Goal: Information Seeking & Learning: Learn about a topic

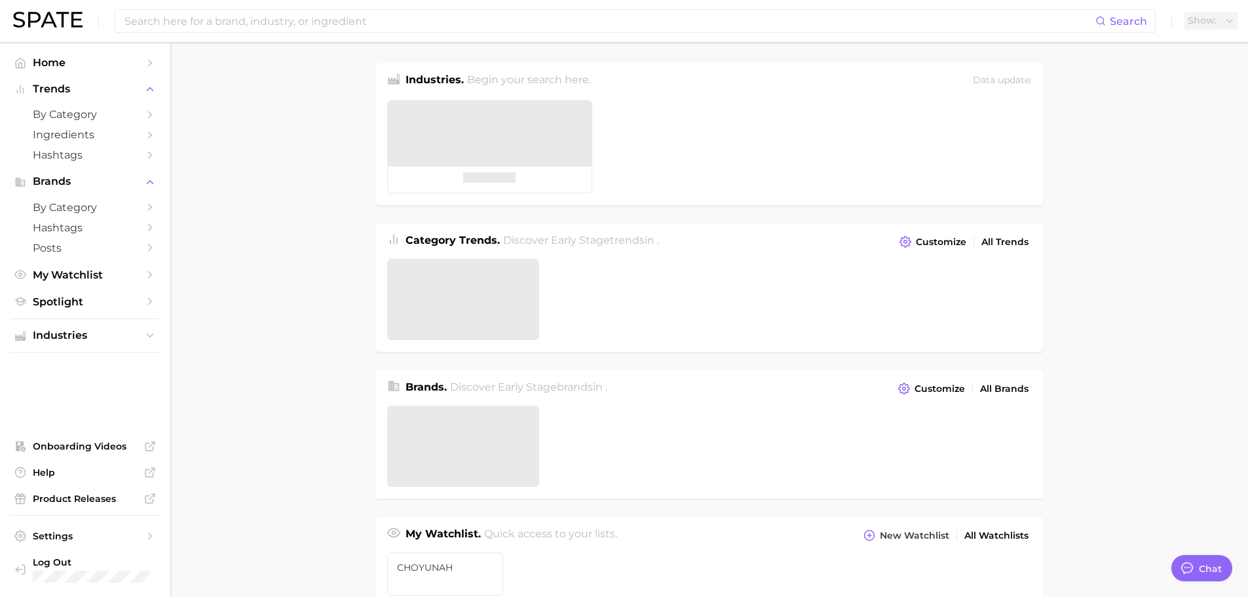
type textarea "x"
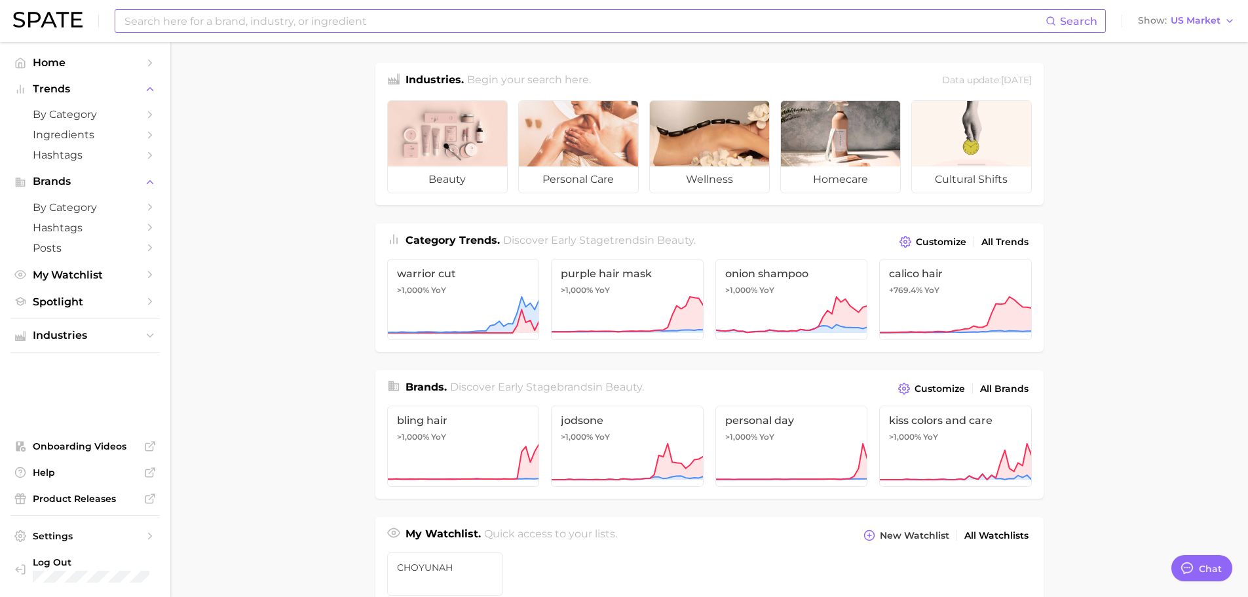
click at [544, 18] on input at bounding box center [584, 21] width 922 height 22
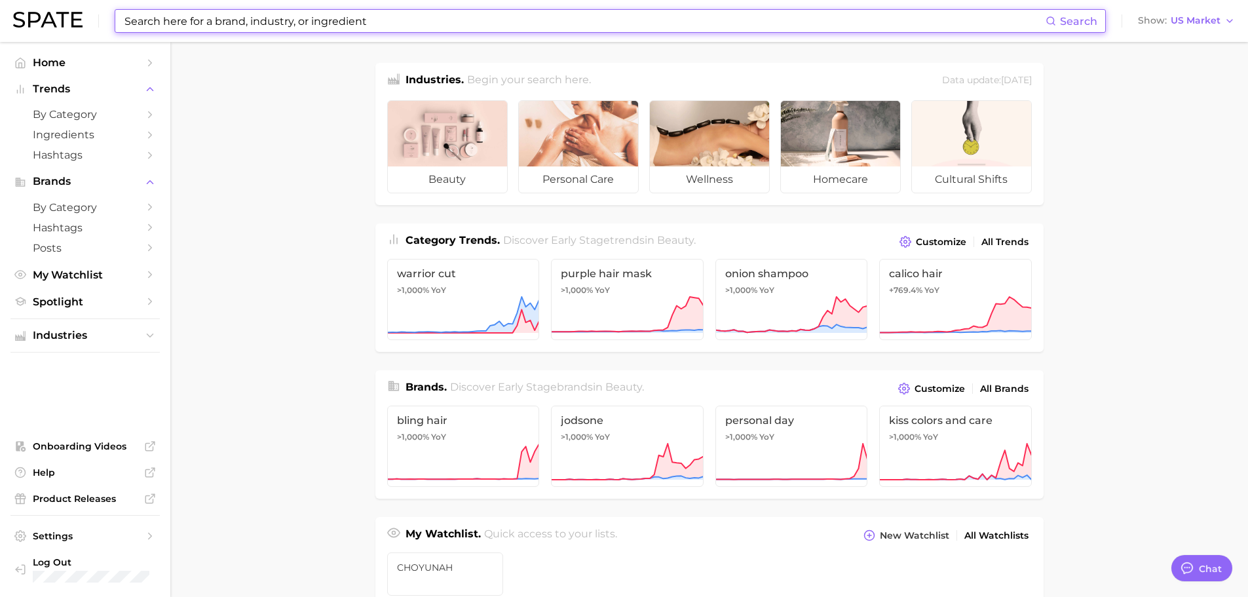
type input "d"
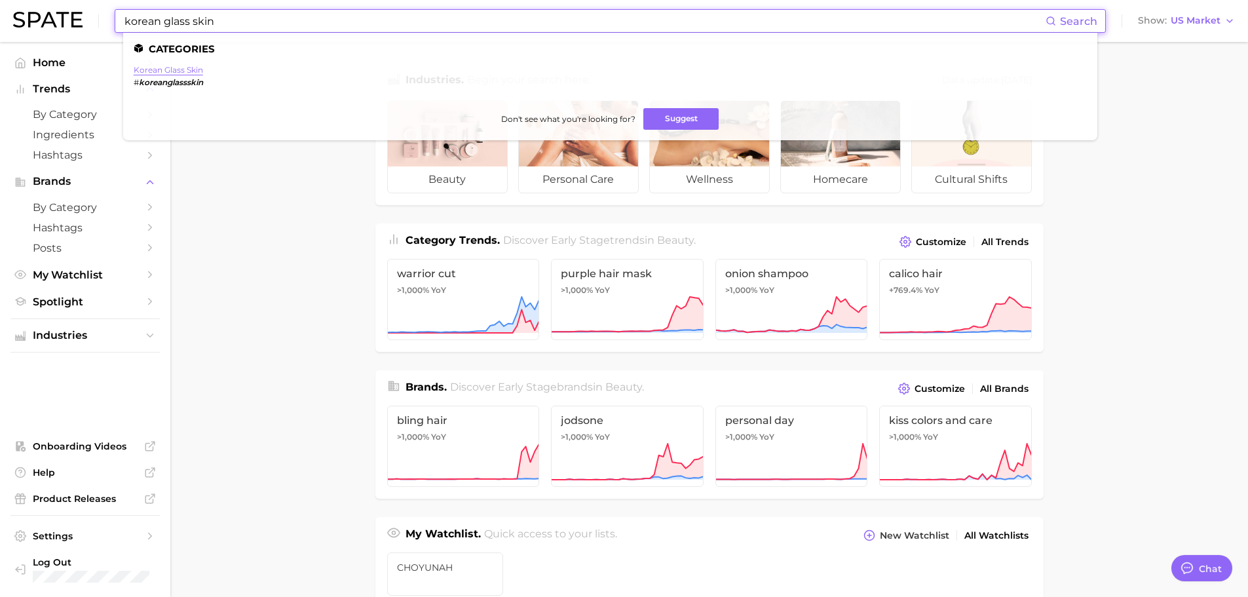
type input "korean glass skin"
click at [196, 73] on link "korean glass skin" at bounding box center [168, 70] width 69 height 10
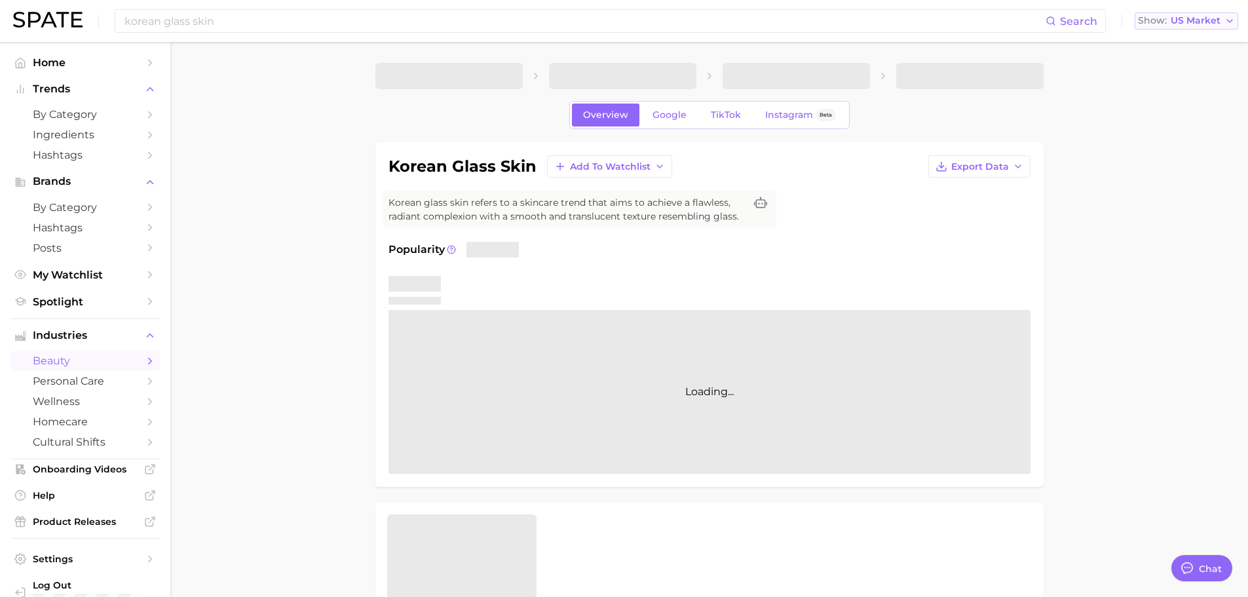
click at [1178, 24] on span "US Market" at bounding box center [1196, 20] width 50 height 7
type textarea "x"
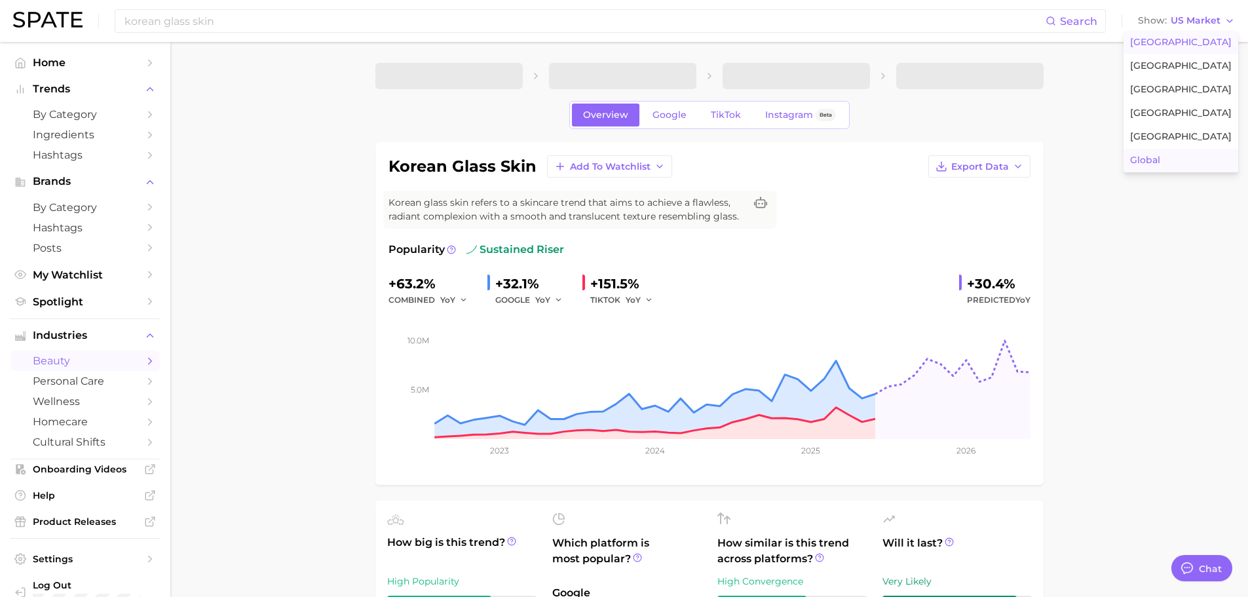
click at [1159, 170] on button "Global" at bounding box center [1180, 161] width 115 height 24
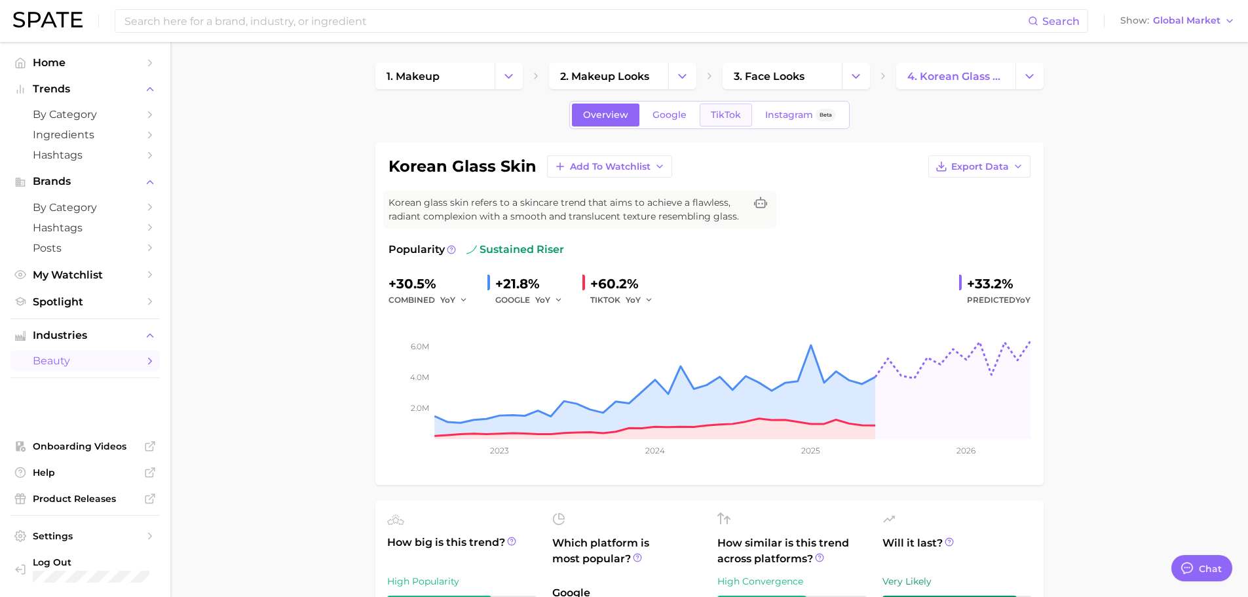
click at [726, 111] on span "TikTok" at bounding box center [726, 114] width 30 height 11
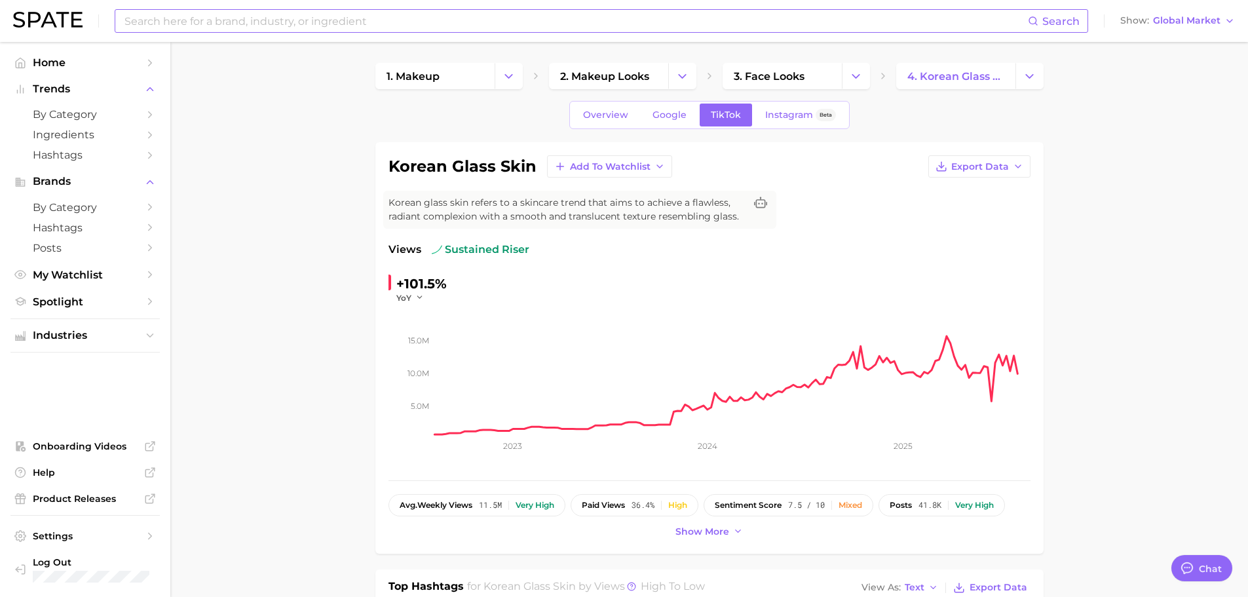
click at [368, 17] on input at bounding box center [575, 21] width 905 height 22
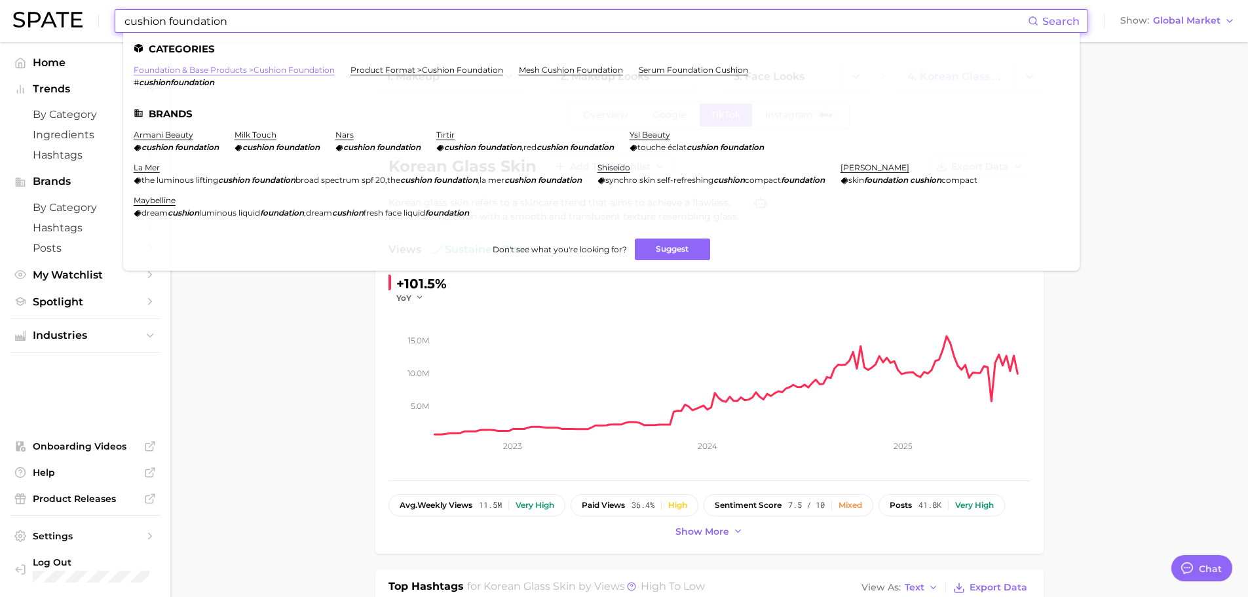
type input "cushion foundation"
click at [324, 73] on link "foundation & base products > cushion foundation" at bounding box center [234, 70] width 201 height 10
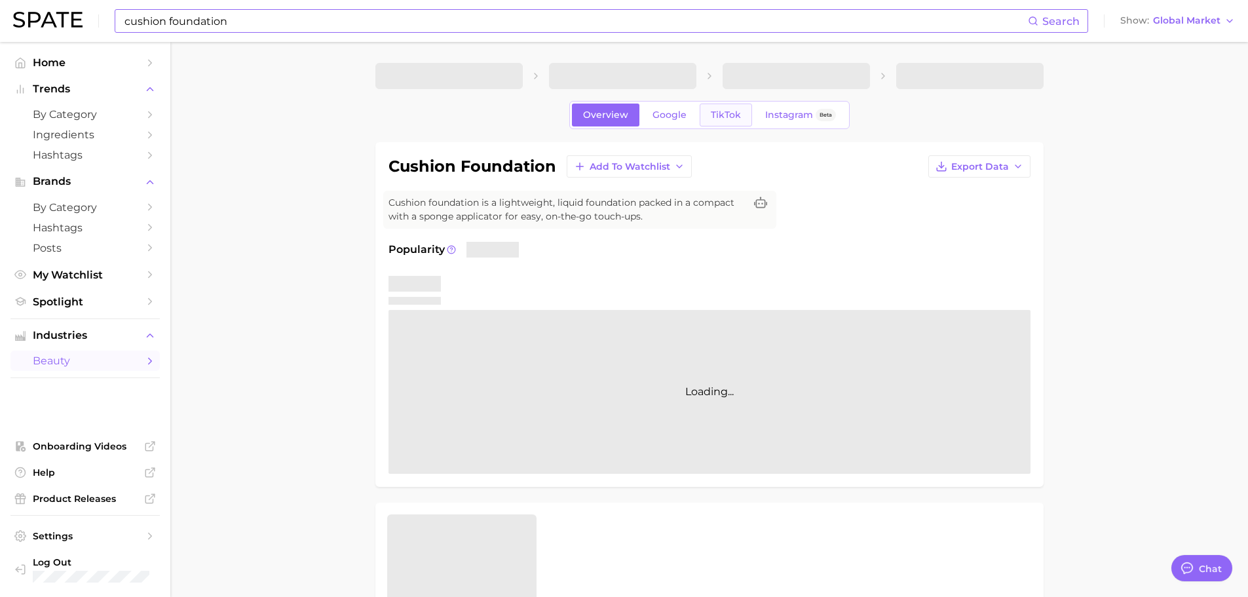
click at [713, 124] on link "TikTok" at bounding box center [726, 115] width 52 height 23
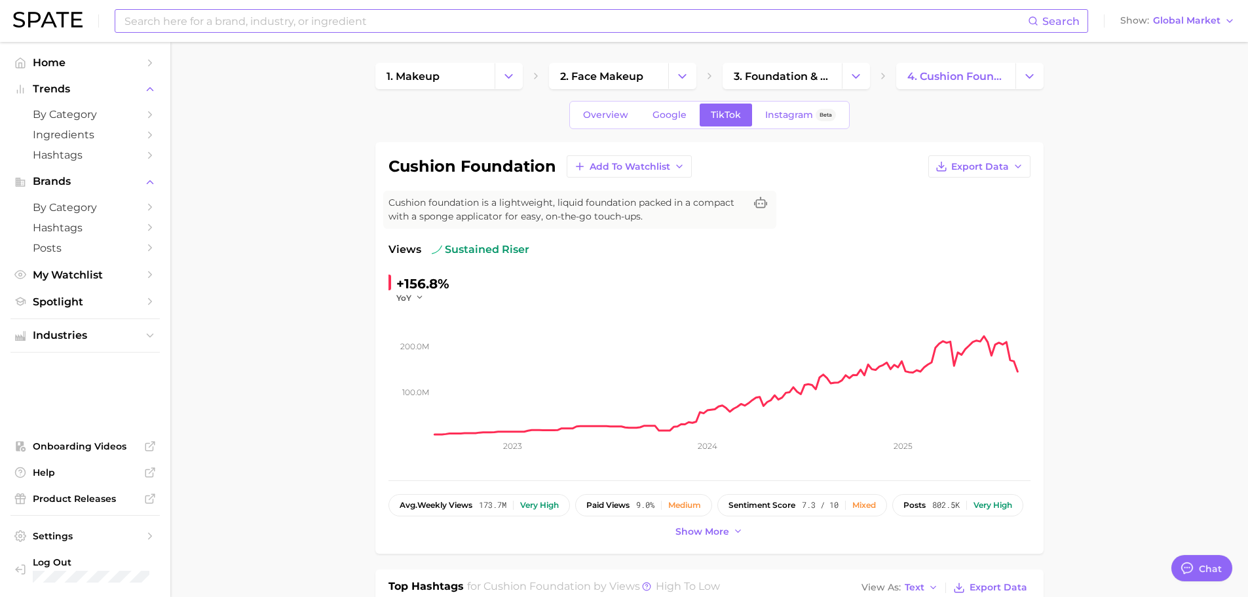
type textarea "x"
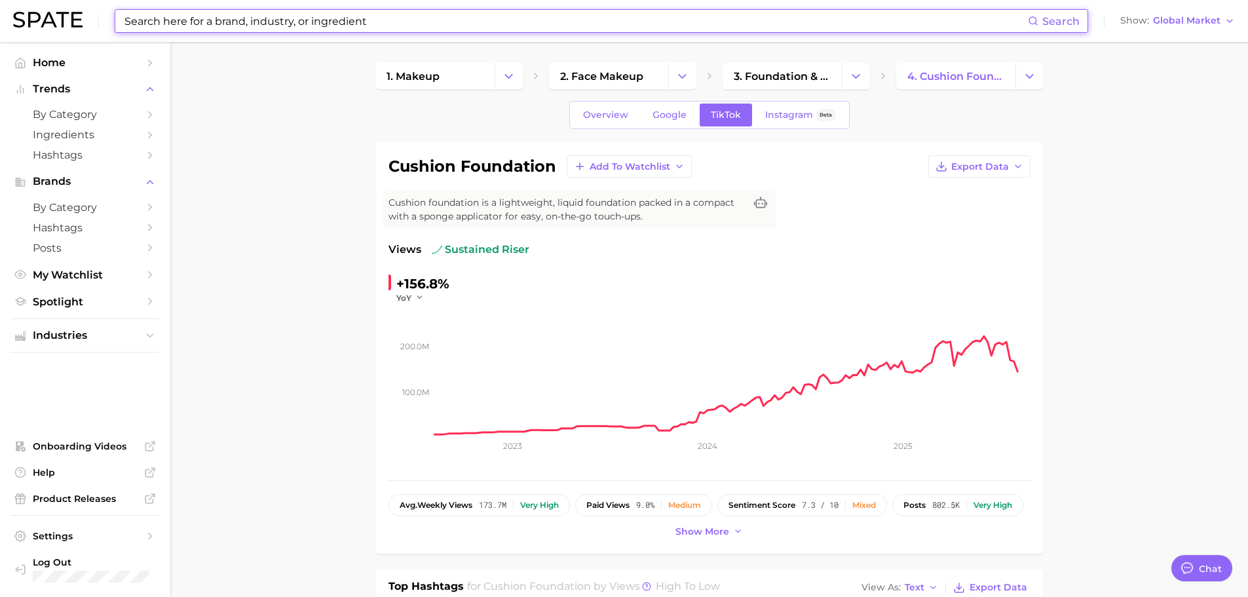
click at [260, 29] on input at bounding box center [575, 21] width 905 height 22
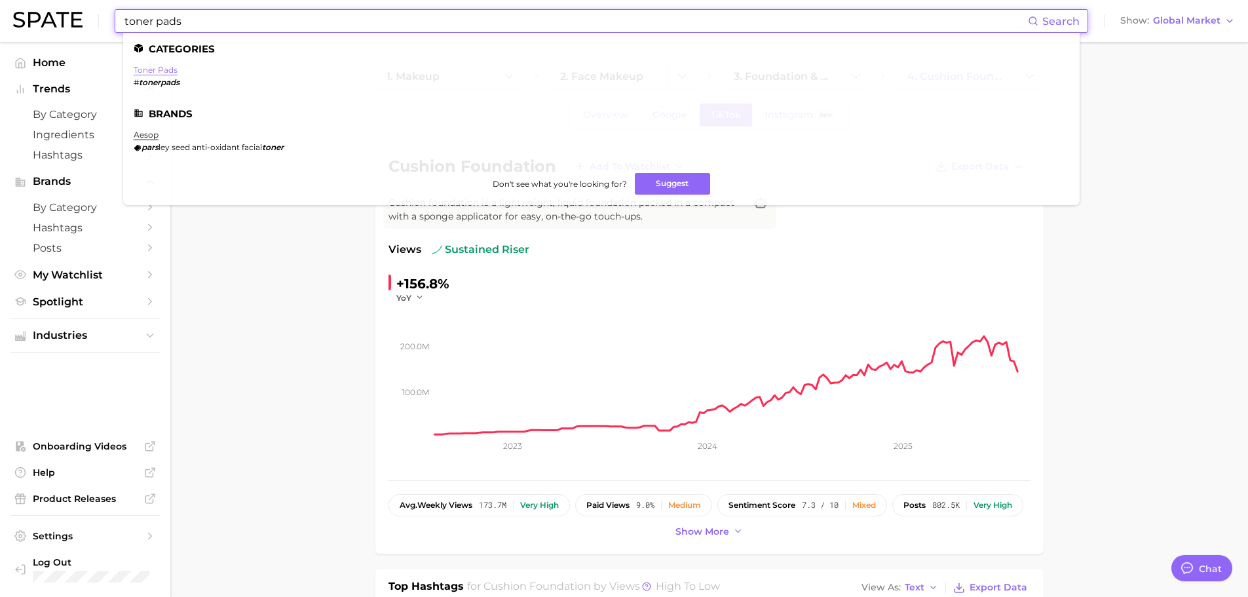
type input "toner pads"
click at [172, 73] on link "toner pads" at bounding box center [156, 70] width 44 height 10
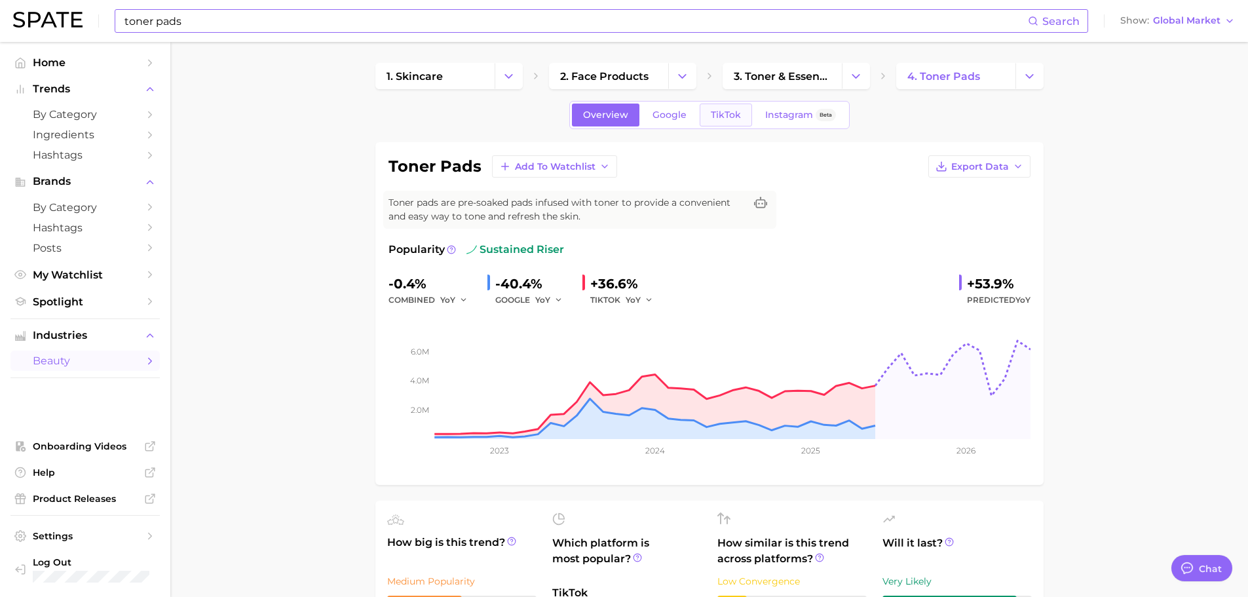
click at [729, 121] on link "TikTok" at bounding box center [726, 115] width 52 height 23
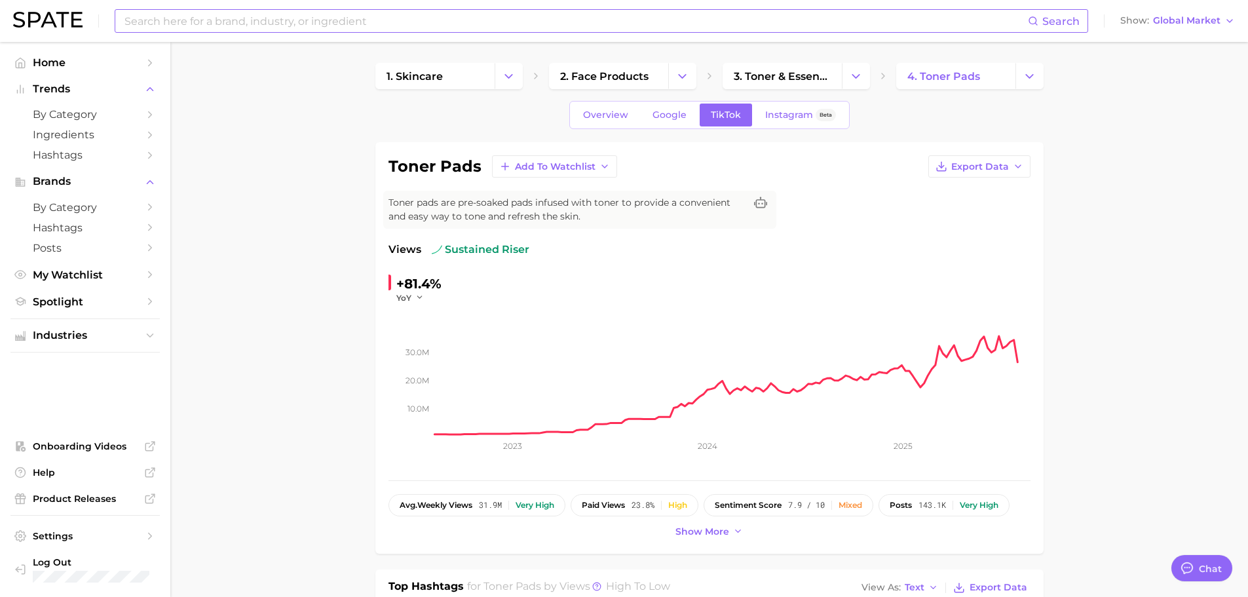
click at [258, 14] on input at bounding box center [575, 21] width 905 height 22
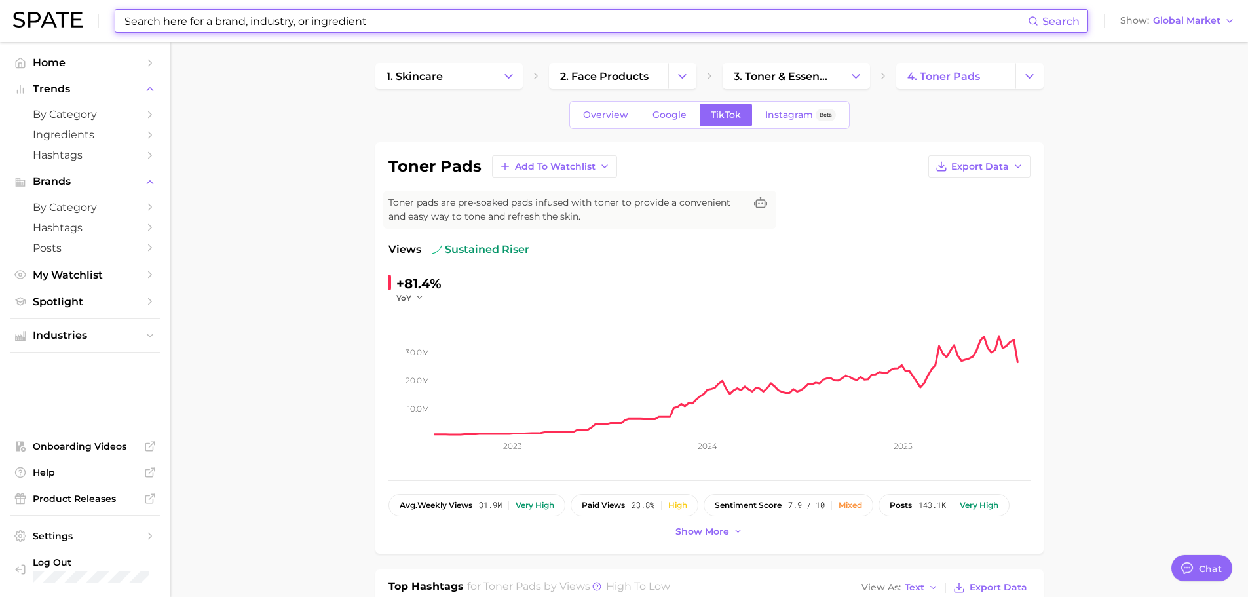
click at [434, 20] on input at bounding box center [575, 21] width 905 height 22
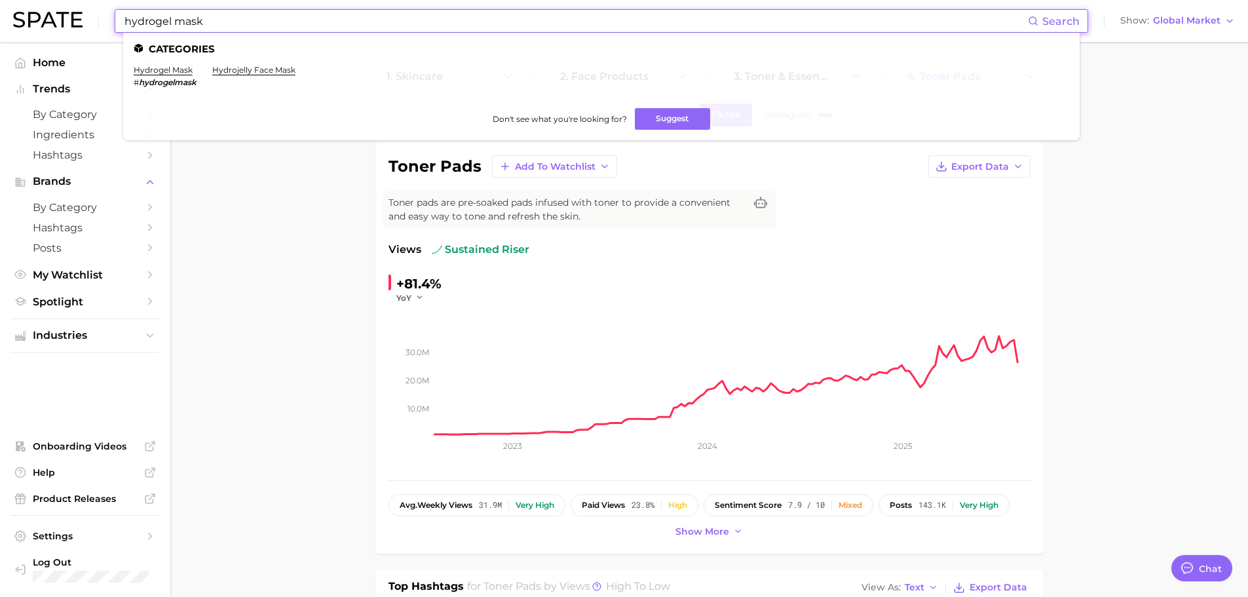
type input "hydrogel mask"
click at [178, 76] on li "hydrogel mask # hydrogelmask" at bounding box center [165, 76] width 63 height 22
click at [174, 70] on link "hydrogel mask" at bounding box center [163, 70] width 59 height 10
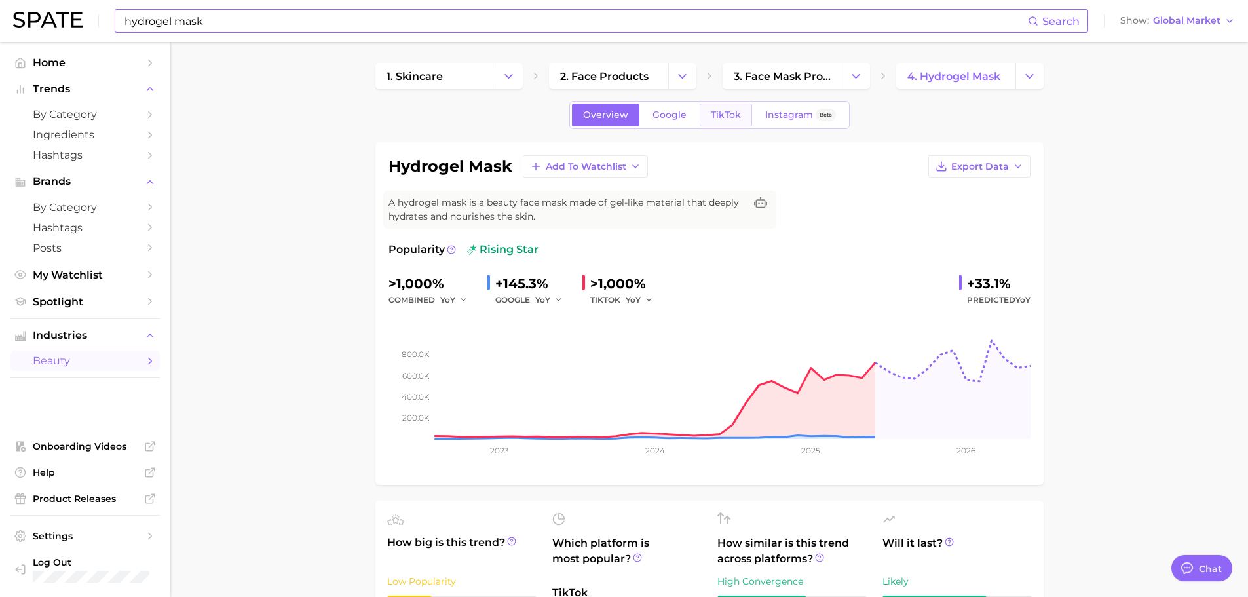
click at [728, 108] on link "TikTok" at bounding box center [726, 115] width 52 height 23
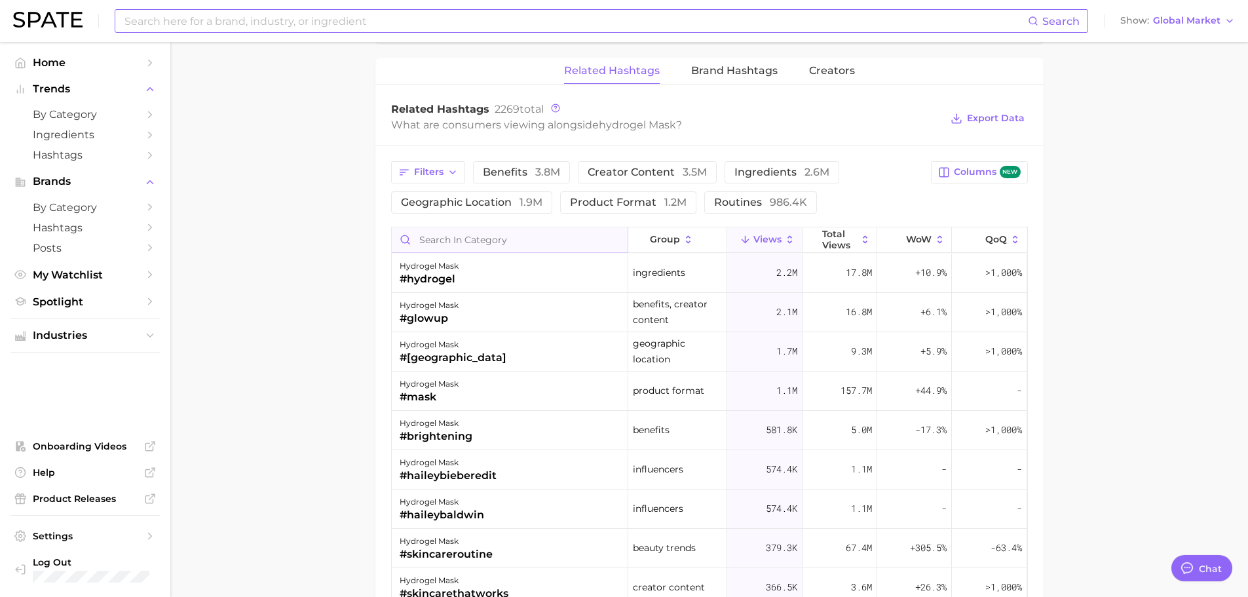
click at [457, 241] on input "Search in category" at bounding box center [510, 239] width 236 height 25
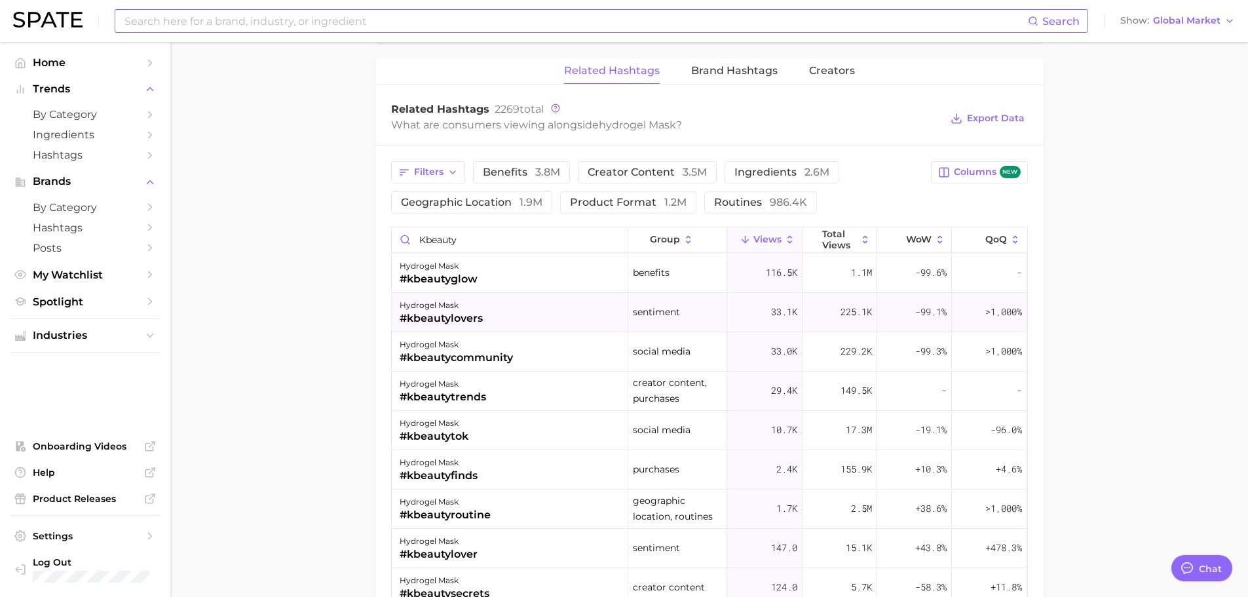
click at [998, 316] on span ">1,000%" at bounding box center [1003, 311] width 37 height 12
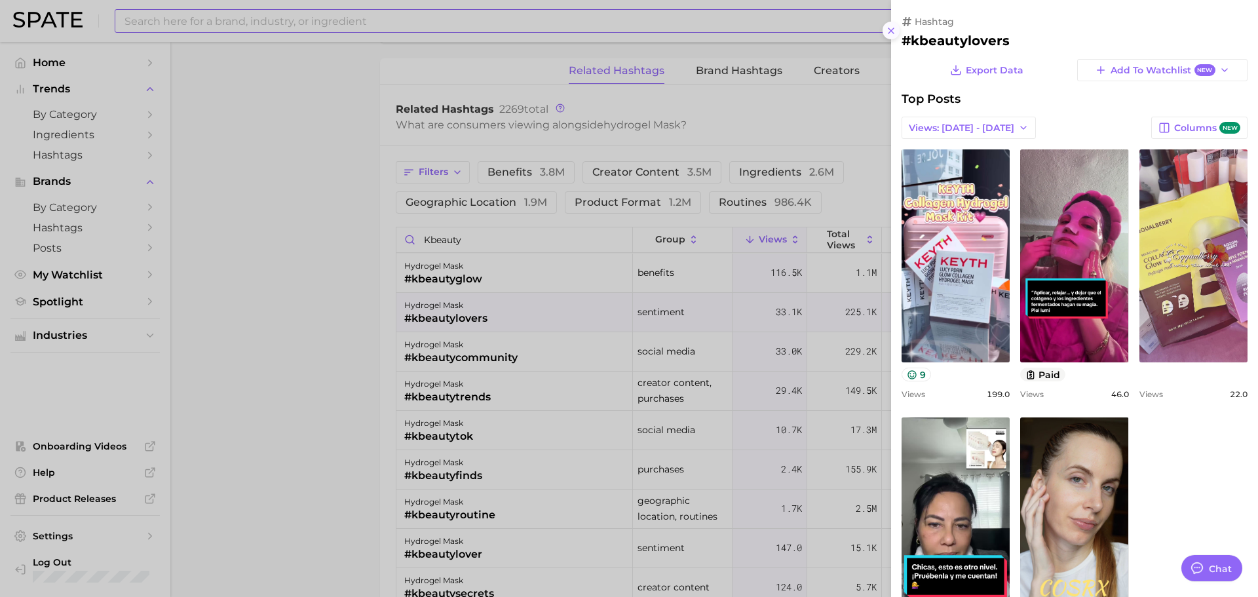
click at [895, 26] on icon at bounding box center [891, 31] width 10 height 10
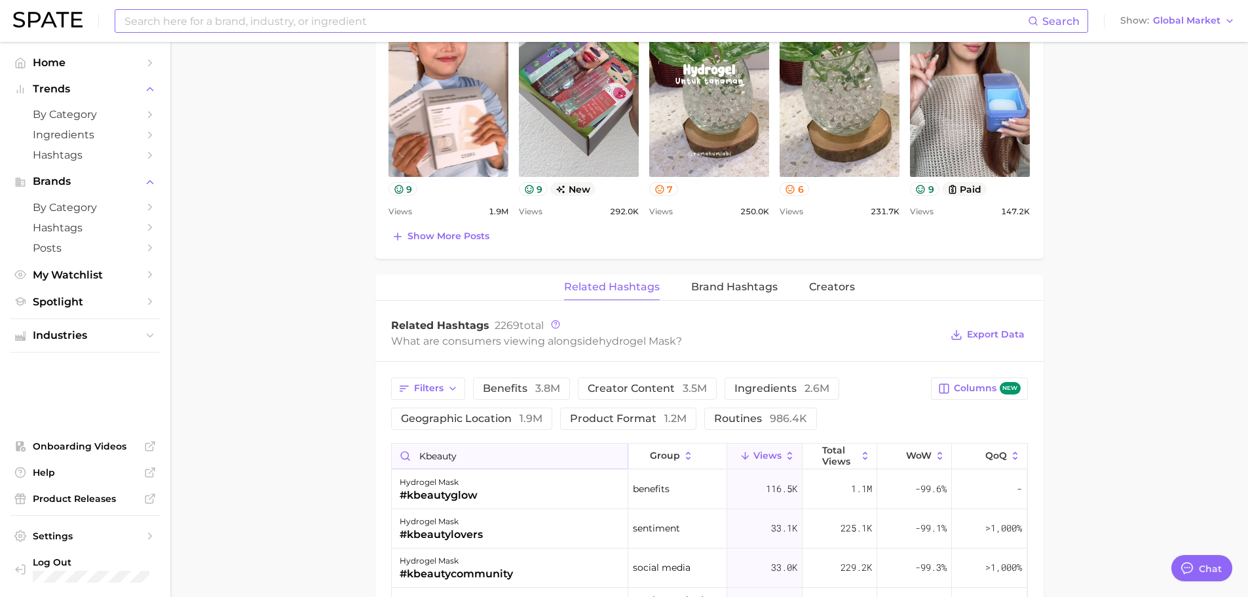
click at [574, 456] on input "kbeauty" at bounding box center [510, 455] width 236 height 25
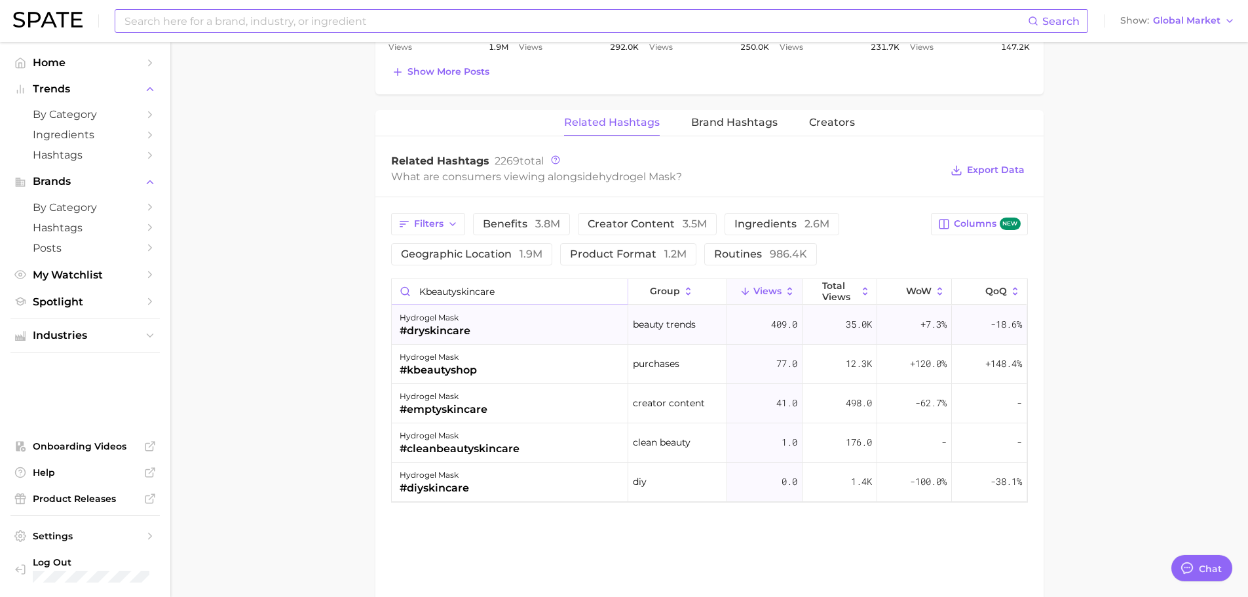
scroll to position [963, 0]
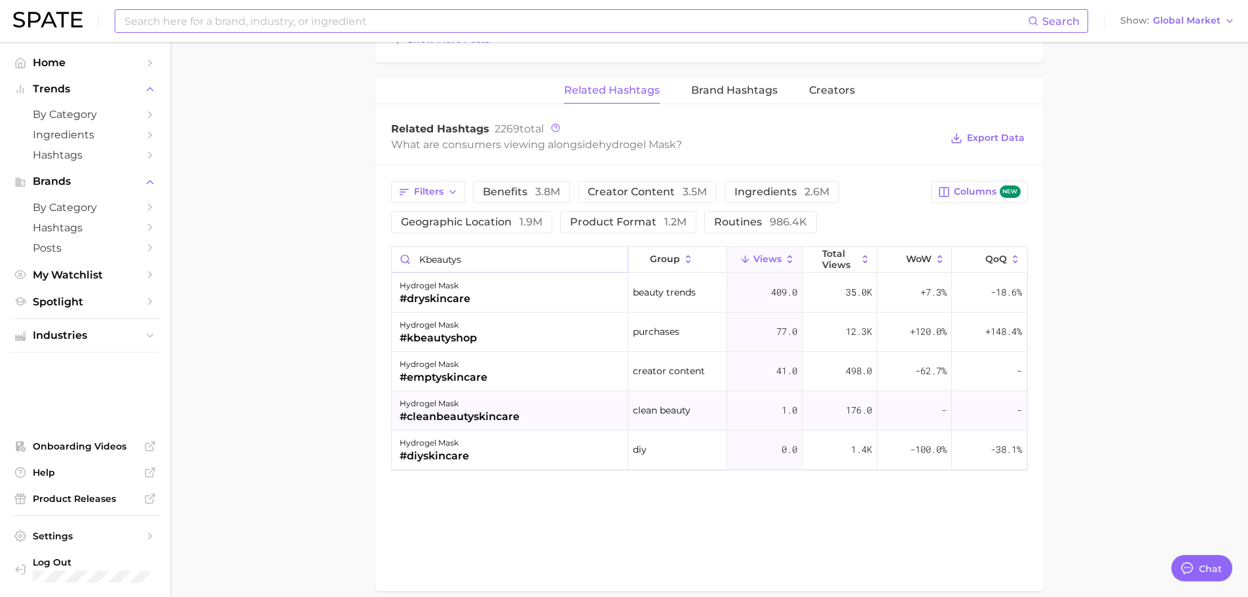
type input "kbeauty"
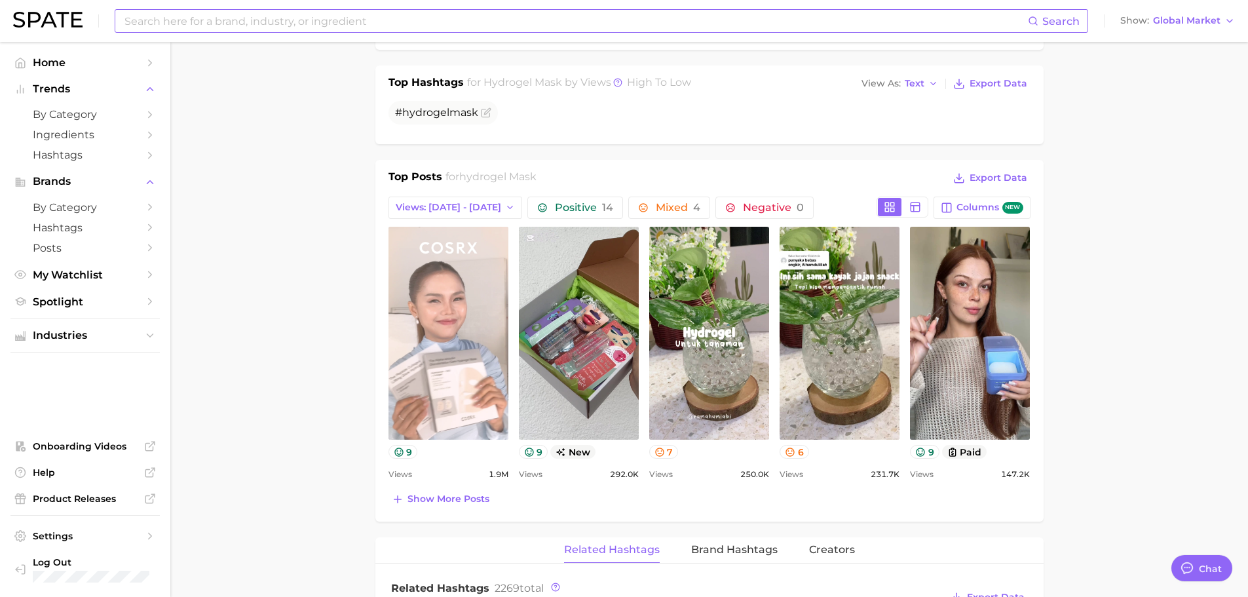
scroll to position [504, 0]
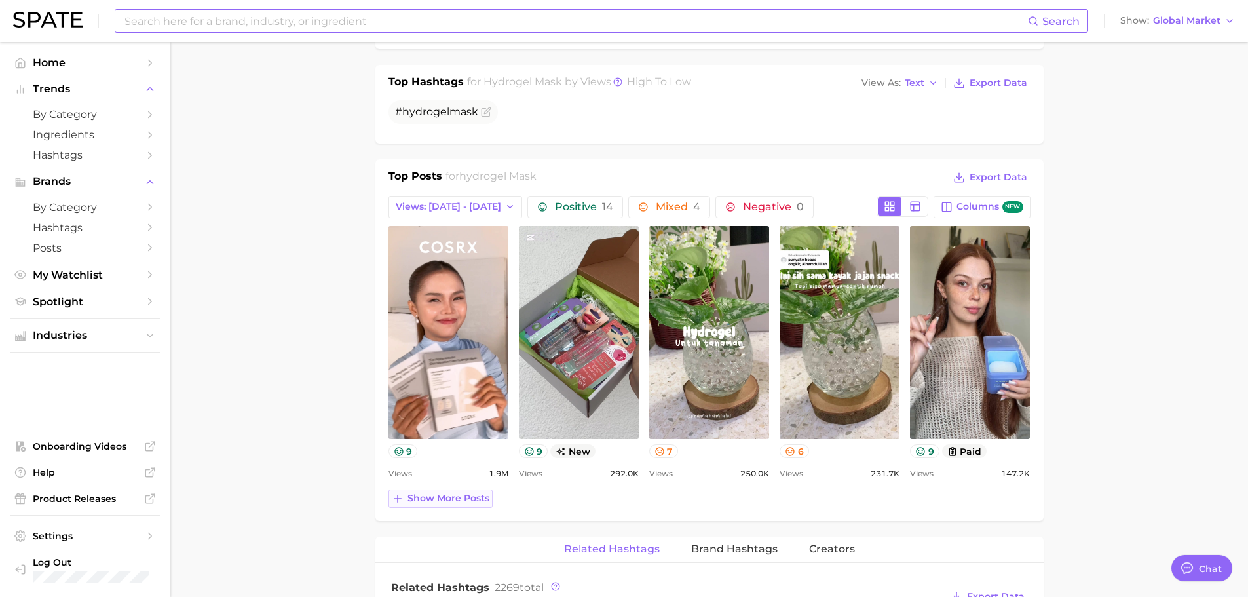
click at [463, 502] on span "Show more posts" at bounding box center [448, 498] width 82 height 11
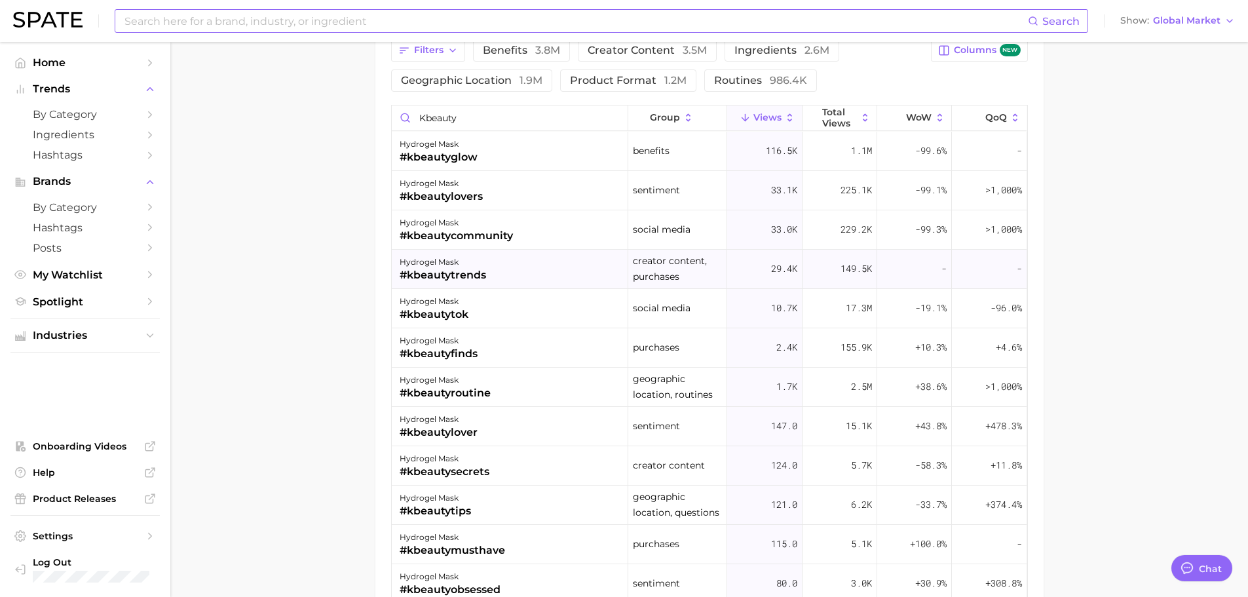
scroll to position [1356, 0]
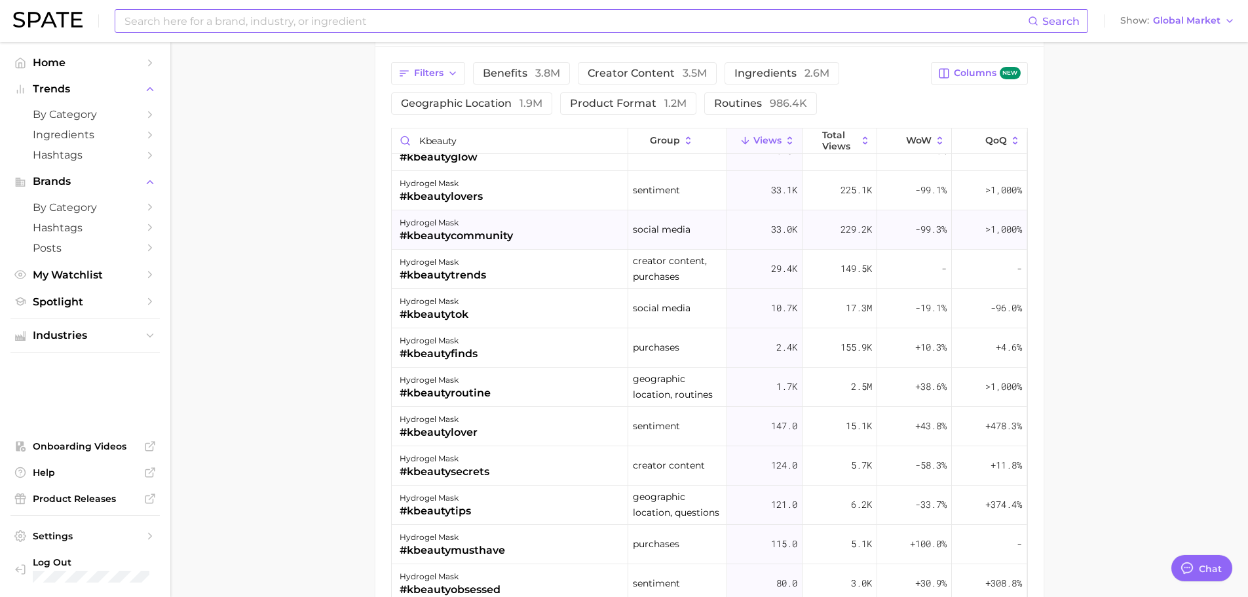
scroll to position [0, 0]
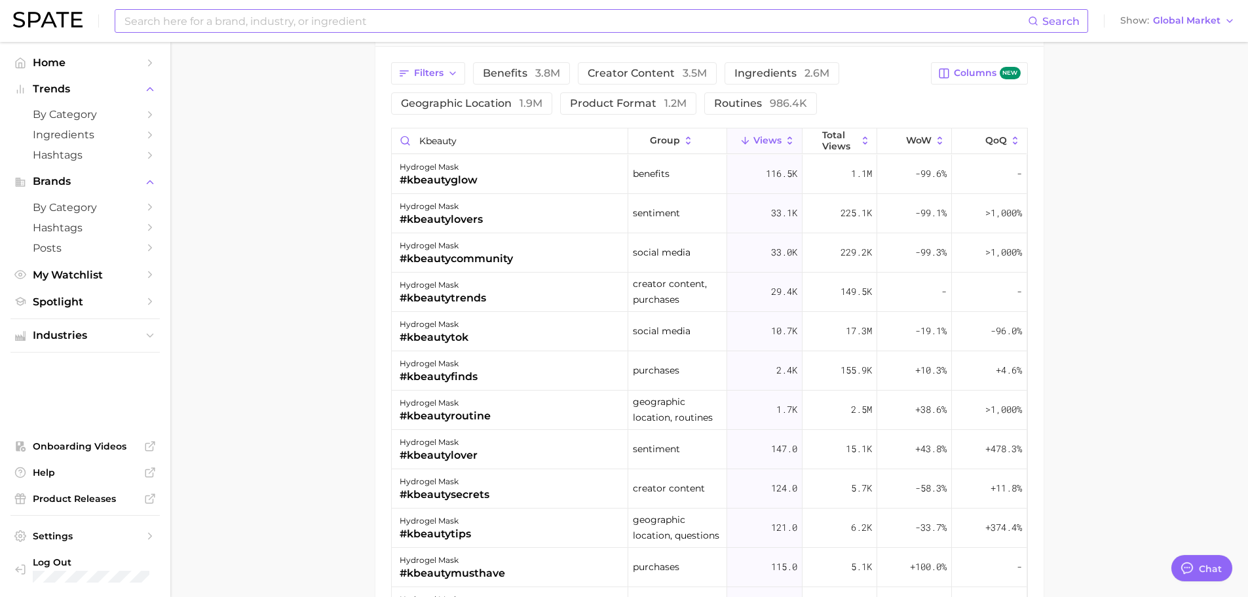
click at [397, 20] on input at bounding box center [575, 21] width 905 height 22
type input "u"
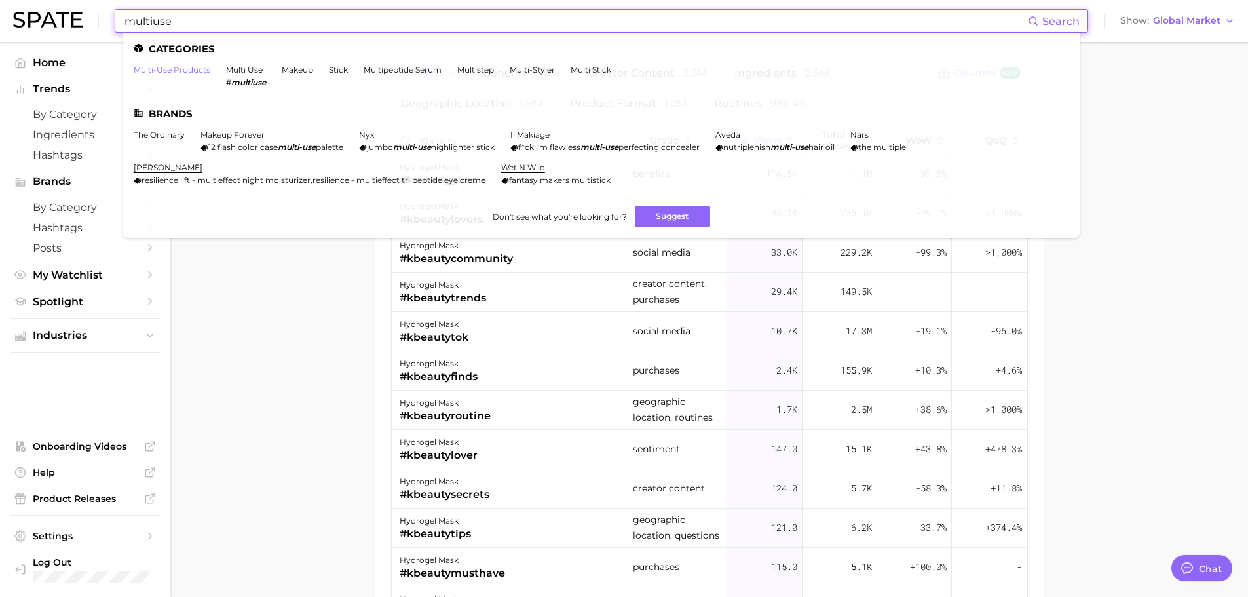
type input "multiuse"
click at [172, 69] on link "multi-use products" at bounding box center [172, 70] width 77 height 10
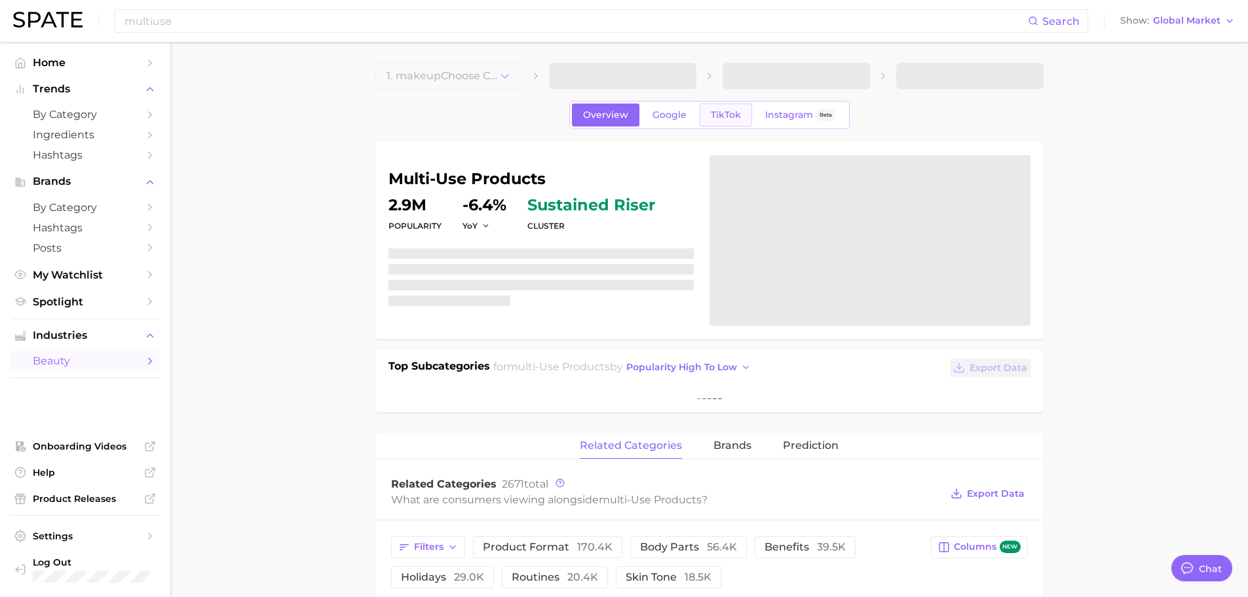
click at [726, 113] on span "TikTok" at bounding box center [726, 114] width 30 height 11
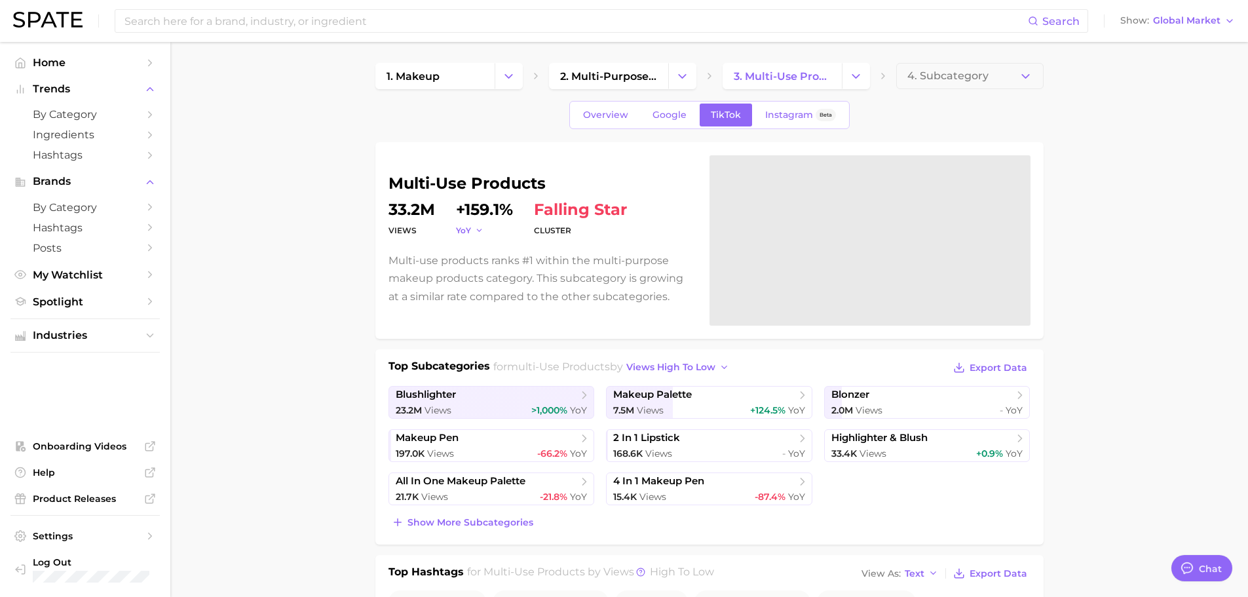
click at [473, 233] on button "YoY" at bounding box center [470, 230] width 28 height 11
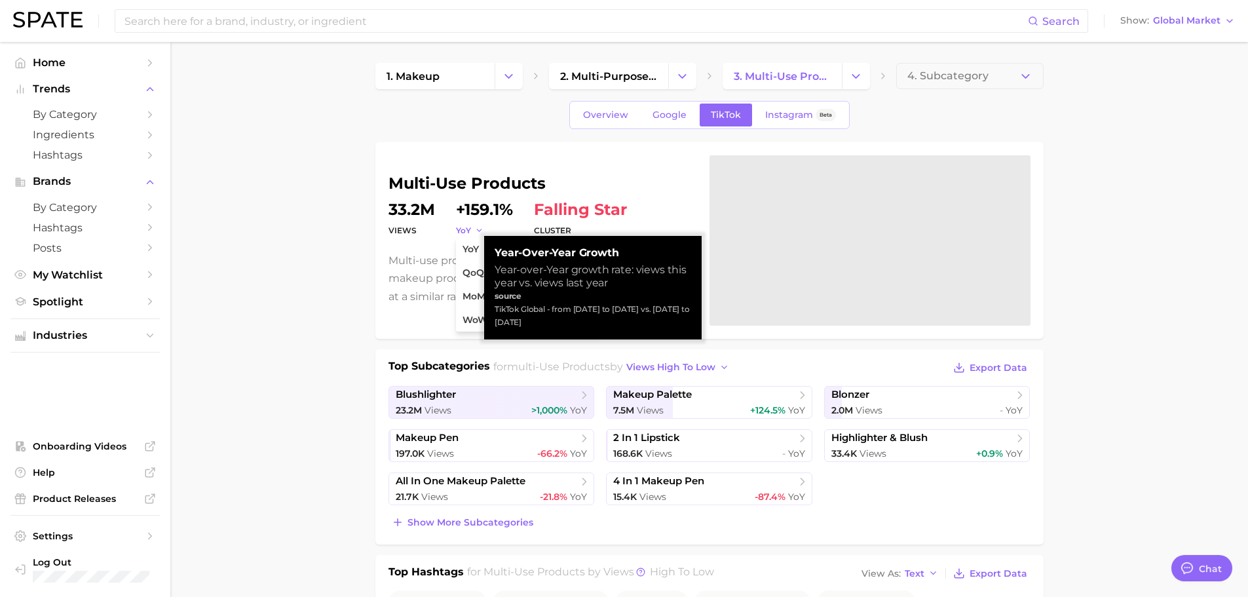
click at [473, 233] on button "YoY" at bounding box center [470, 230] width 28 height 11
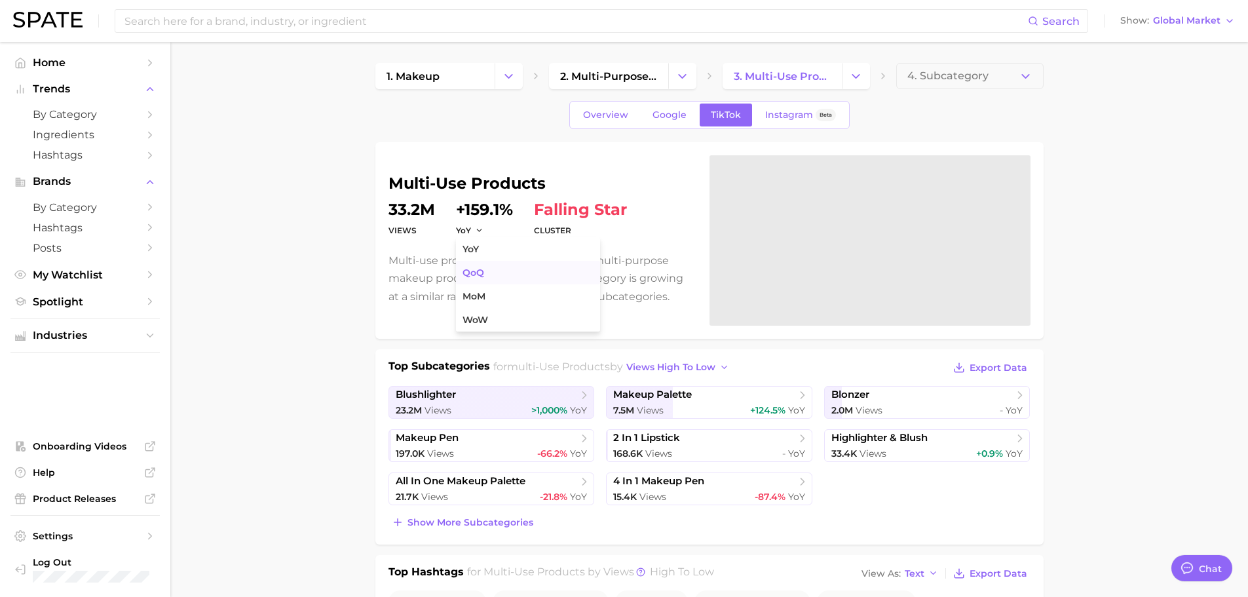
click at [472, 272] on span "QoQ" at bounding box center [473, 272] width 22 height 11
click at [476, 228] on button "QoQ" at bounding box center [471, 230] width 31 height 11
click at [483, 253] on button "YoY" at bounding box center [528, 249] width 144 height 24
click at [776, 202] on div at bounding box center [869, 240] width 321 height 170
click at [593, 115] on span "Overview" at bounding box center [605, 114] width 45 height 11
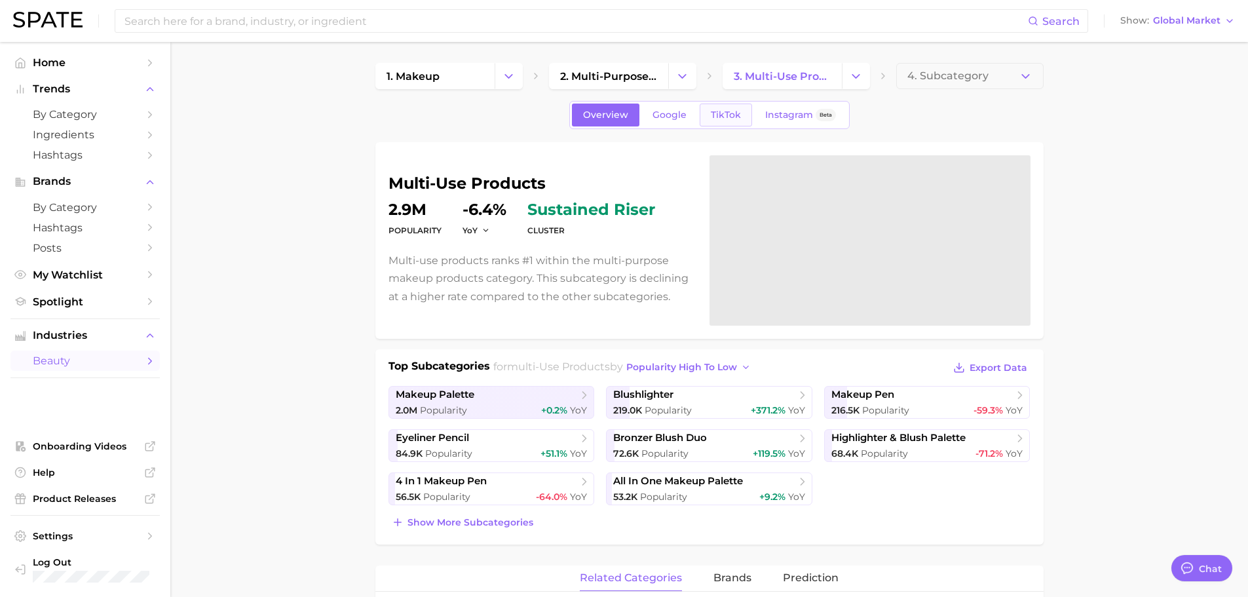
click at [726, 112] on span "TikTok" at bounding box center [726, 114] width 30 height 11
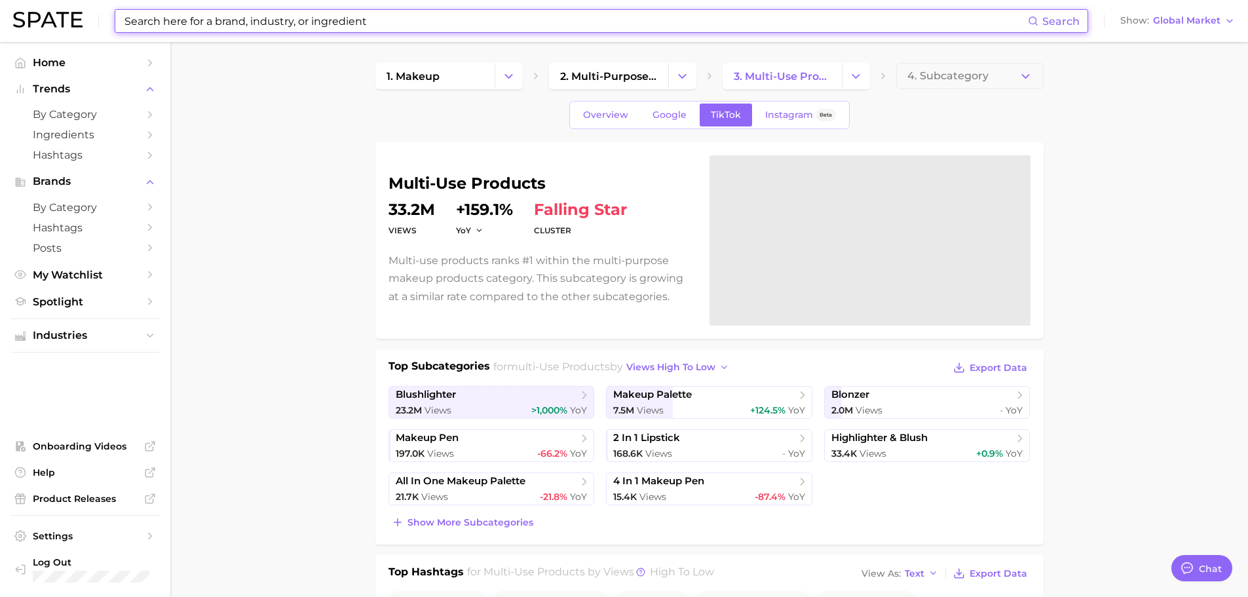
click at [461, 23] on input at bounding box center [575, 21] width 905 height 22
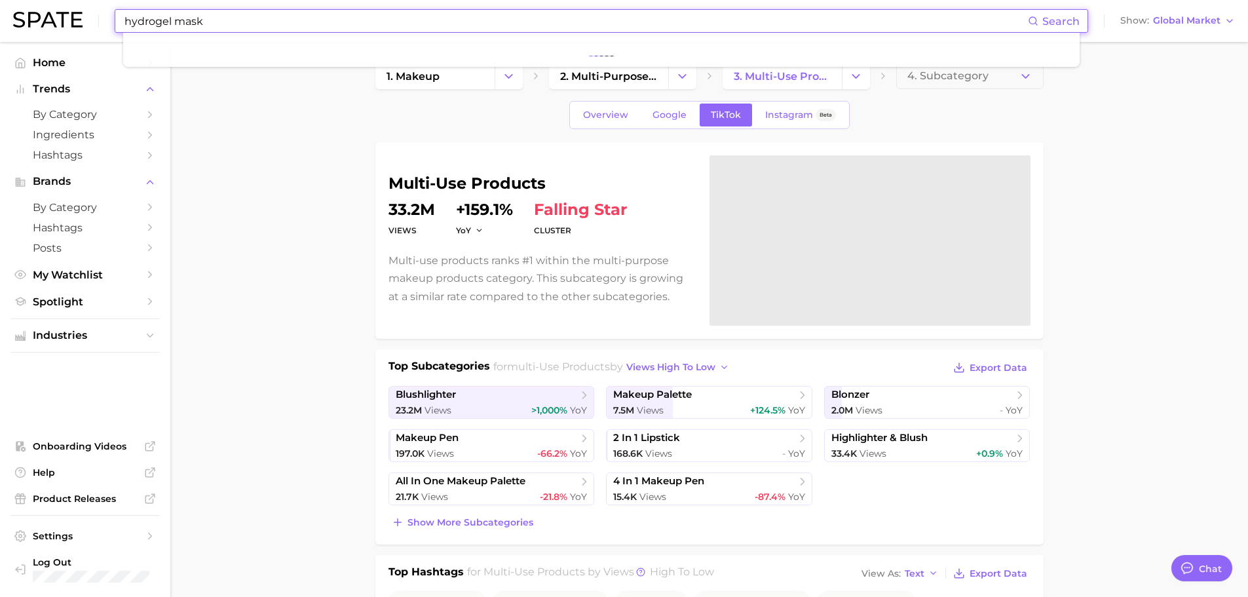
type input "hydrogel mask"
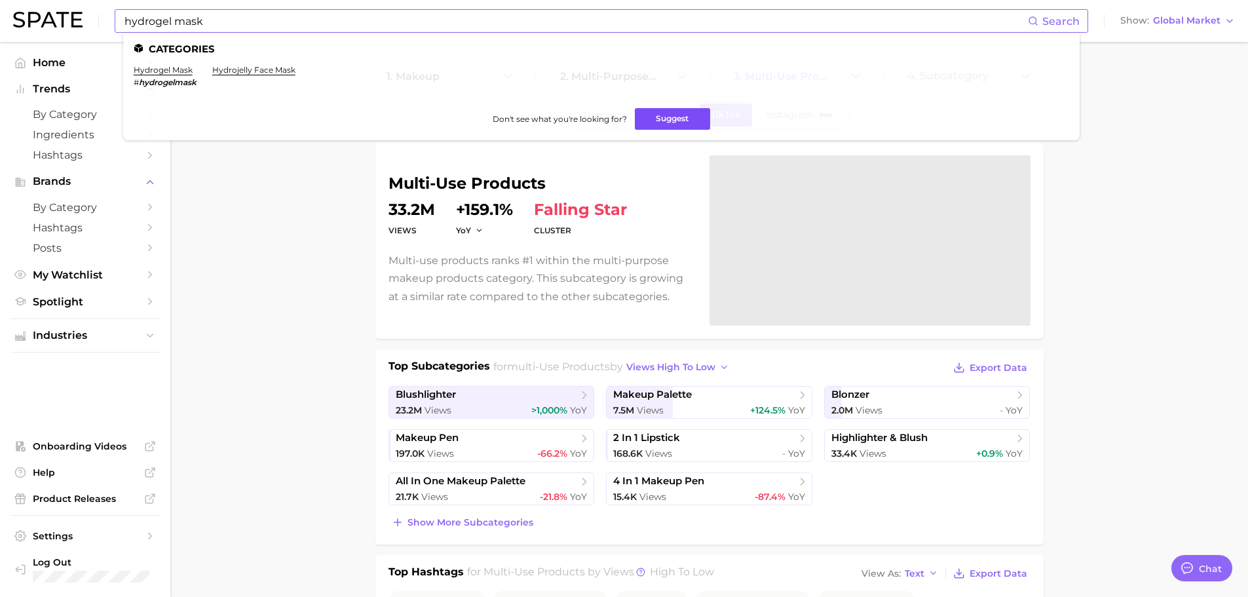
click at [656, 122] on button "Suggest" at bounding box center [672, 119] width 75 height 22
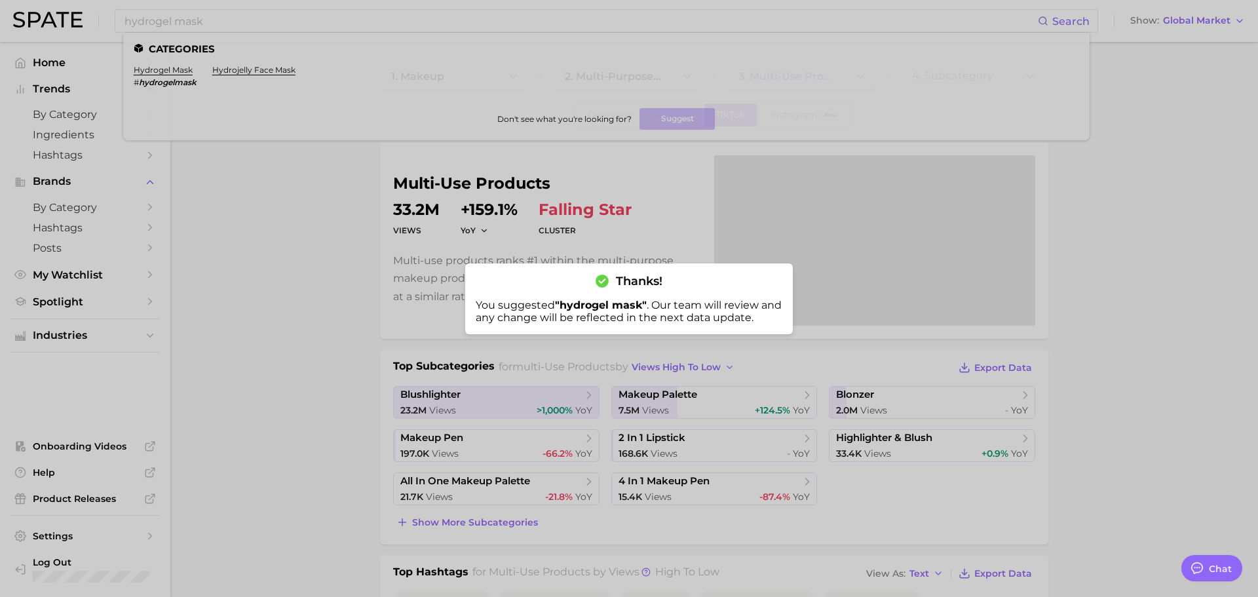
click at [556, 240] on div at bounding box center [629, 298] width 1258 height 597
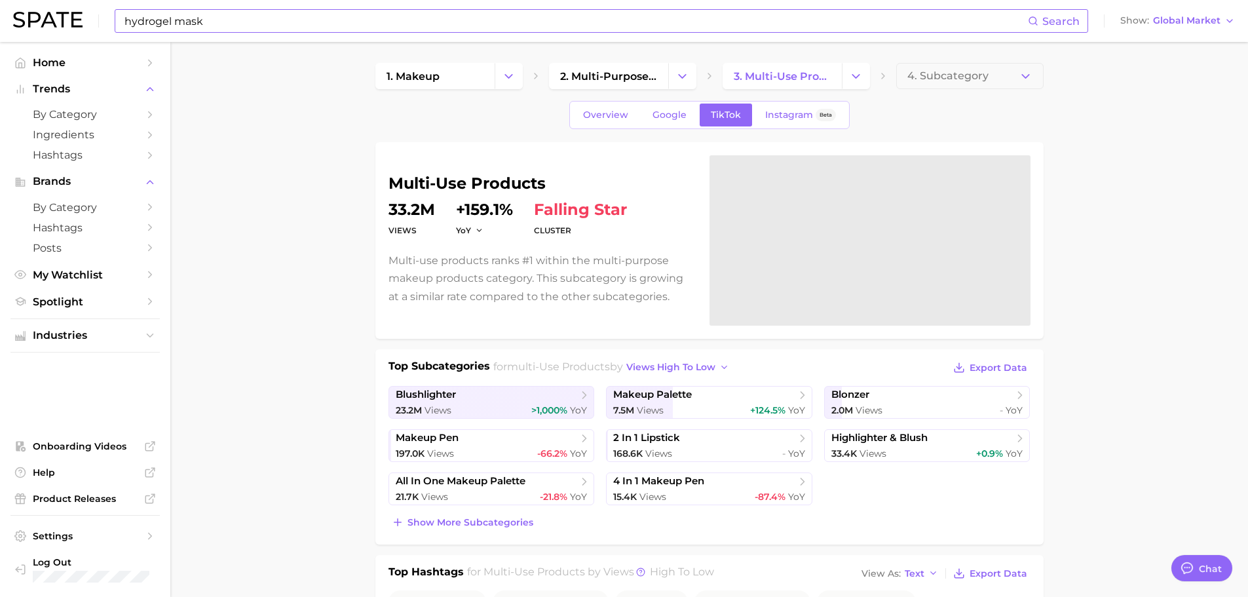
click at [200, 24] on input "hydrogel mask" at bounding box center [575, 21] width 905 height 22
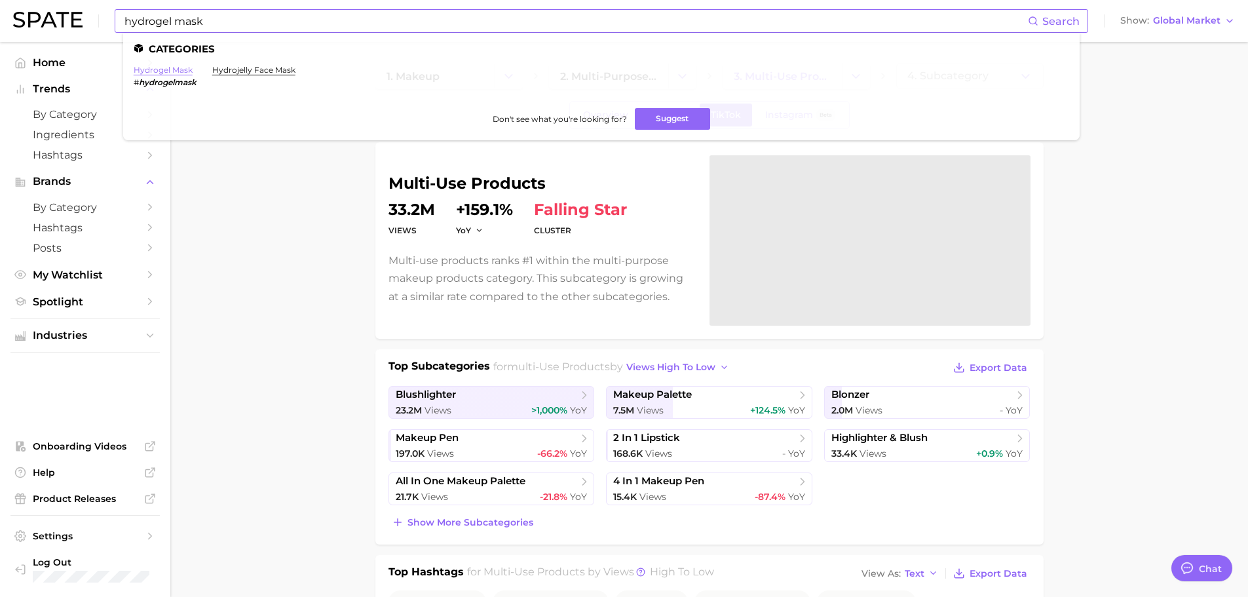
click at [181, 69] on link "hydrogel mask" at bounding box center [163, 70] width 59 height 10
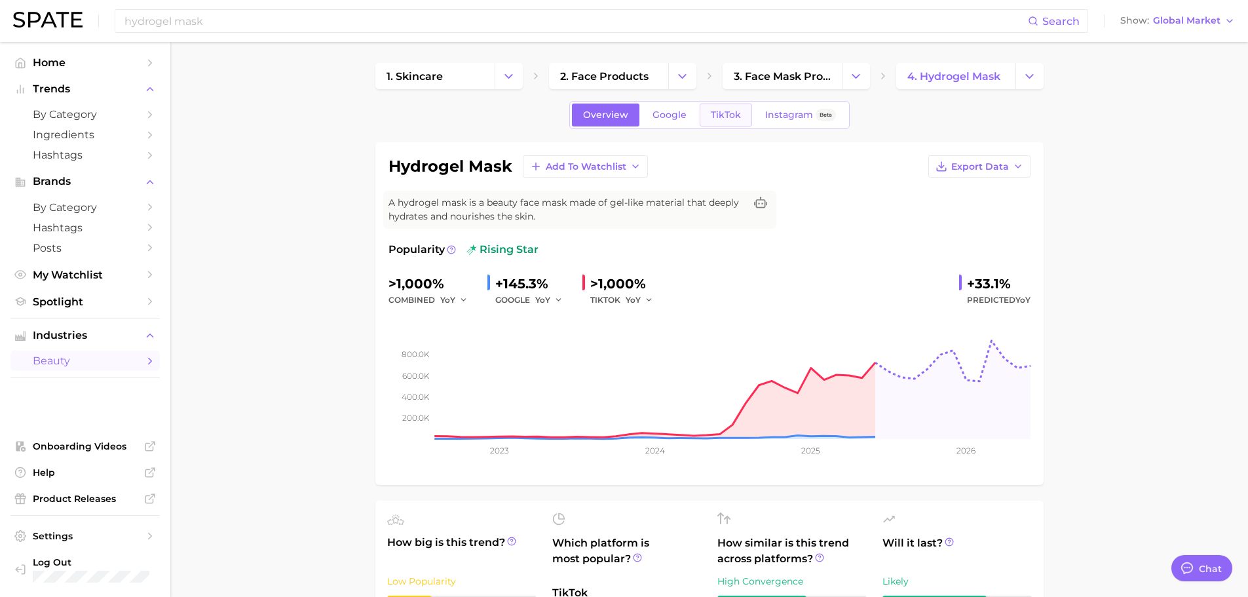
click at [728, 105] on link "TikTok" at bounding box center [726, 115] width 52 height 23
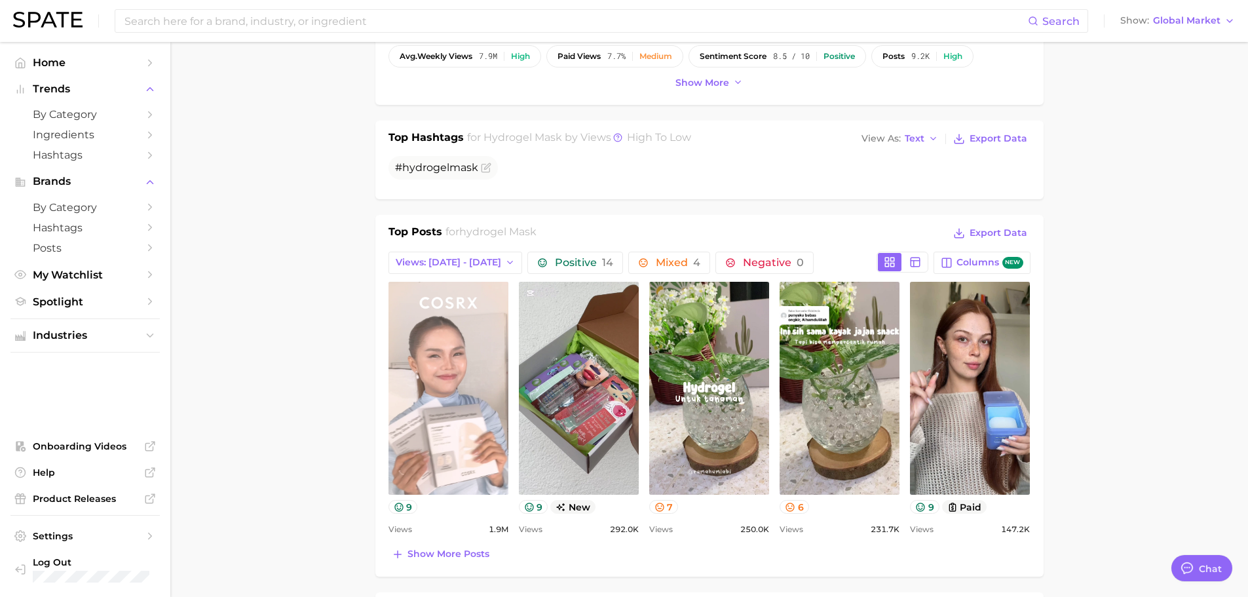
scroll to position [459, 0]
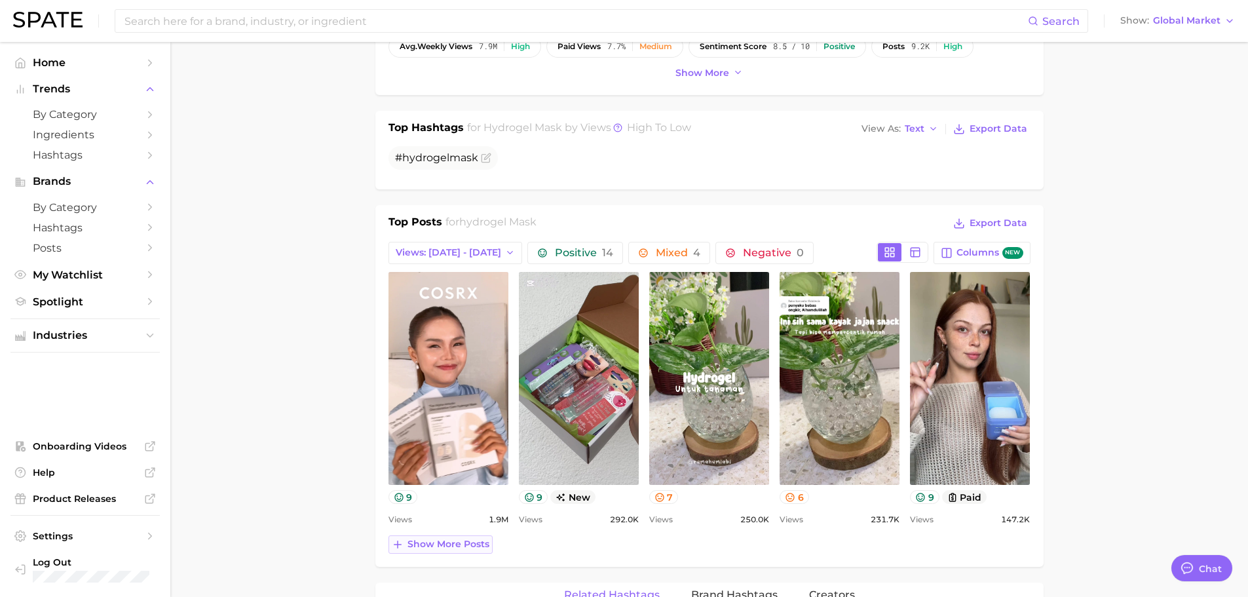
click at [448, 550] on span "Show more posts" at bounding box center [448, 543] width 82 height 11
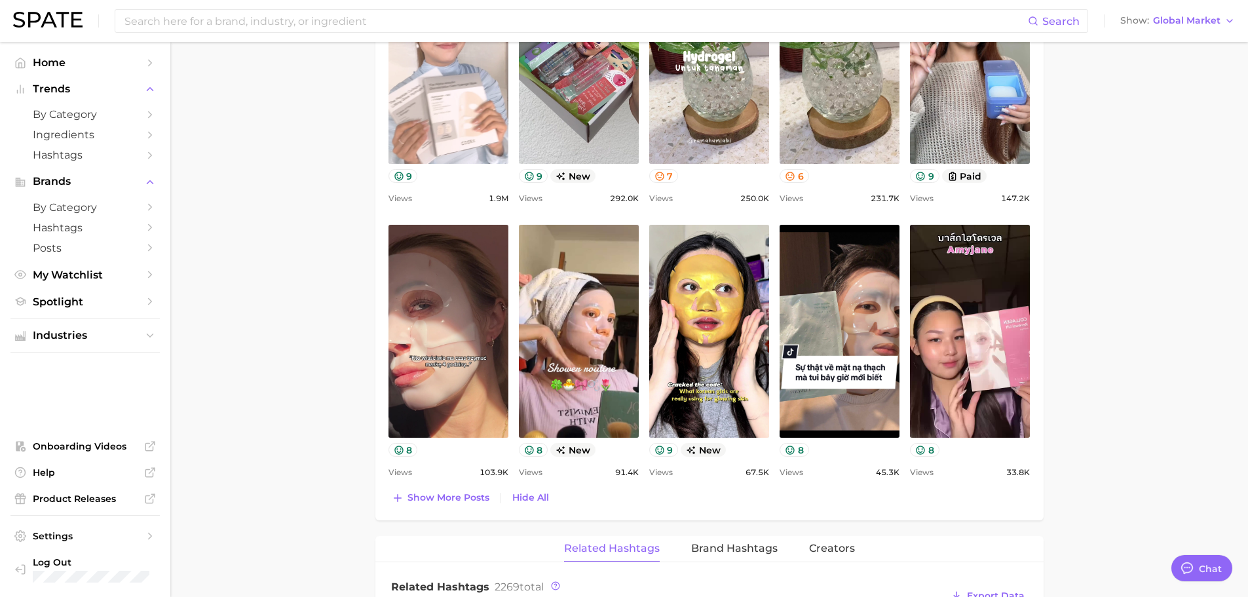
scroll to position [786, 0]
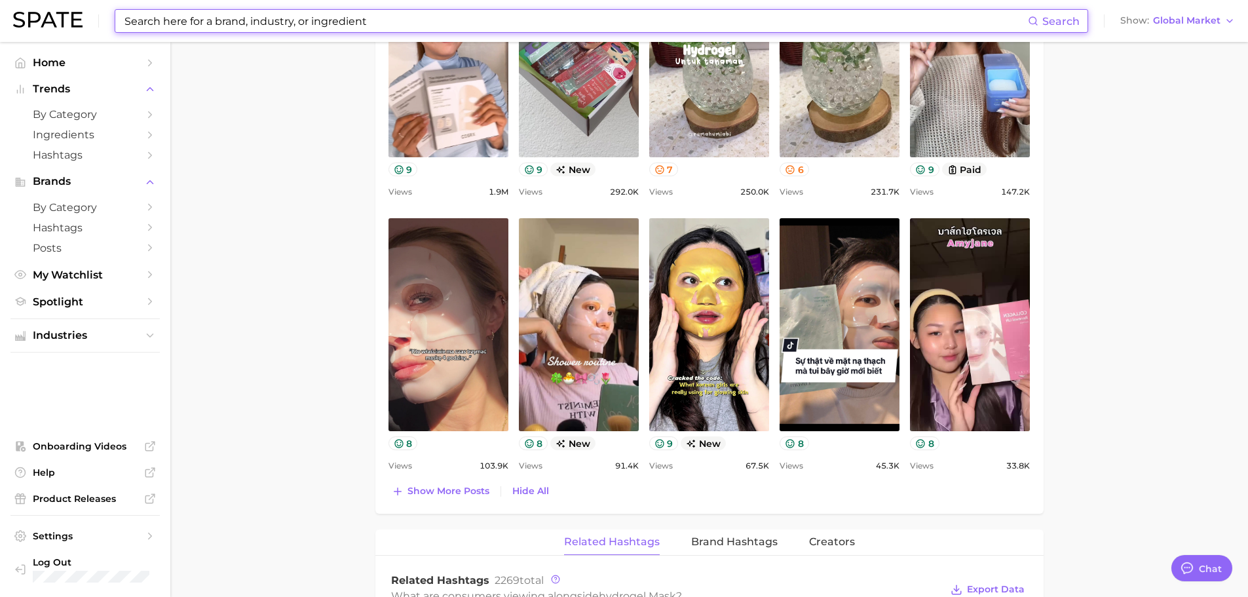
click at [198, 22] on input at bounding box center [575, 21] width 905 height 22
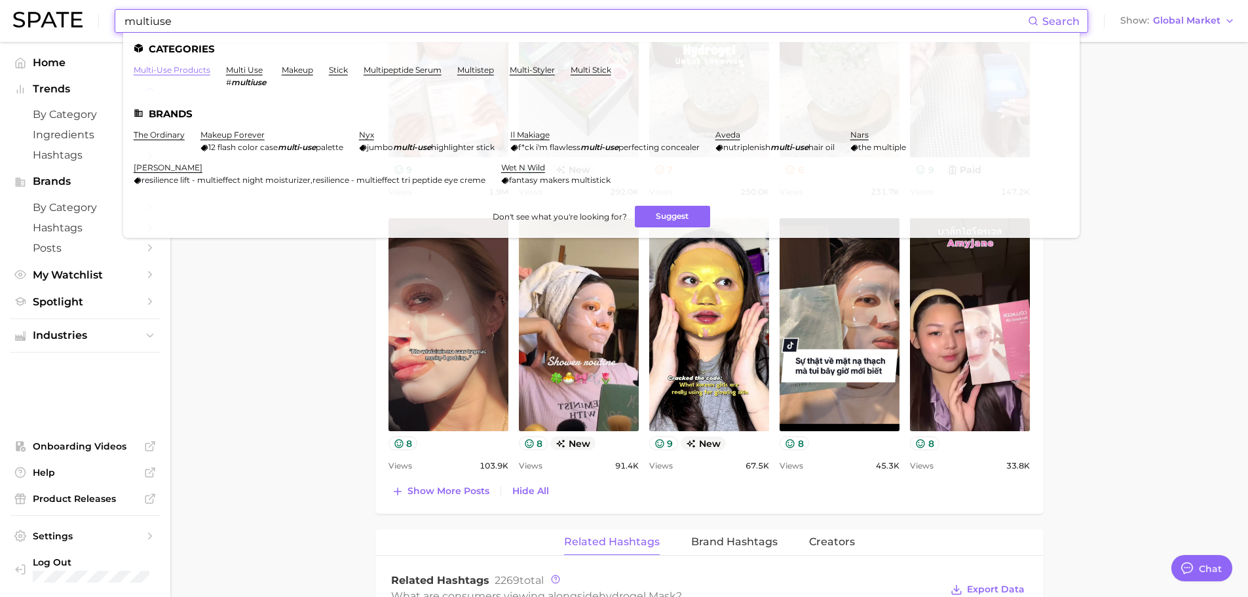
type input "multiuse"
click at [181, 73] on link "multi-use products" at bounding box center [172, 70] width 77 height 10
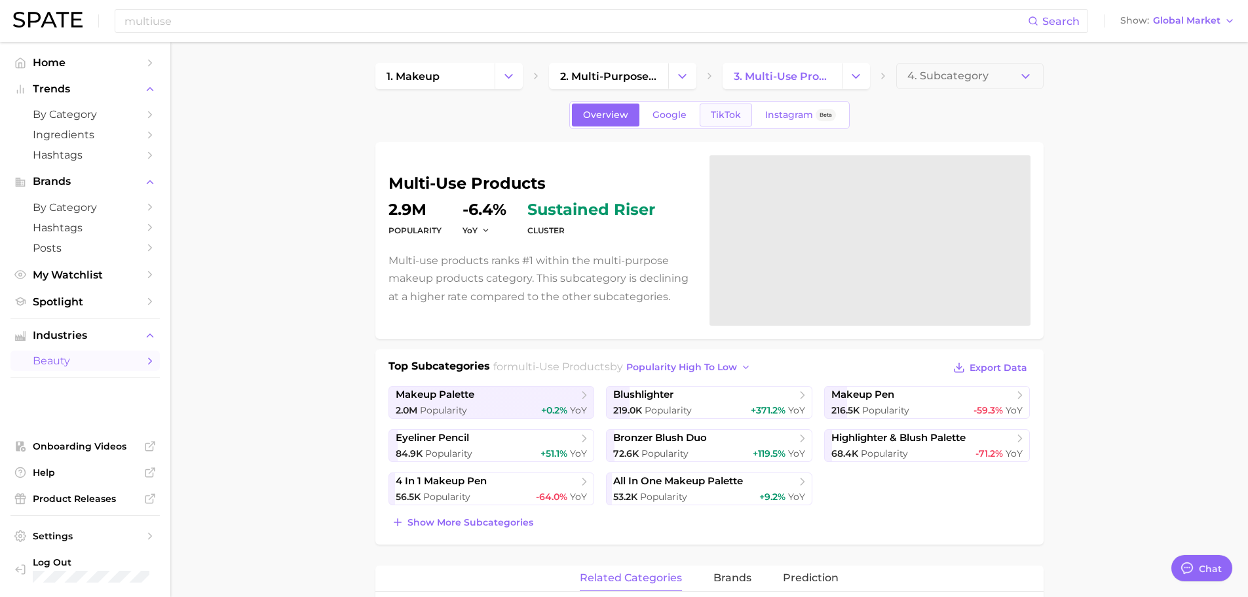
click at [728, 115] on span "TikTok" at bounding box center [726, 114] width 30 height 11
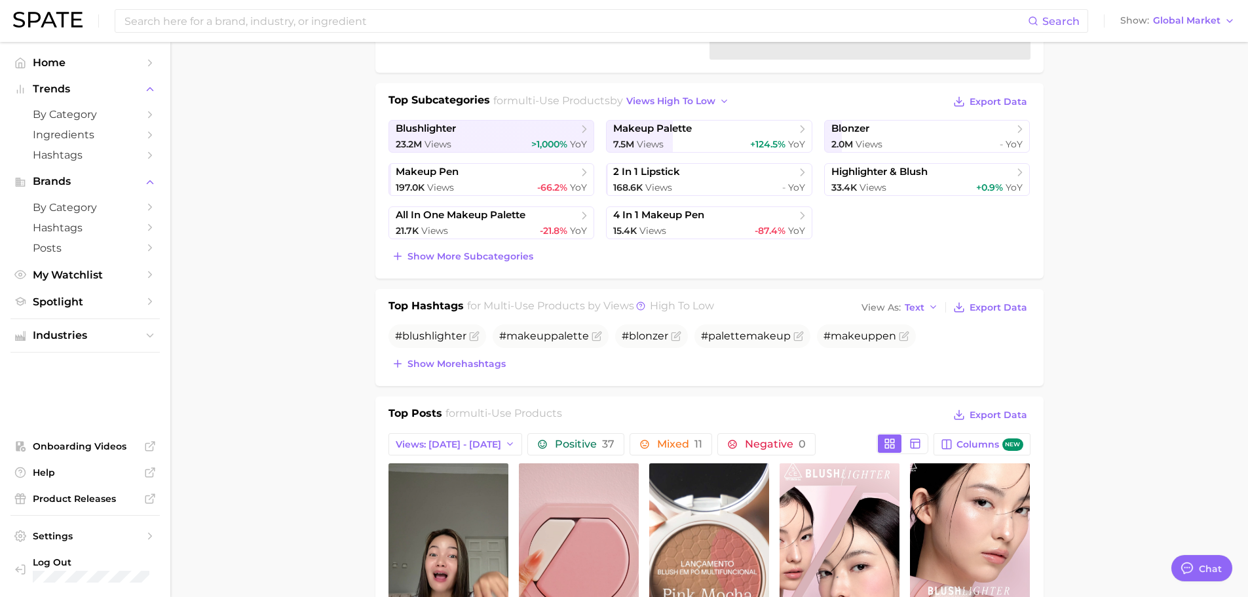
scroll to position [524, 0]
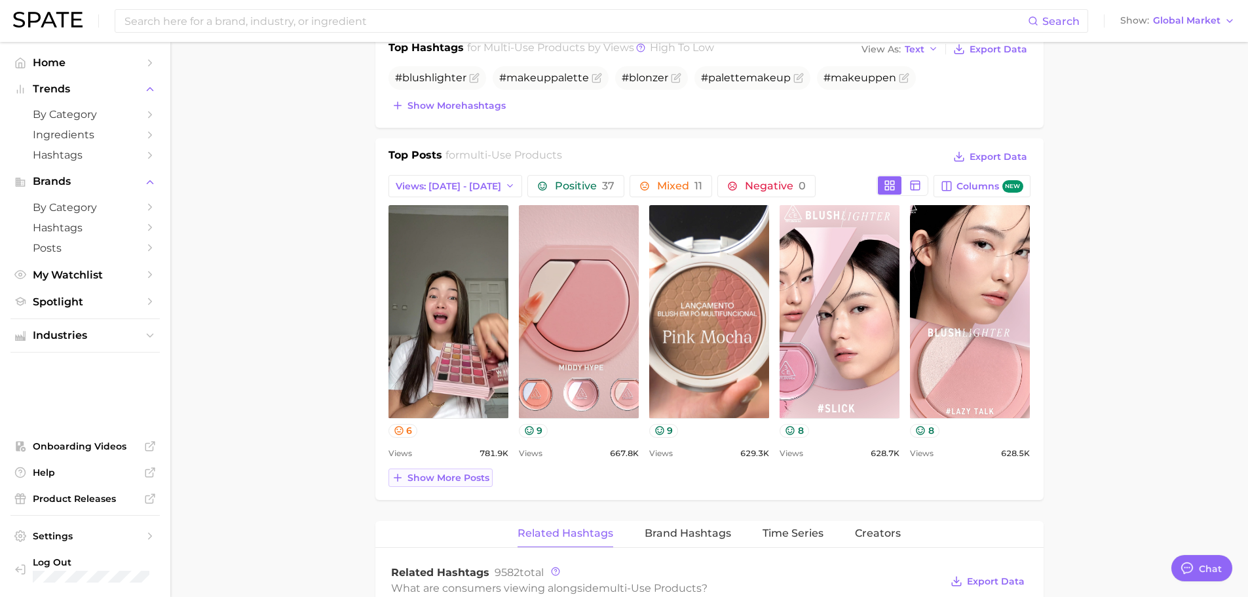
click at [455, 477] on span "Show more posts" at bounding box center [448, 477] width 82 height 11
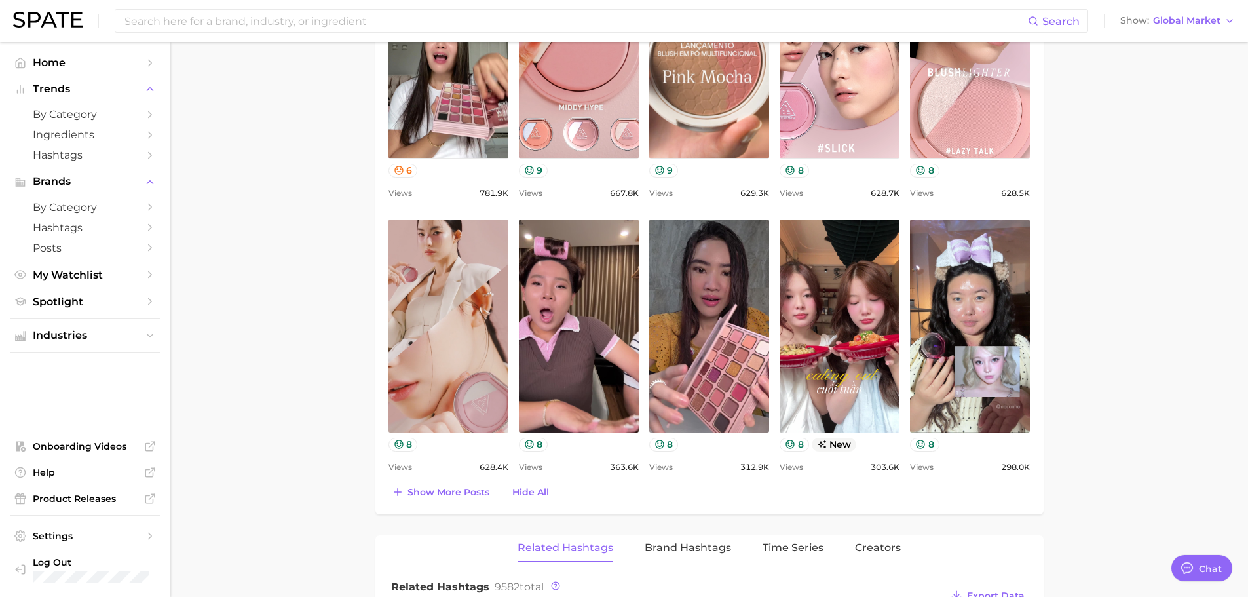
scroll to position [786, 0]
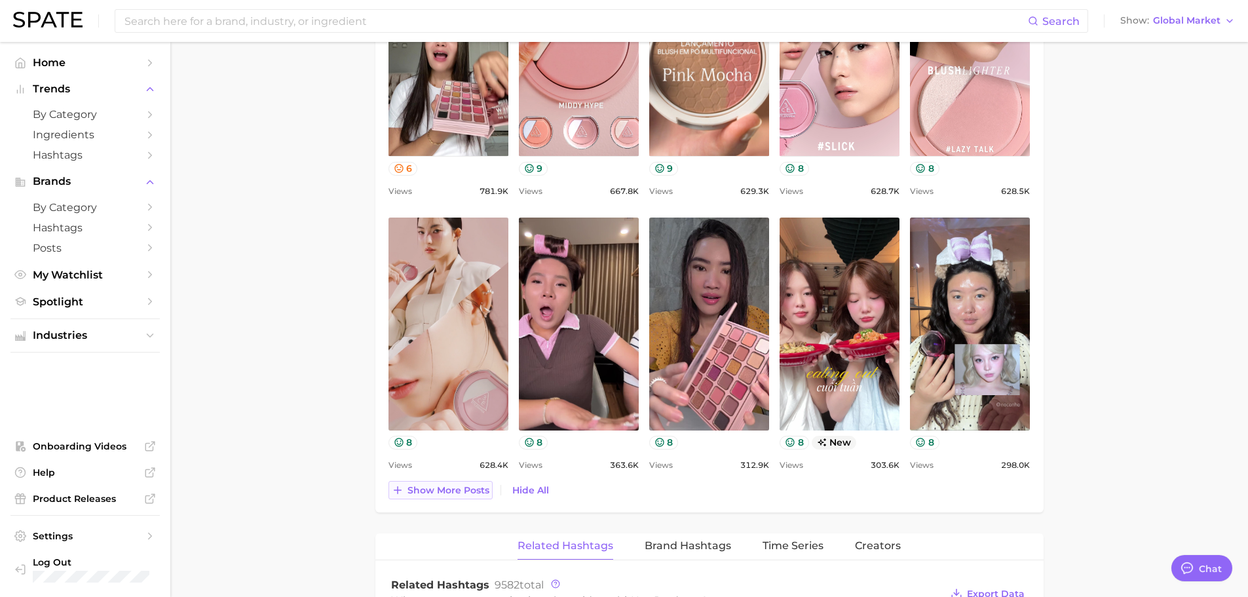
click at [408, 493] on span "Show more posts" at bounding box center [448, 490] width 82 height 11
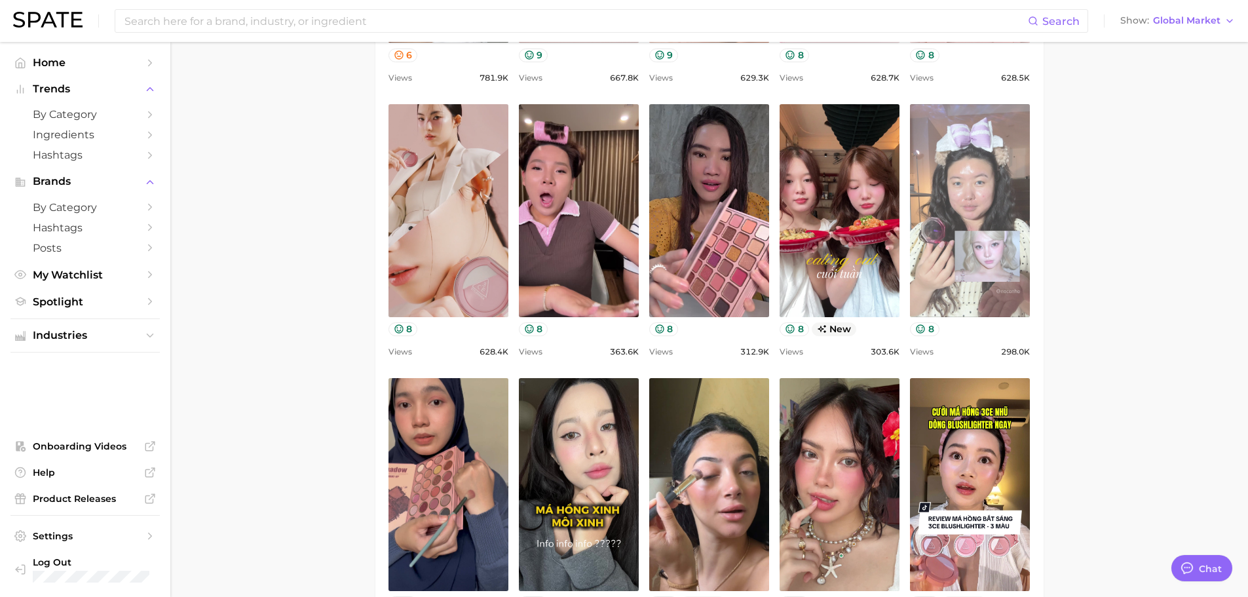
scroll to position [917, 0]
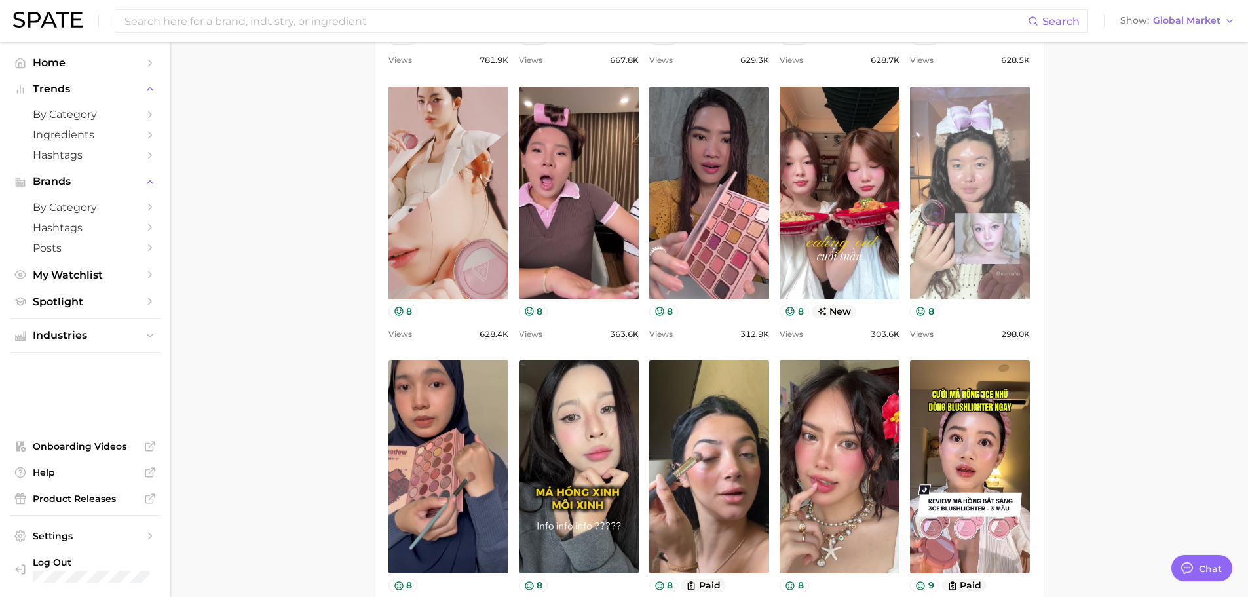
click at [998, 256] on link "view post on TikTok" at bounding box center [970, 192] width 120 height 213
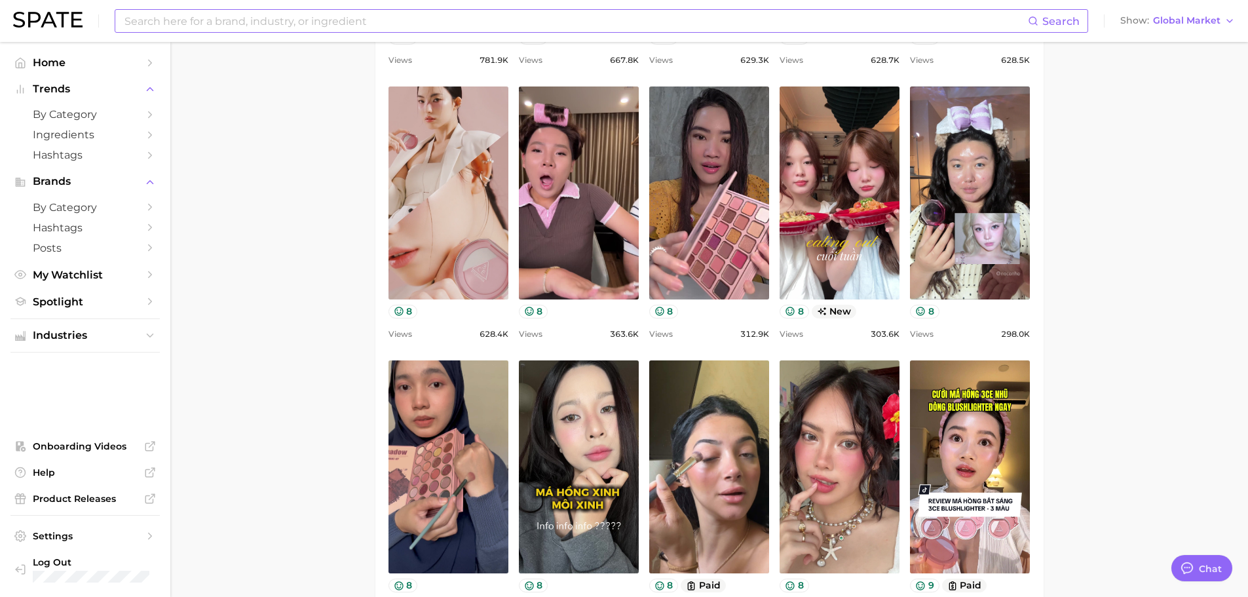
click at [480, 23] on input at bounding box center [575, 21] width 905 height 22
type input "k-ingredient"
type textarea "x"
type input "m"
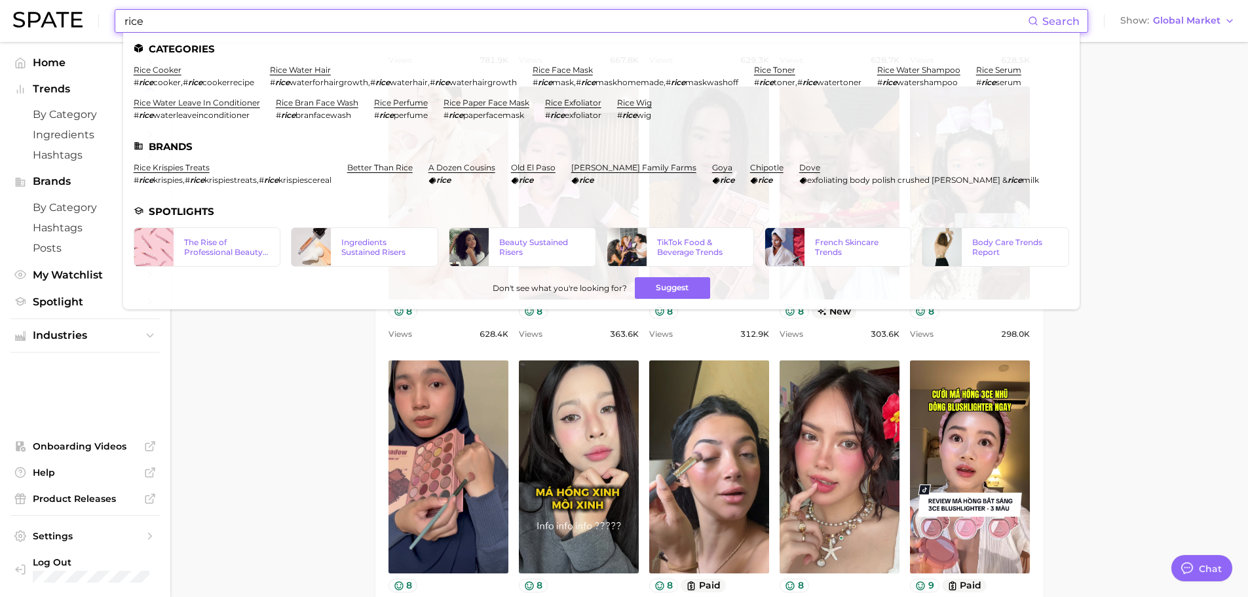
click at [283, 18] on input "rice" at bounding box center [575, 21] width 905 height 22
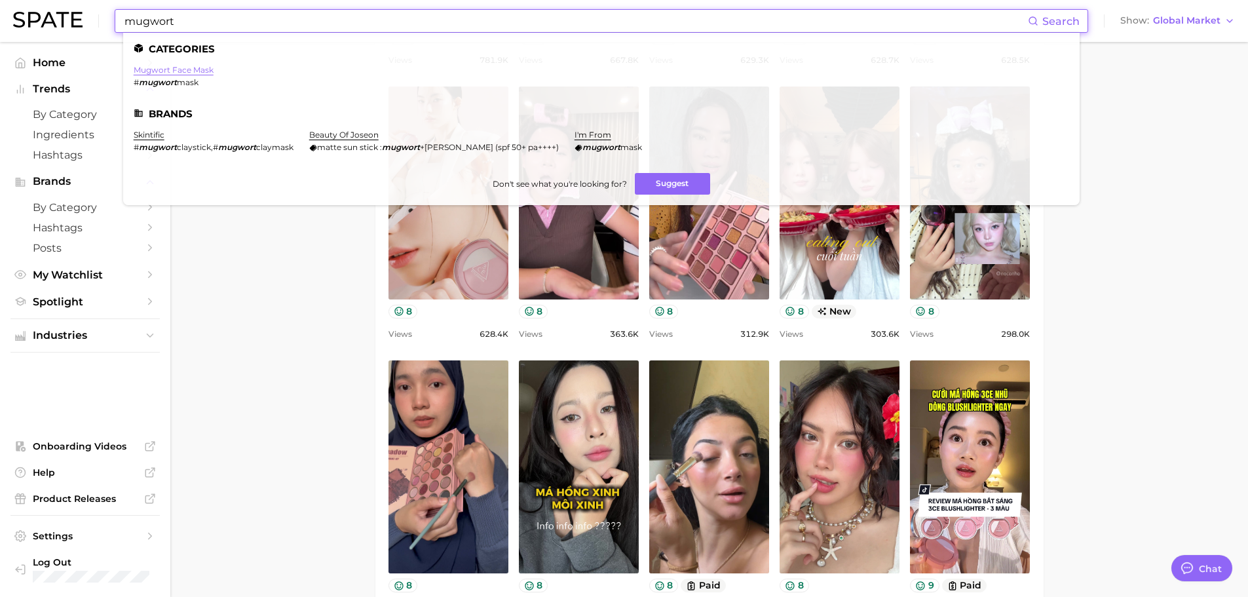
type input "mugwort"
click at [191, 73] on link "mugwort face mask" at bounding box center [174, 70] width 80 height 10
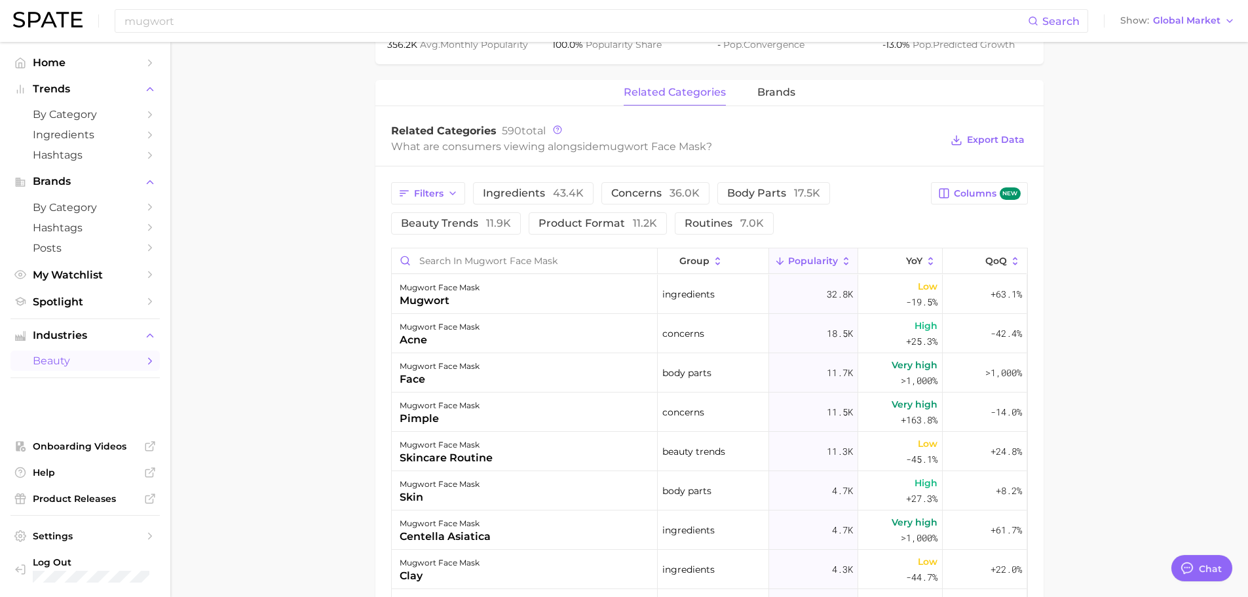
scroll to position [459, 0]
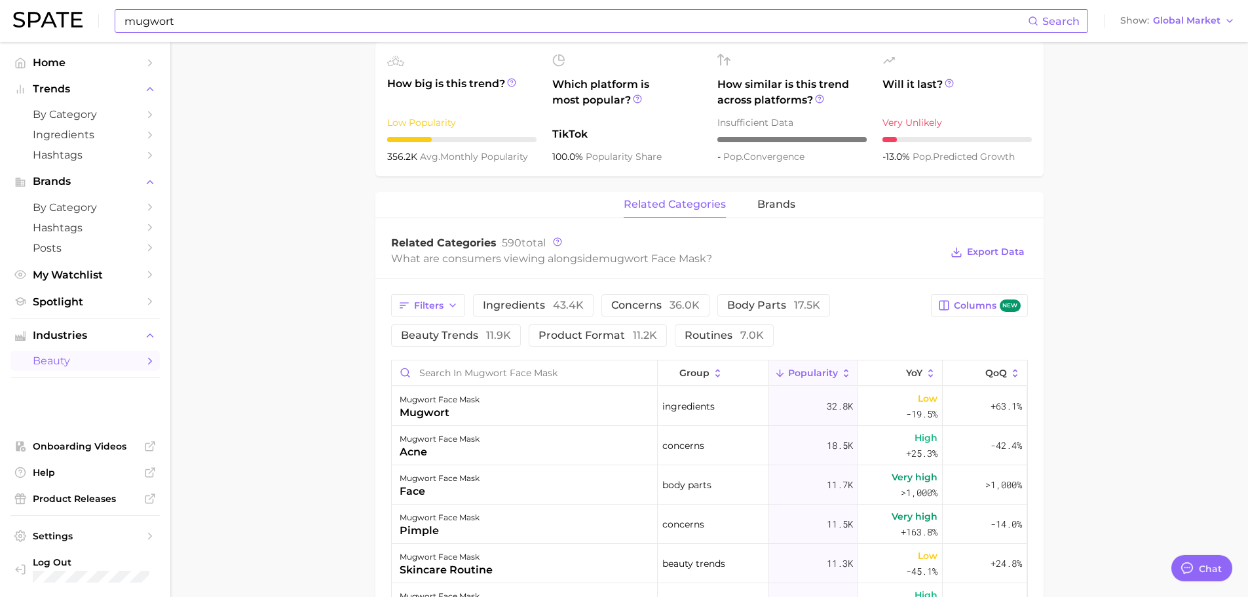
click at [207, 25] on input "mugwort" at bounding box center [575, 21] width 905 height 22
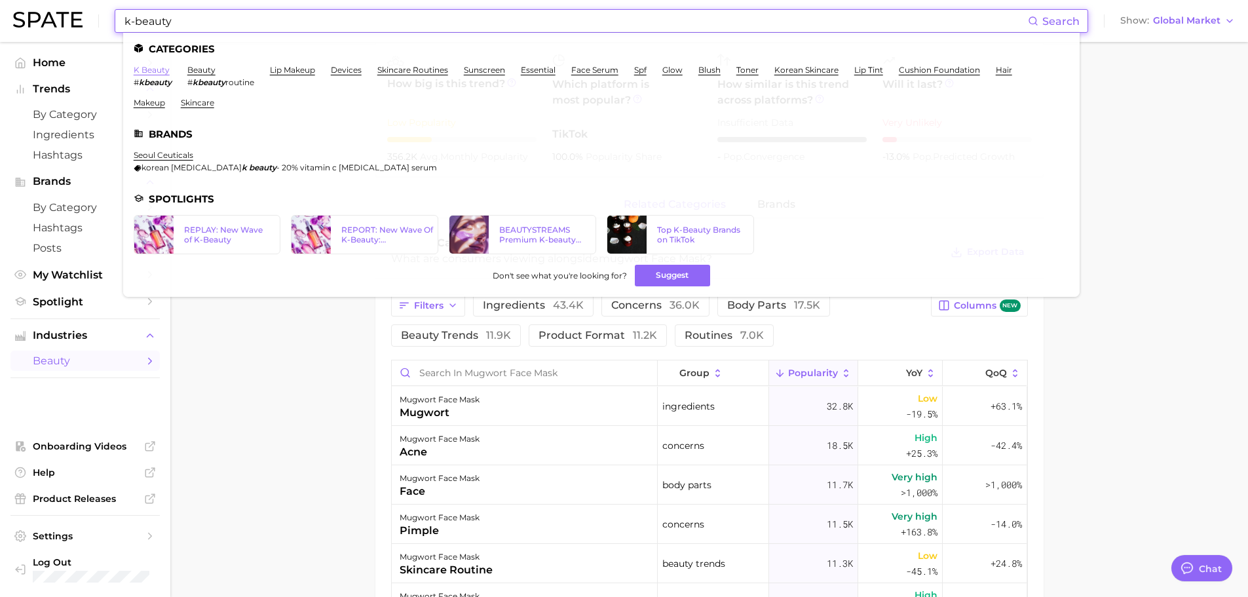
type input "k-beauty"
click at [160, 72] on link "k beauty" at bounding box center [152, 70] width 36 height 10
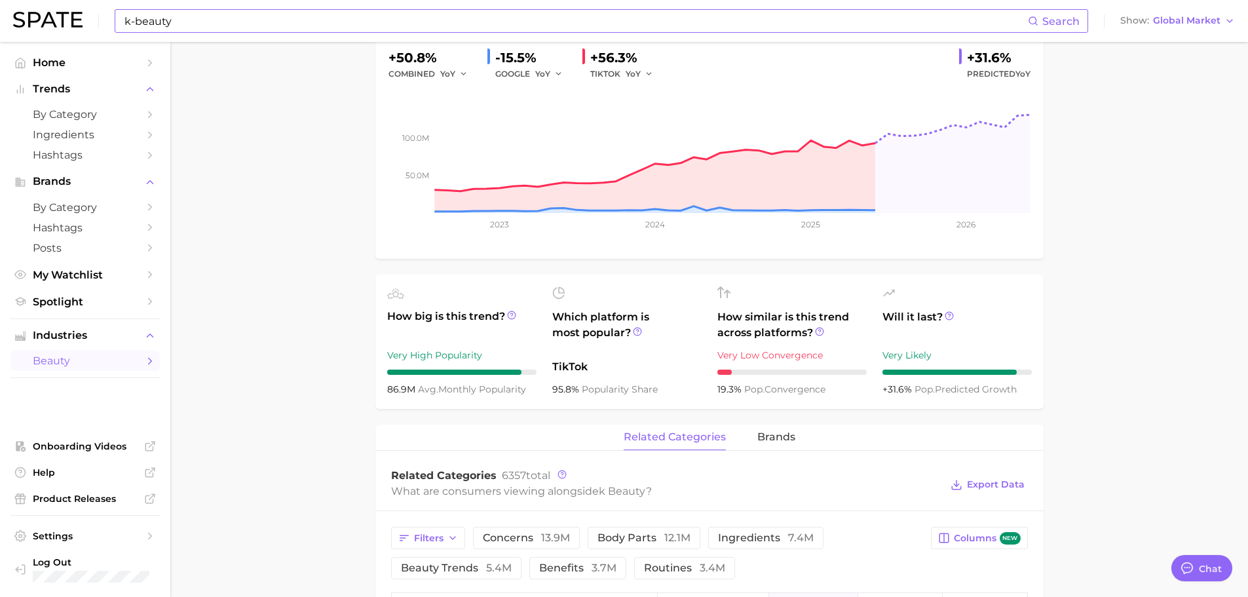
scroll to position [459, 0]
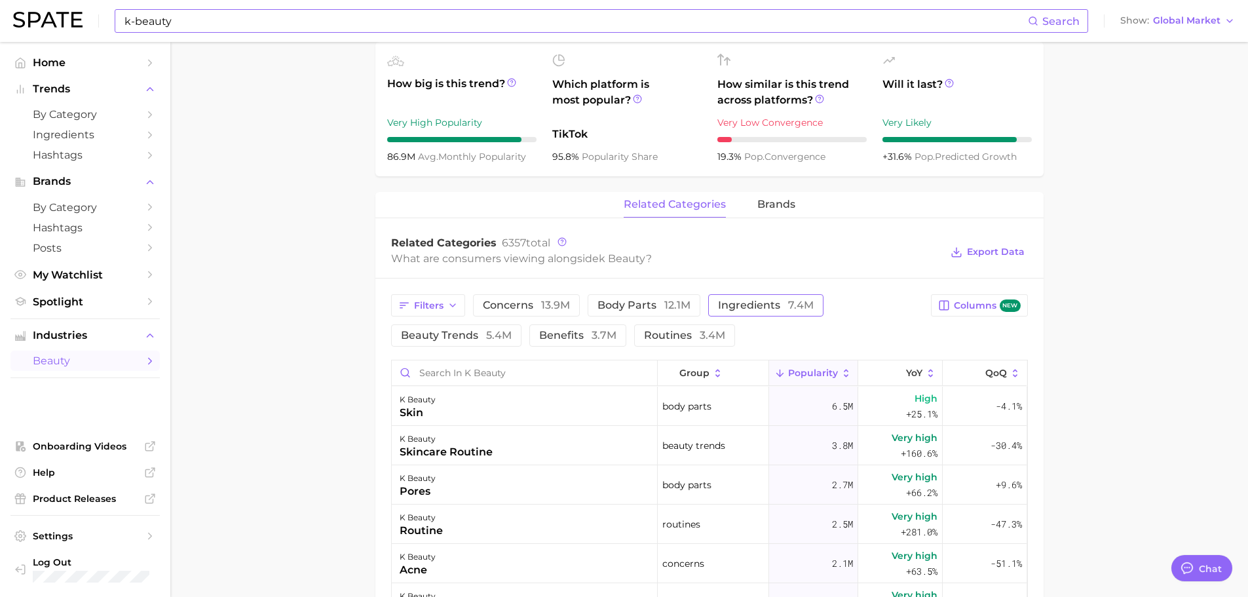
click at [733, 311] on button "ingredients 7.4m" at bounding box center [765, 305] width 115 height 22
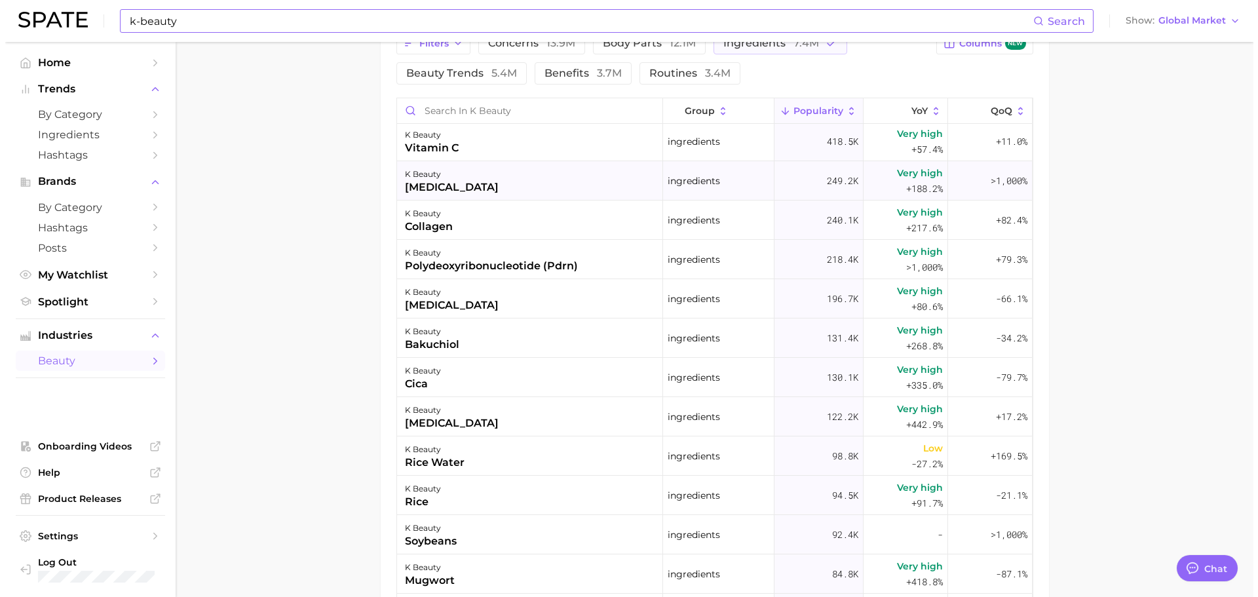
scroll to position [262, 0]
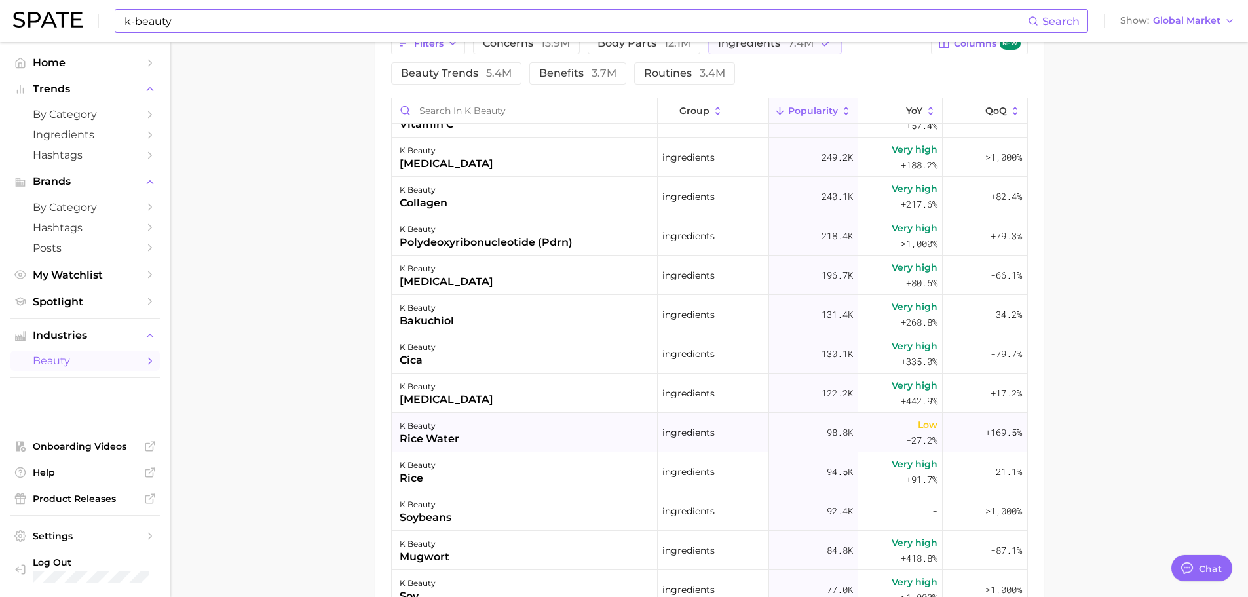
click at [545, 434] on div "k beauty rice water" at bounding box center [525, 432] width 266 height 39
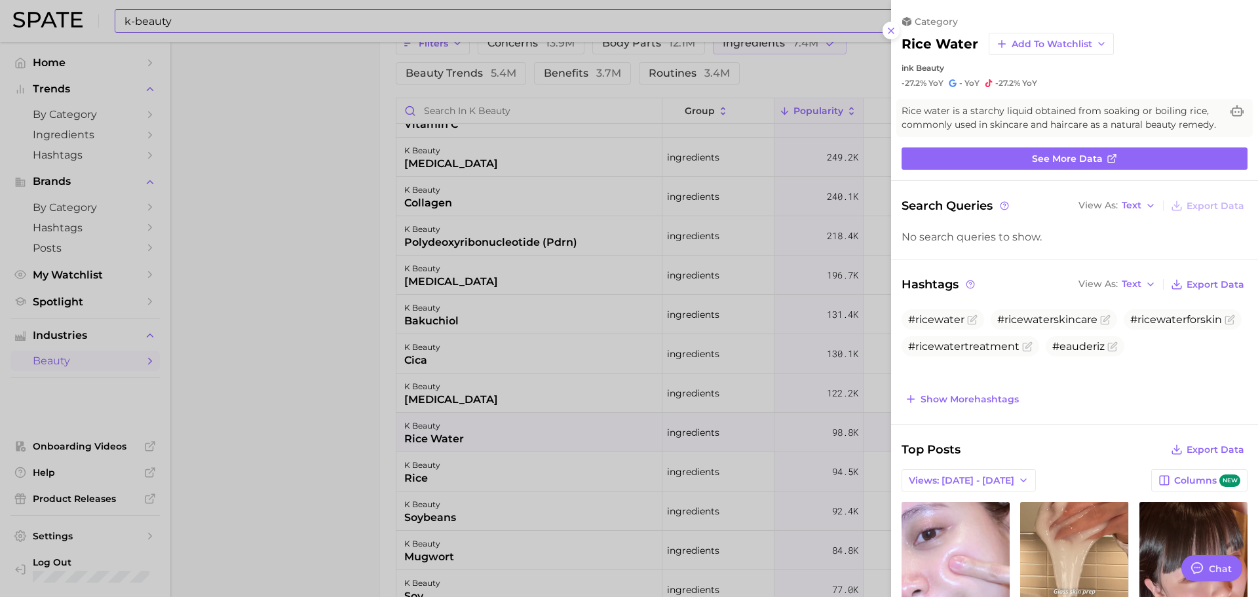
scroll to position [0, 0]
click at [1004, 170] on link "See more data" at bounding box center [1074, 158] width 346 height 22
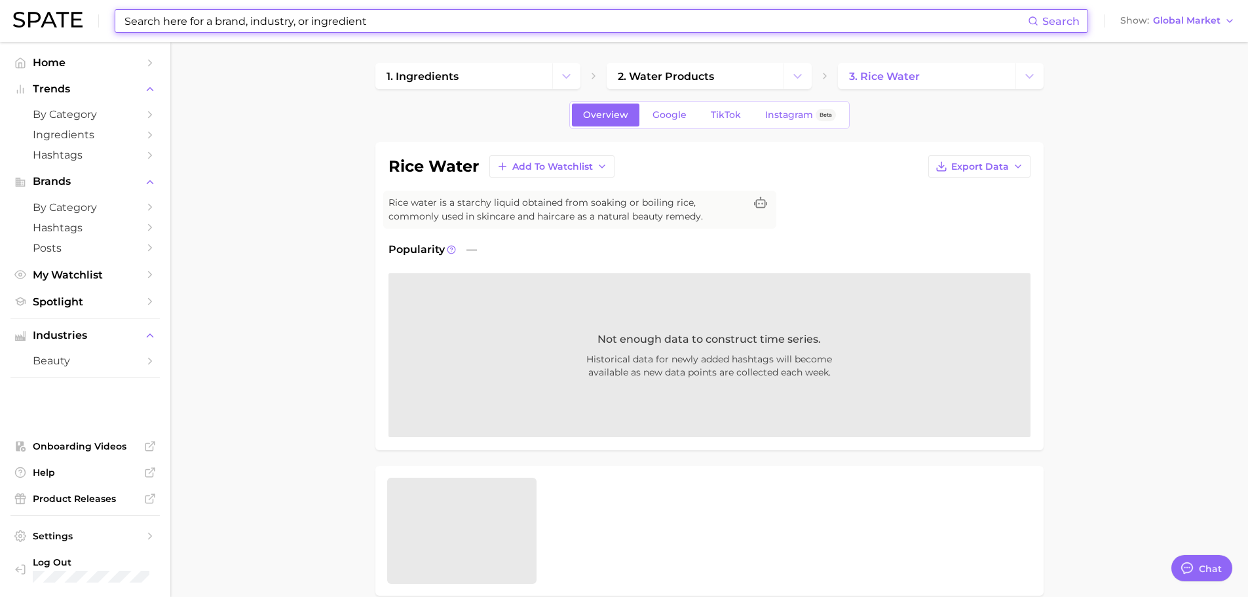
type input "k-beauty"
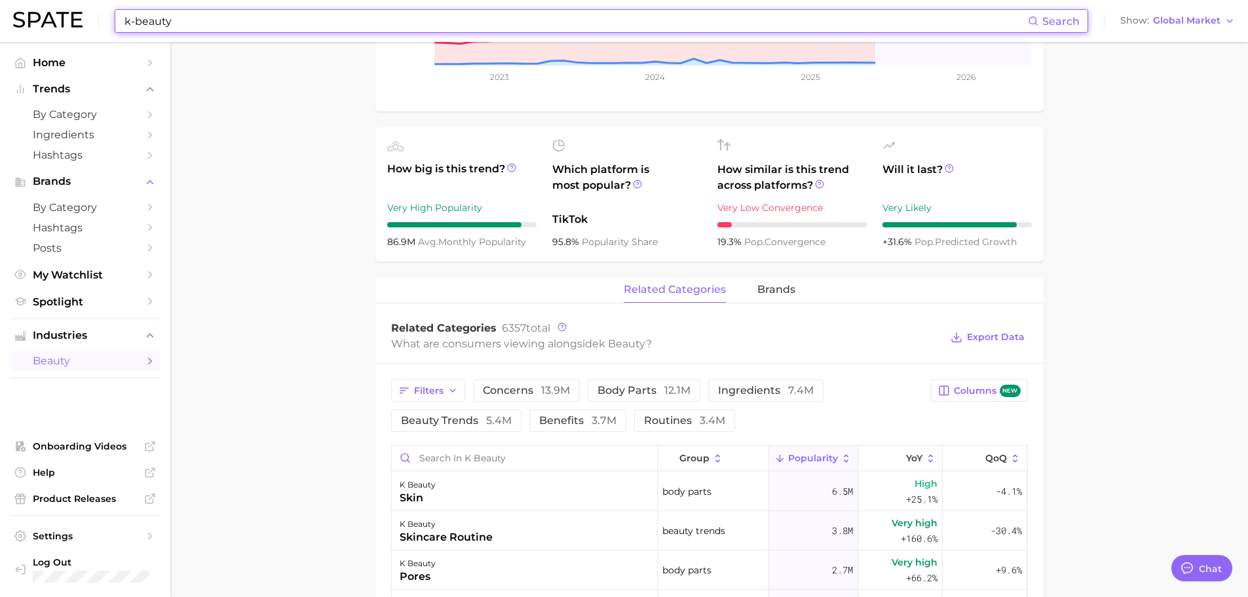
scroll to position [328, 0]
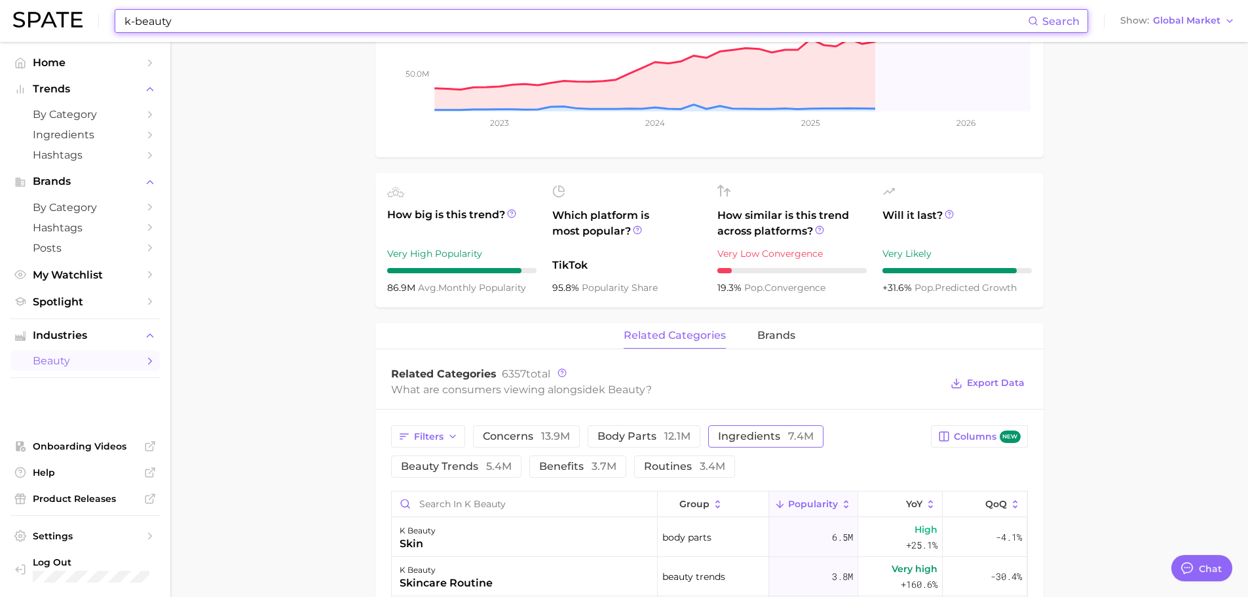
click at [738, 434] on span "ingredients 7.4m" at bounding box center [766, 436] width 96 height 10
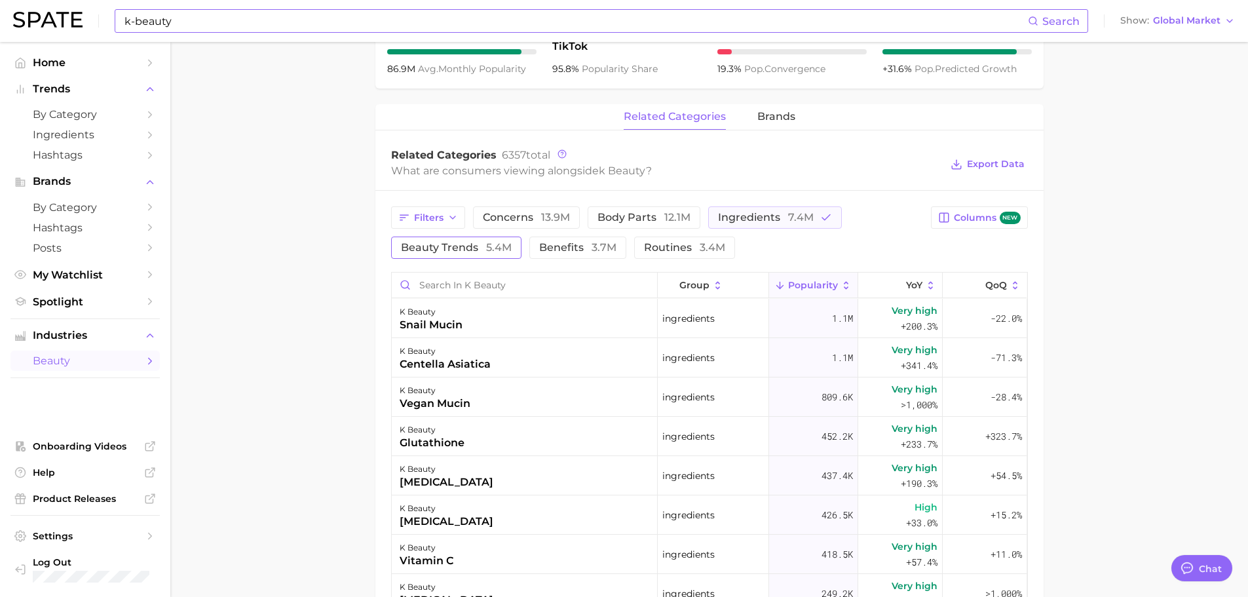
scroll to position [524, 0]
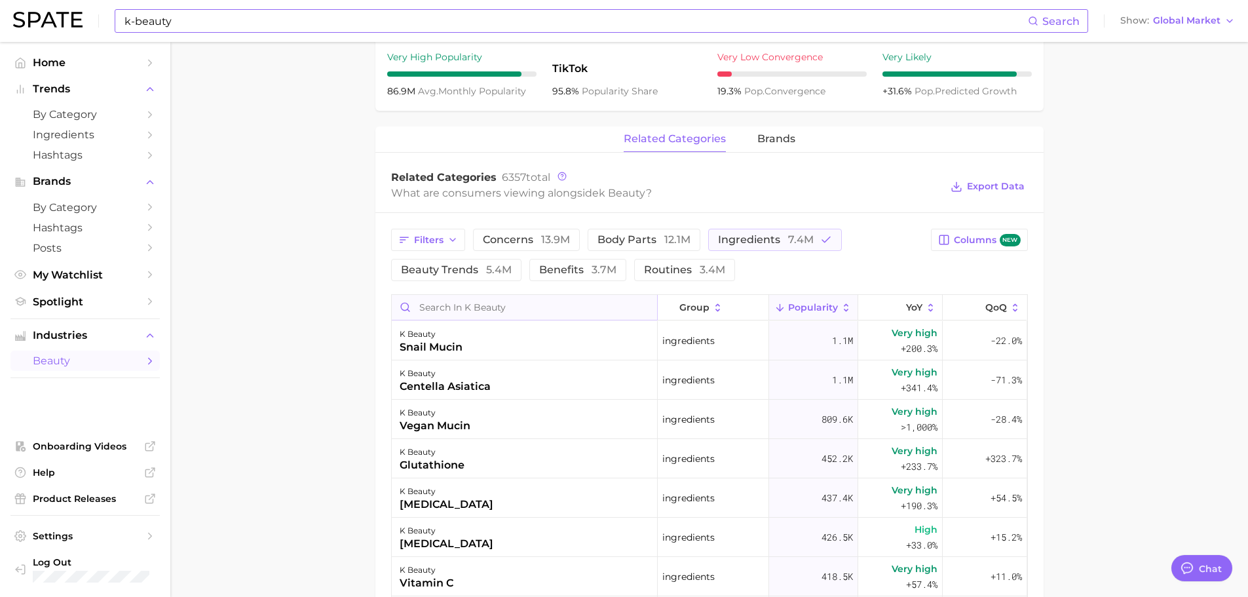
click at [487, 297] on input "Search in k beauty" at bounding box center [524, 307] width 265 height 25
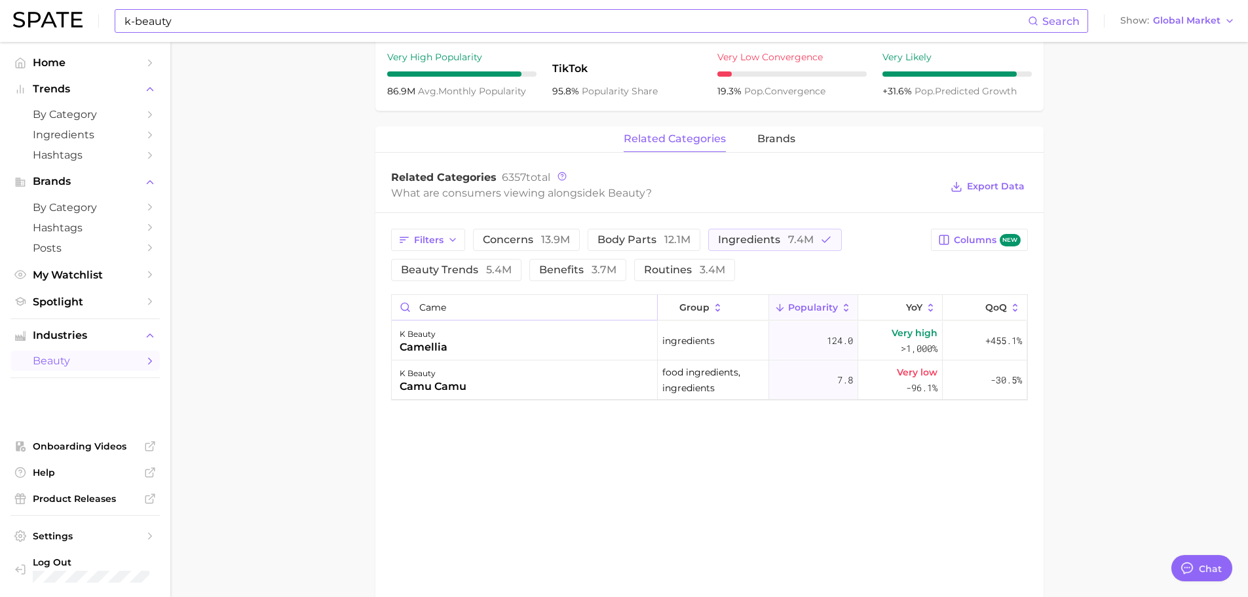
type input "came"
click at [643, 309] on input "came" at bounding box center [524, 307] width 265 height 25
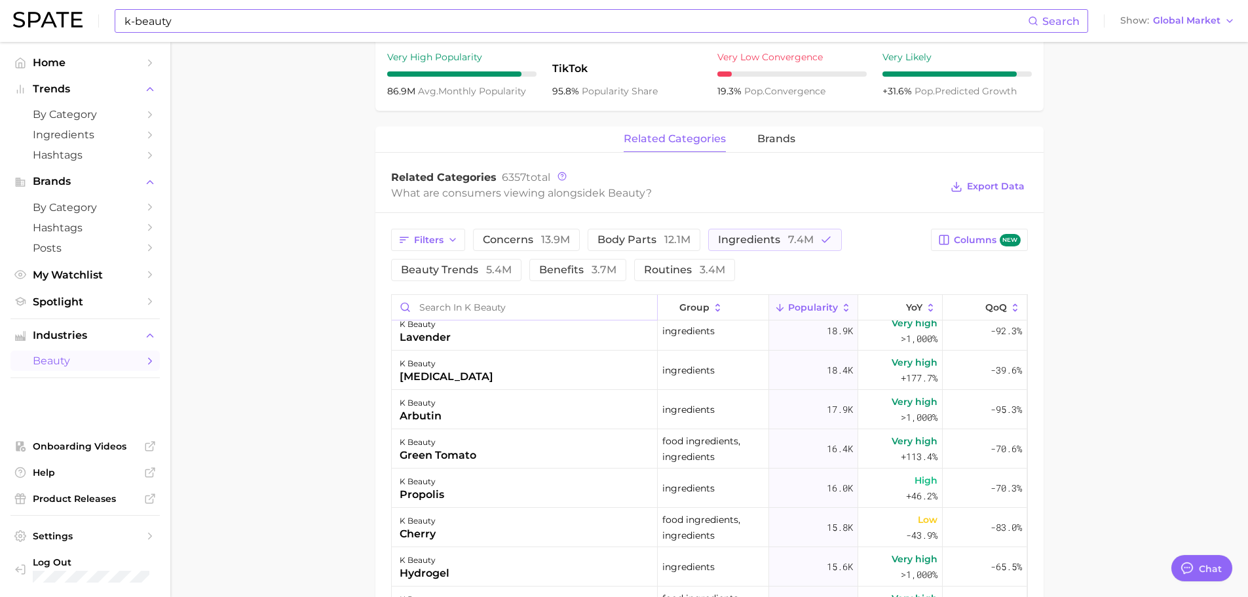
scroll to position [1507, 0]
click at [484, 305] on input "Search in k beauty" at bounding box center [524, 307] width 265 height 25
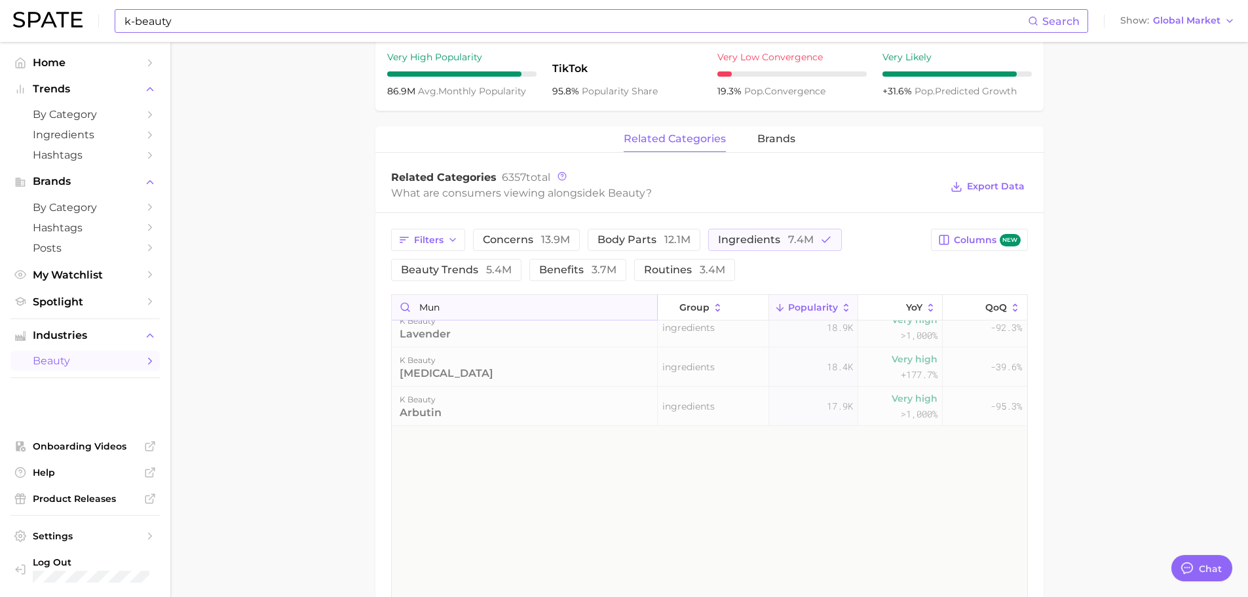
scroll to position [0, 0]
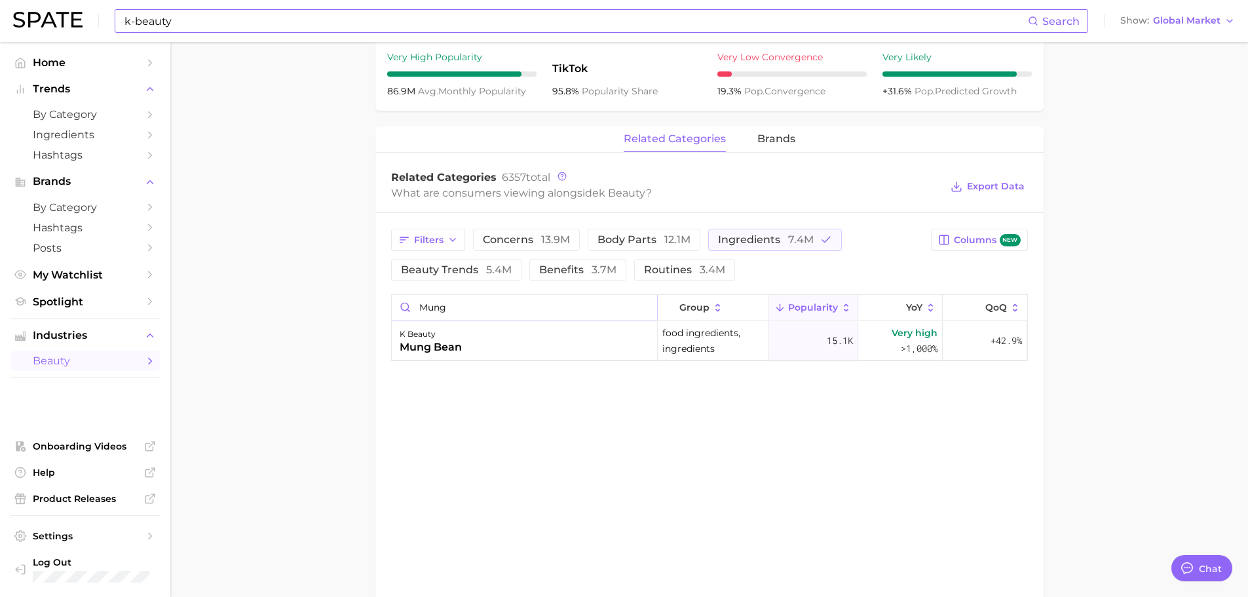
type input "mung"
click at [644, 305] on input "mung" at bounding box center [524, 307] width 265 height 25
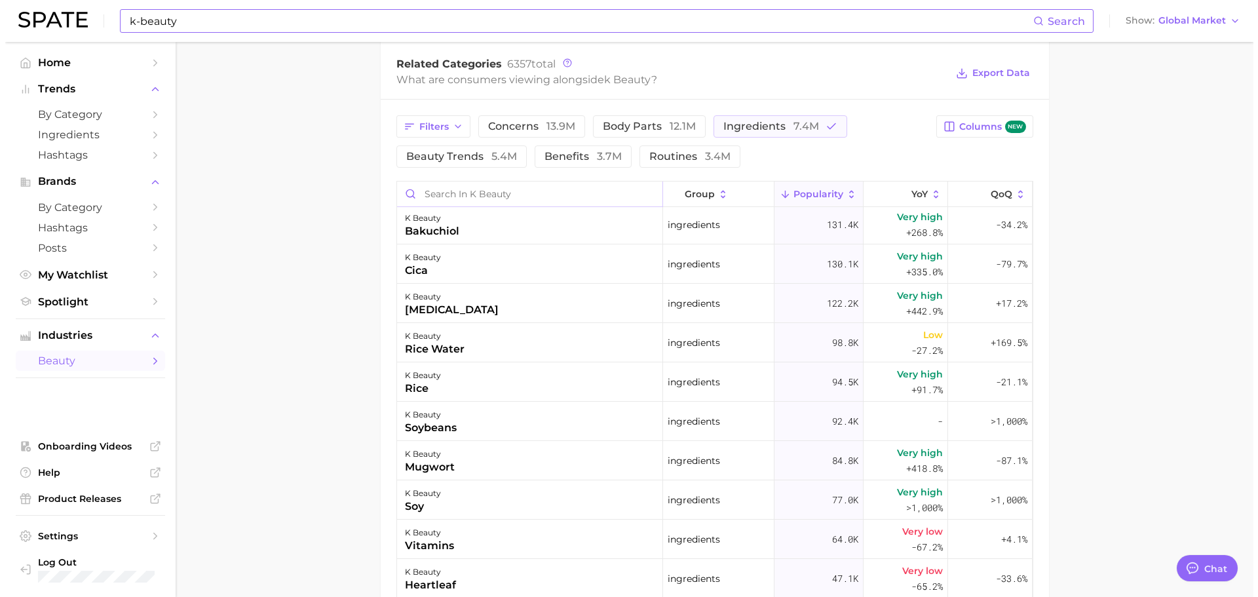
scroll to position [459, 0]
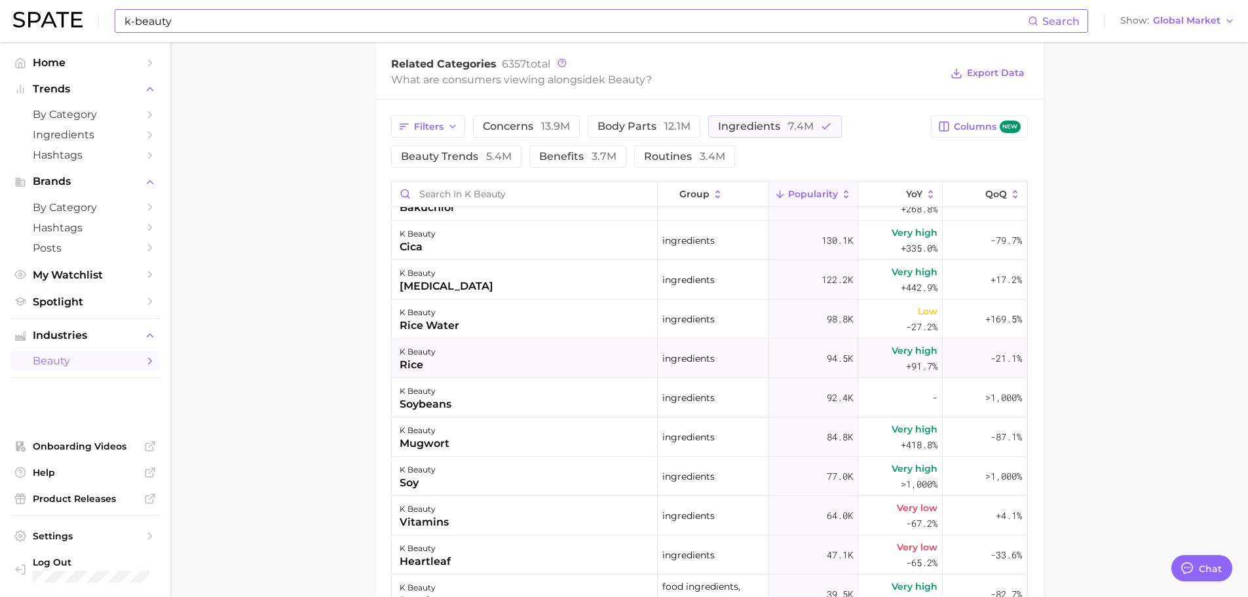
click at [487, 353] on div "k beauty rice" at bounding box center [525, 358] width 266 height 39
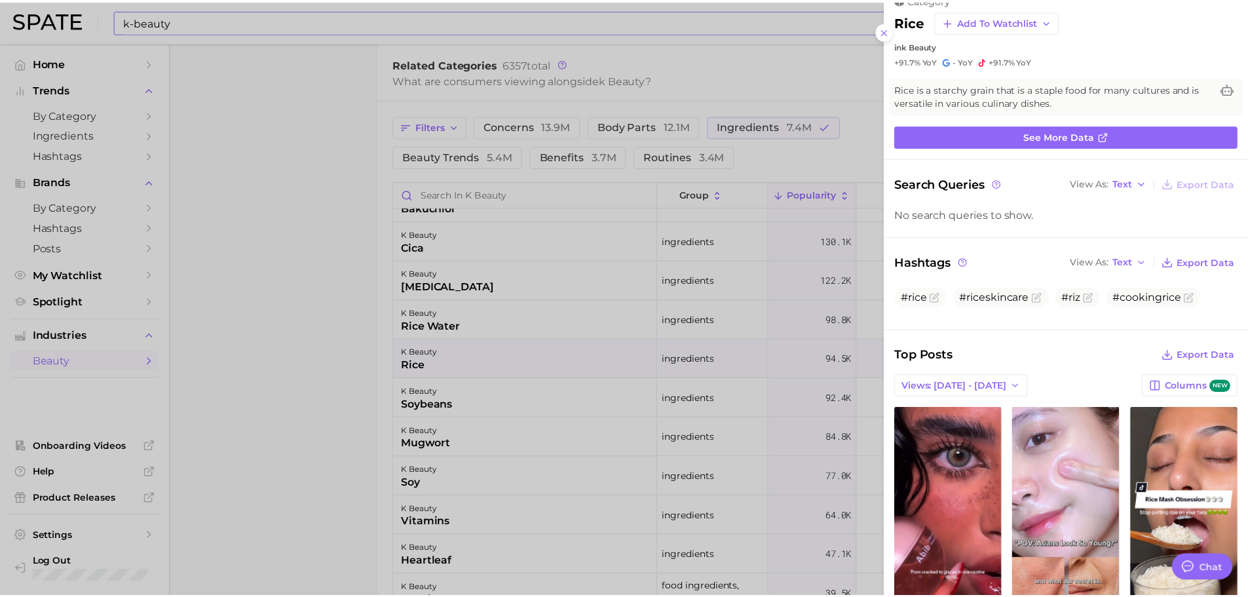
scroll to position [0, 0]
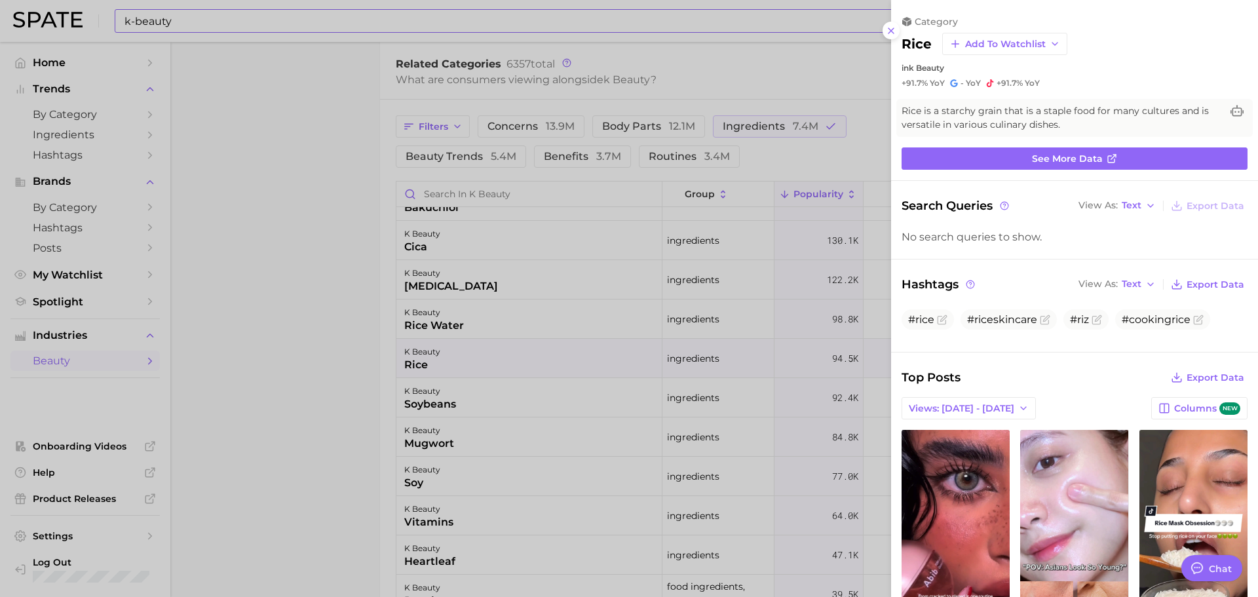
click at [817, 81] on div at bounding box center [629, 298] width 1258 height 597
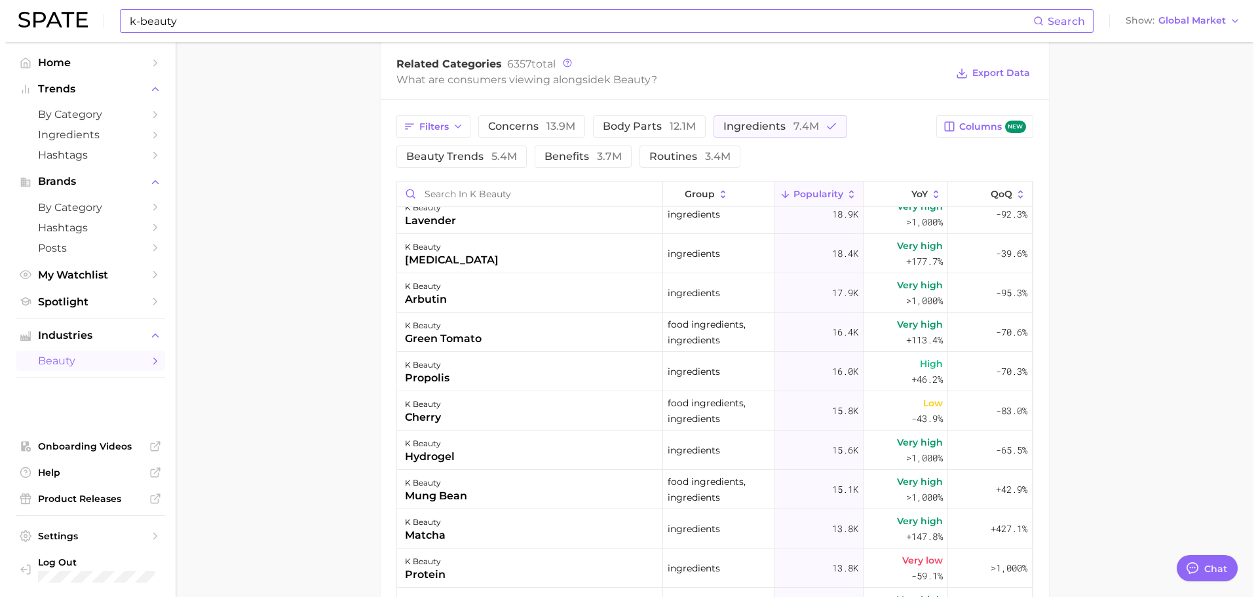
scroll to position [1638, 0]
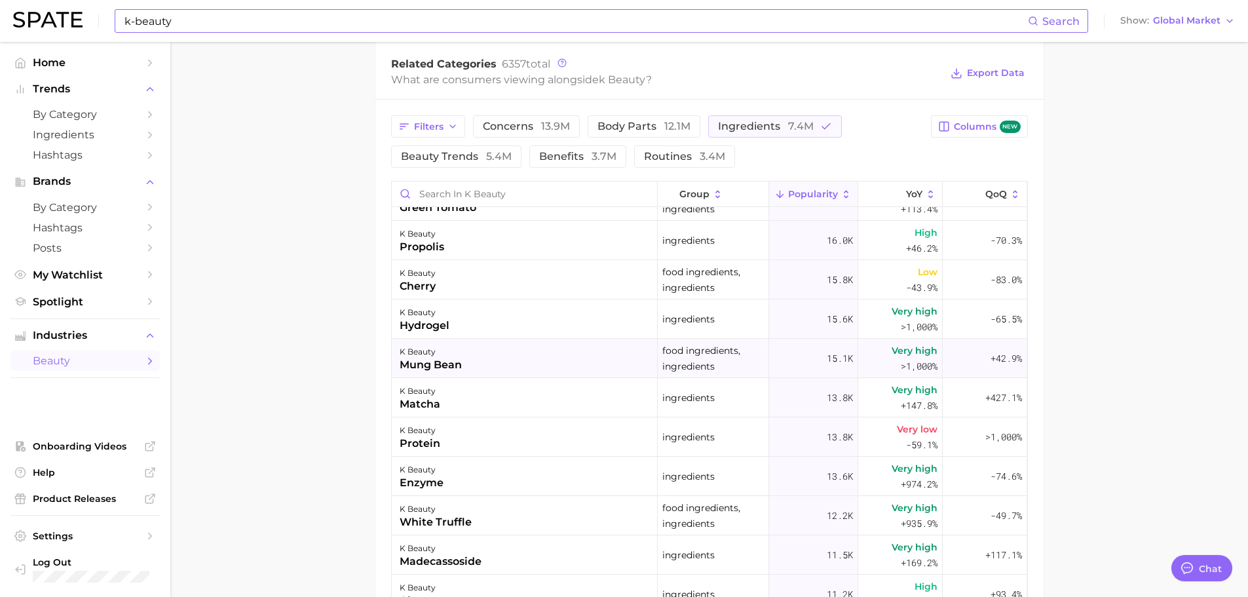
click at [432, 364] on div "mung bean" at bounding box center [431, 365] width 62 height 16
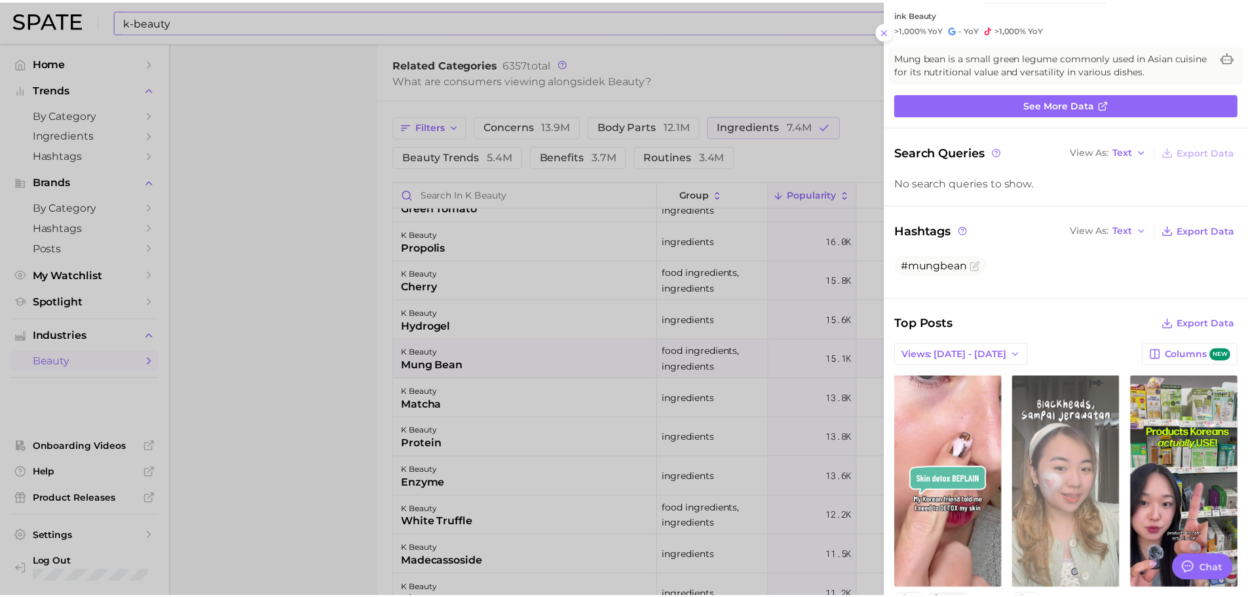
scroll to position [0, 0]
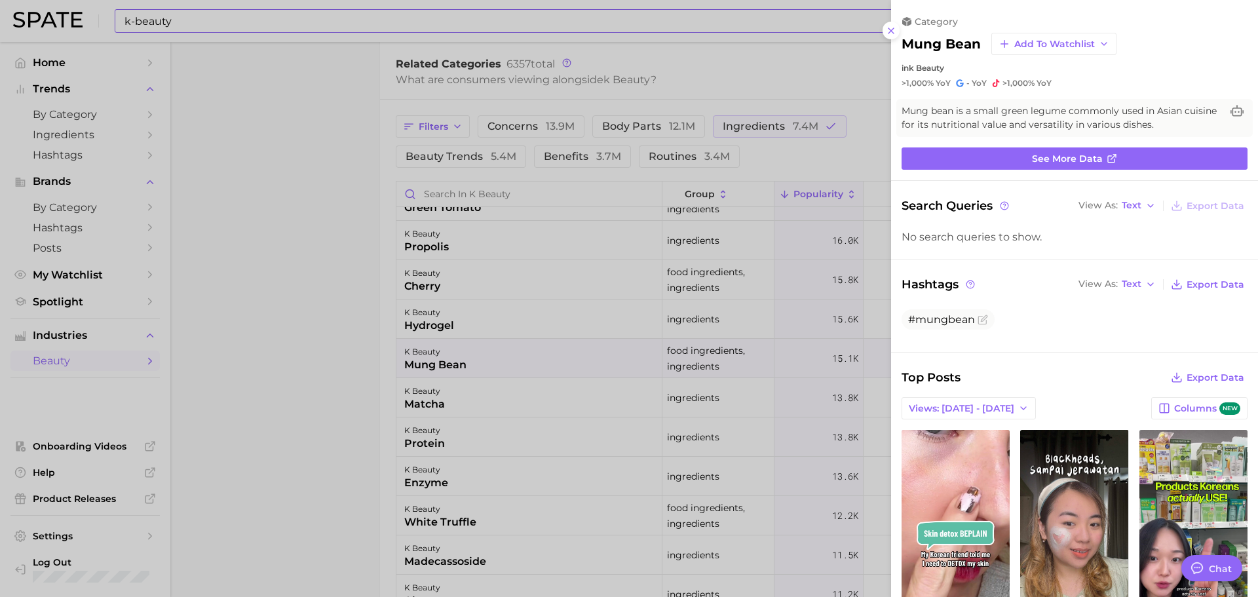
click at [619, 392] on div at bounding box center [629, 298] width 1258 height 597
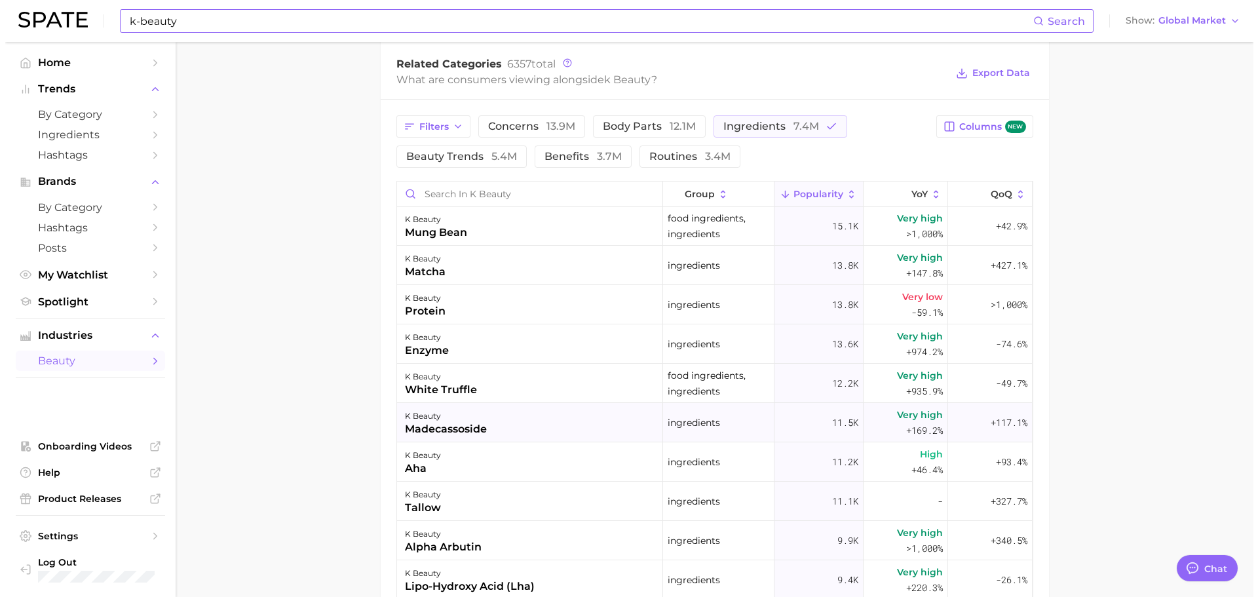
scroll to position [1769, 0]
click at [543, 265] on div "k beauty matcha" at bounding box center [525, 266] width 266 height 39
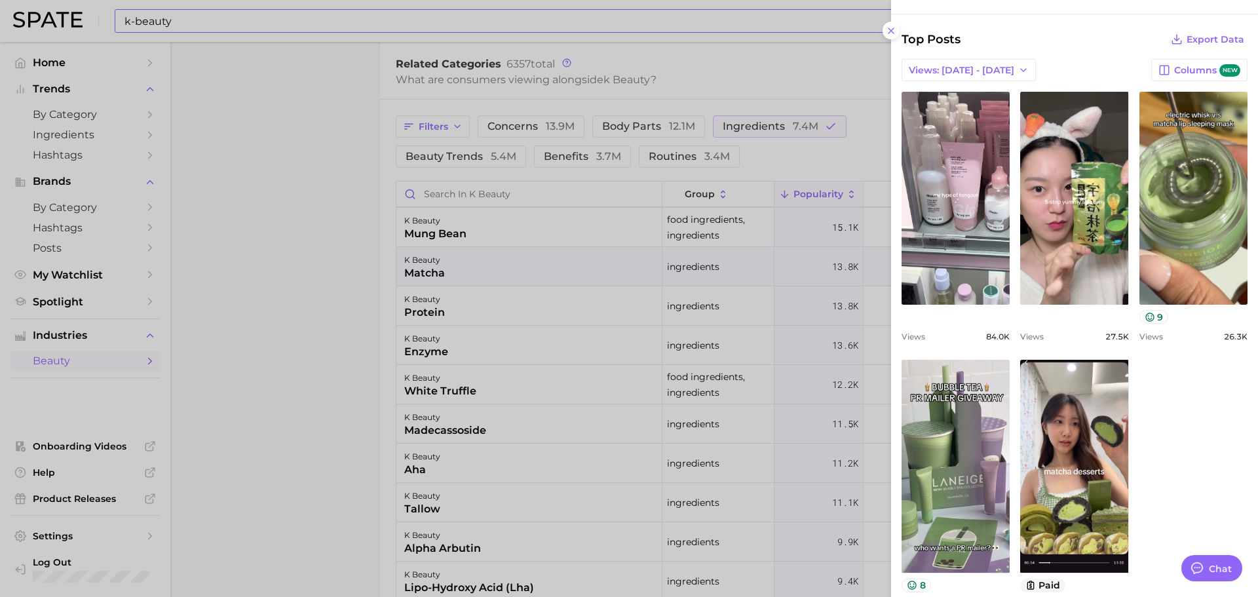
scroll to position [455, 0]
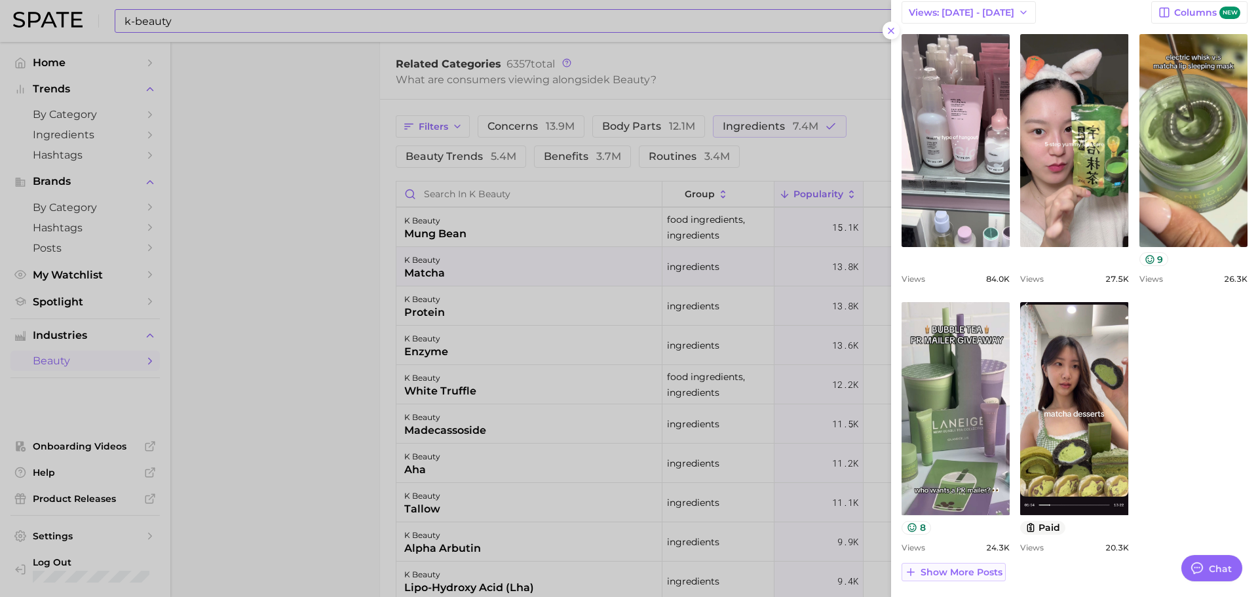
click at [967, 567] on span "Show more posts" at bounding box center [961, 572] width 82 height 11
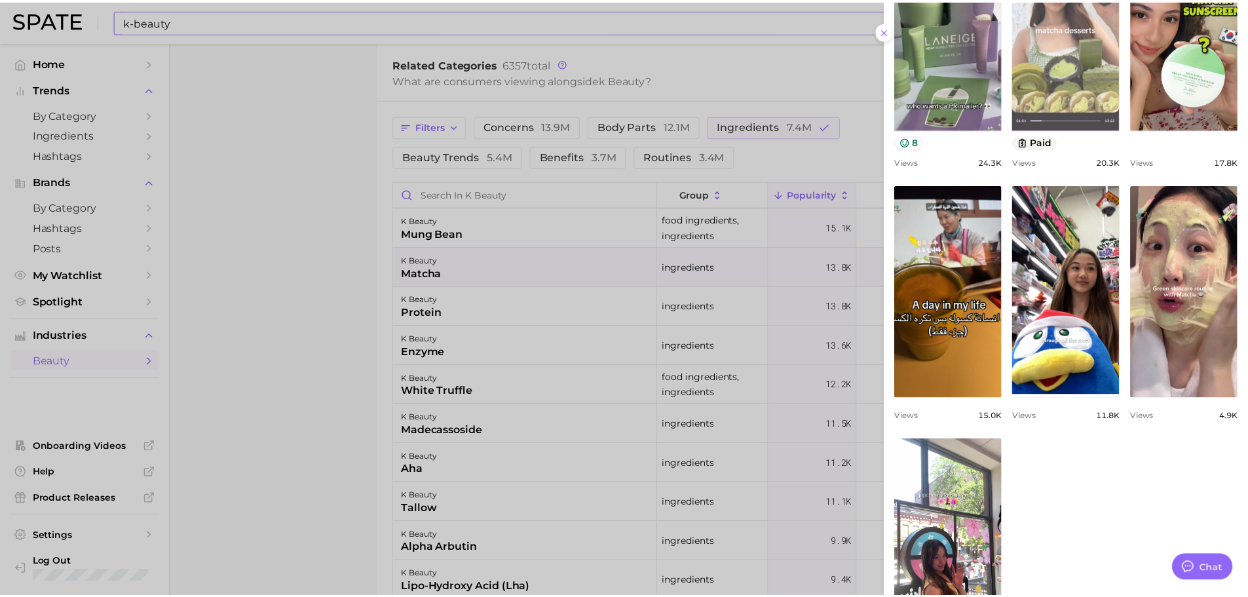
scroll to position [848, 0]
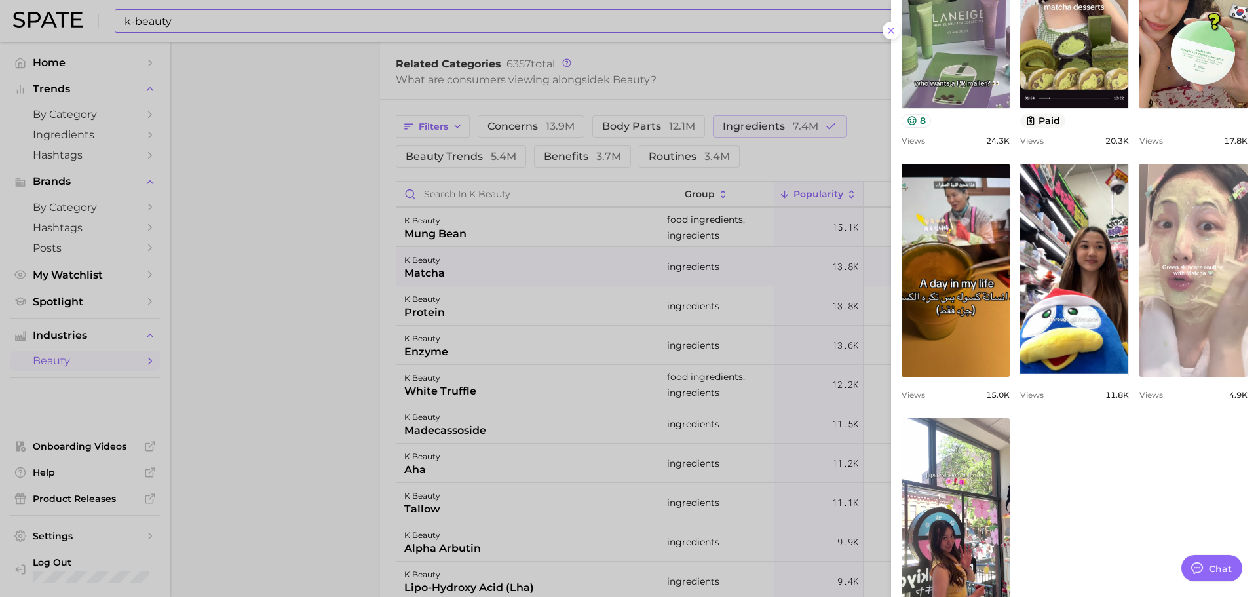
click at [1150, 302] on link "view post on TikTok" at bounding box center [1193, 270] width 108 height 213
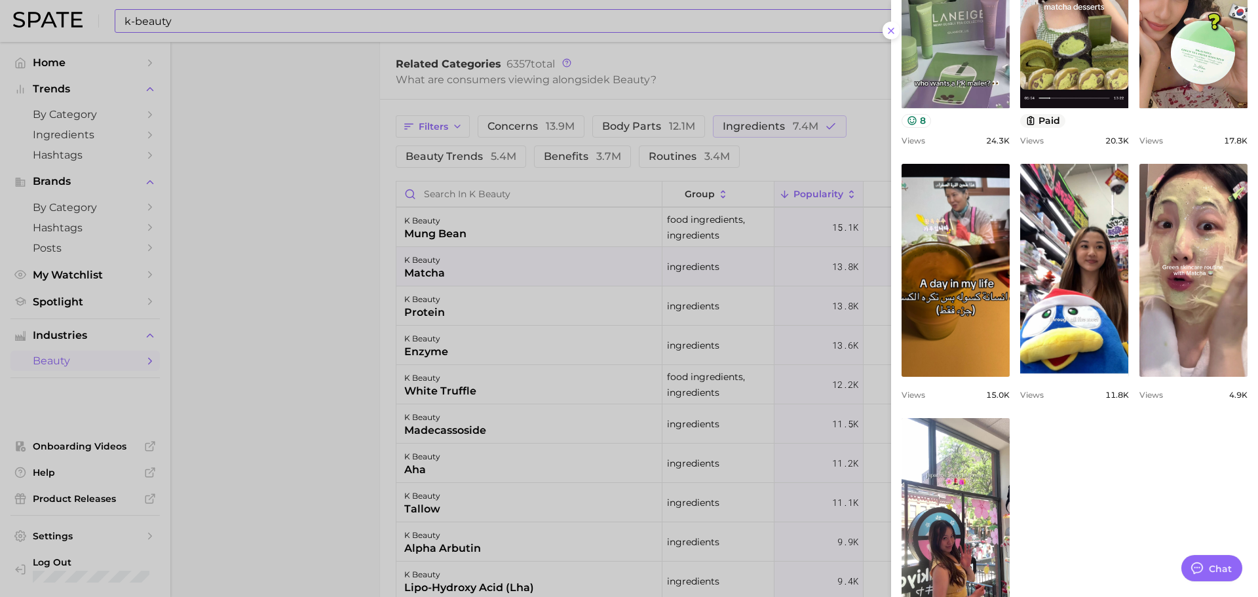
click at [827, 419] on div at bounding box center [629, 298] width 1258 height 597
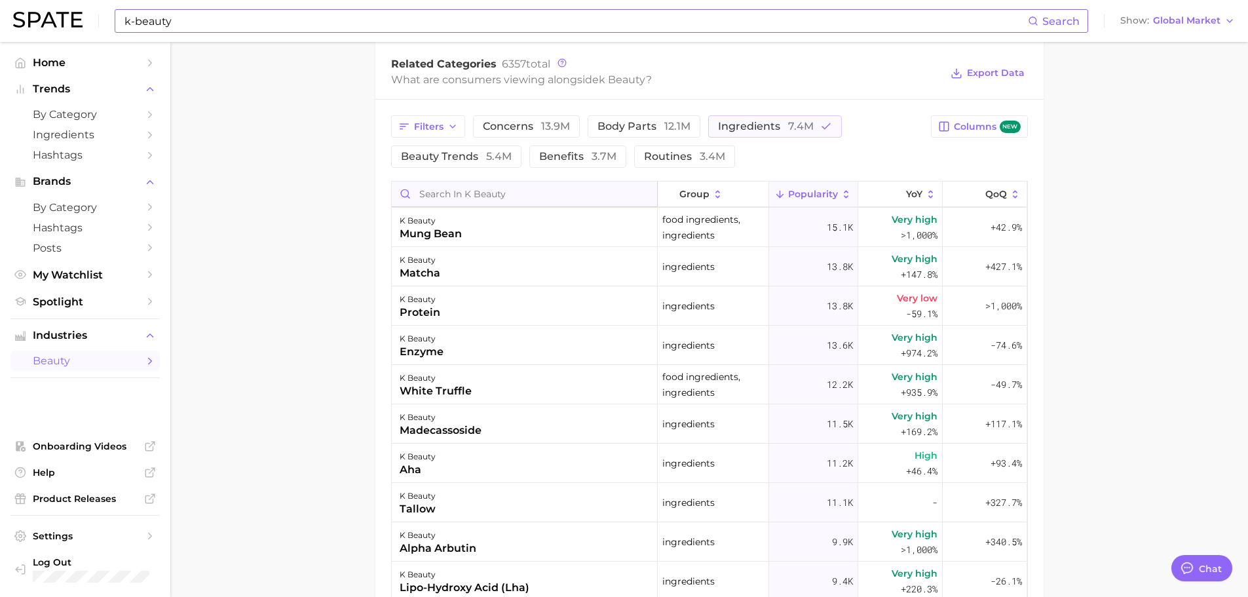
click at [553, 192] on input "Search in k beauty" at bounding box center [524, 193] width 265 height 25
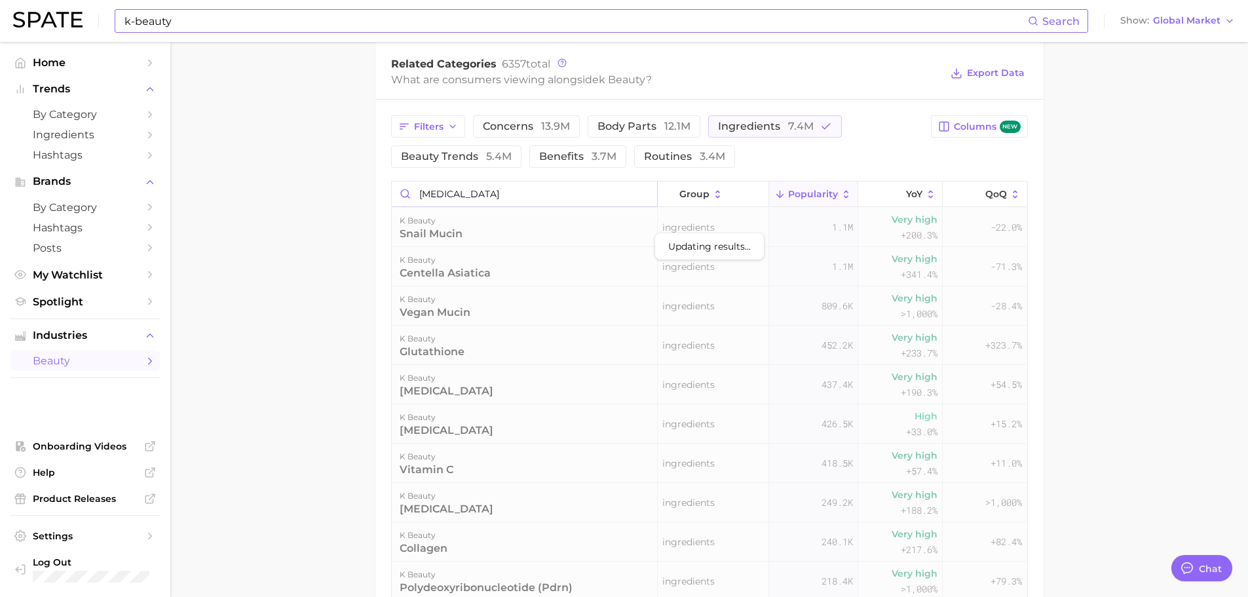
scroll to position [632, 0]
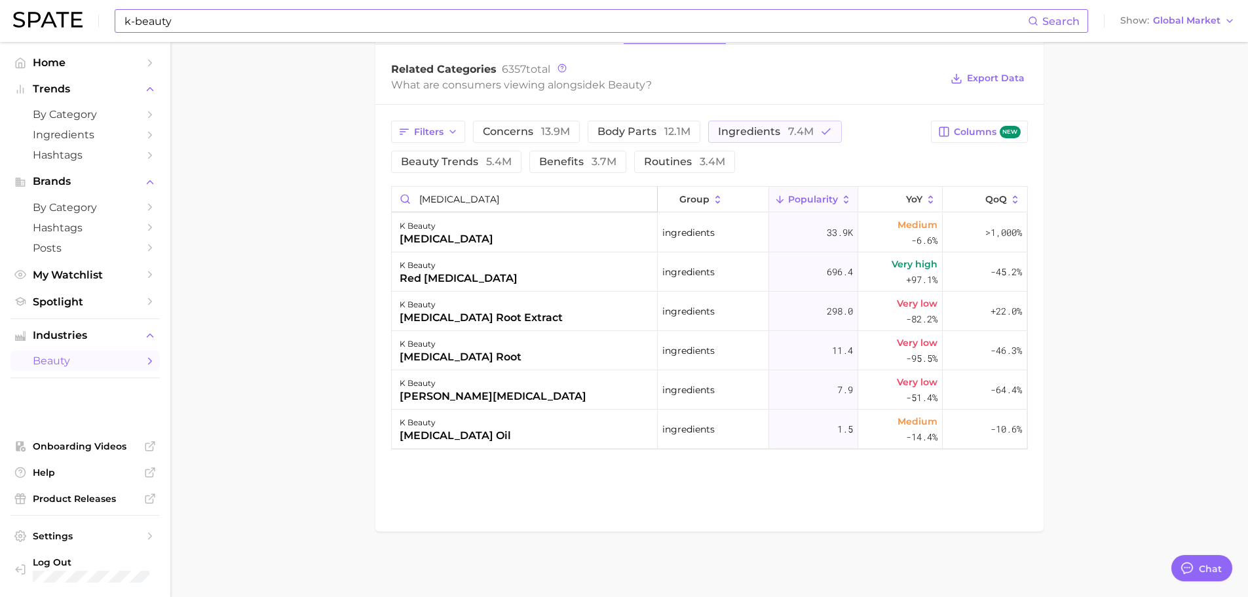
type input "[MEDICAL_DATA]"
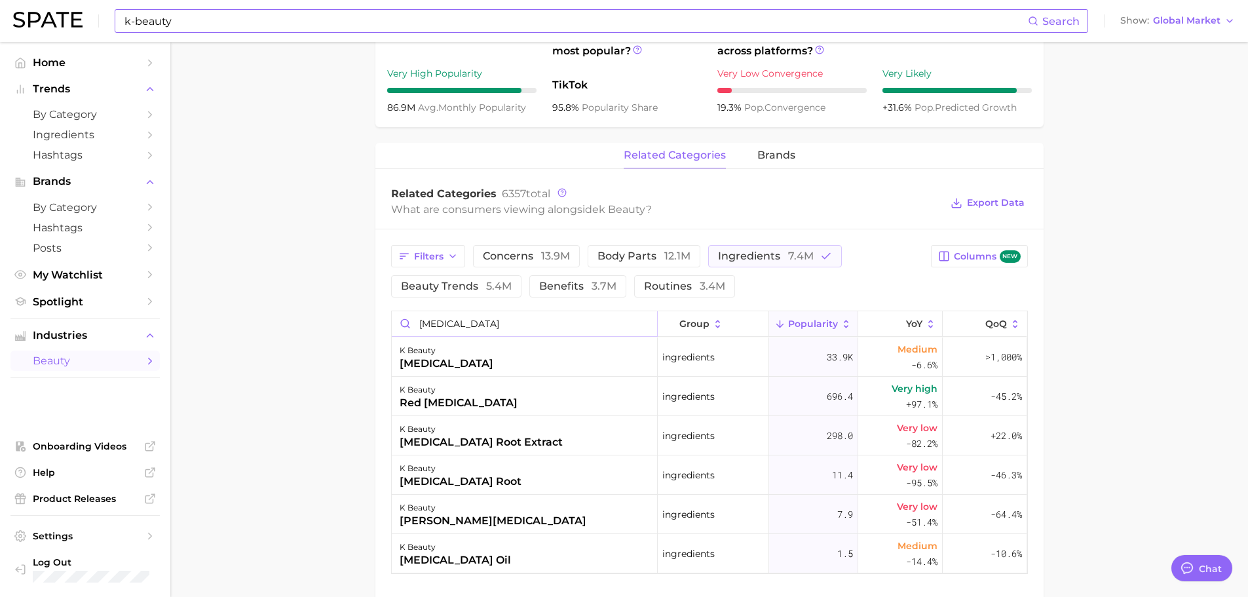
scroll to position [370, 0]
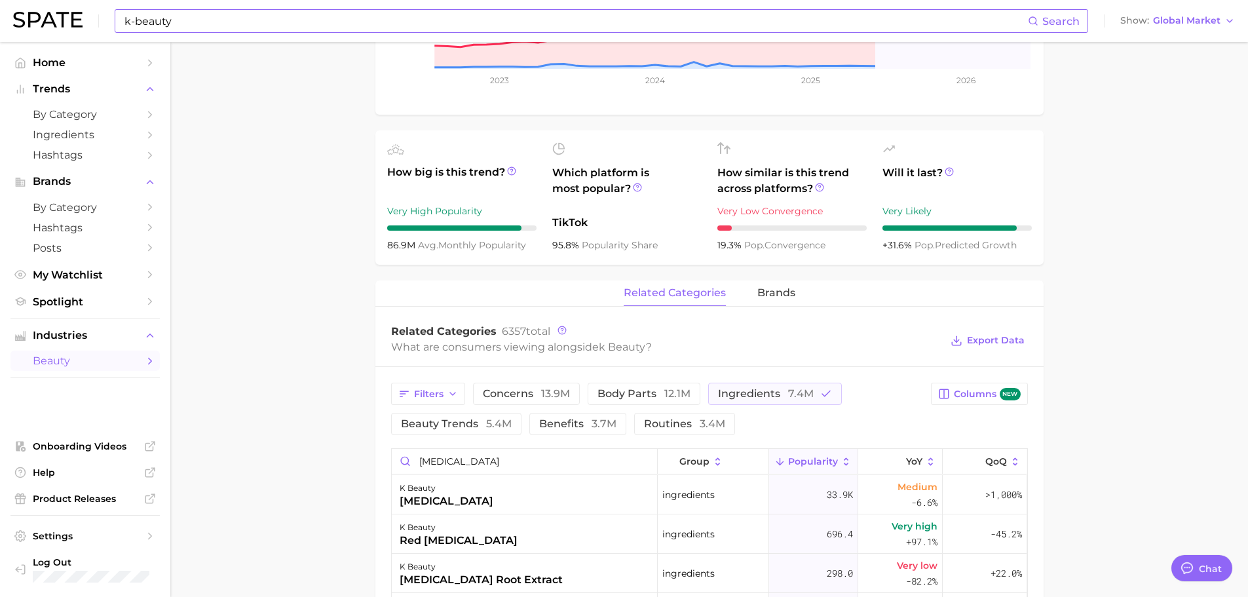
click at [256, 28] on input "k-beauty" at bounding box center [575, 21] width 905 height 22
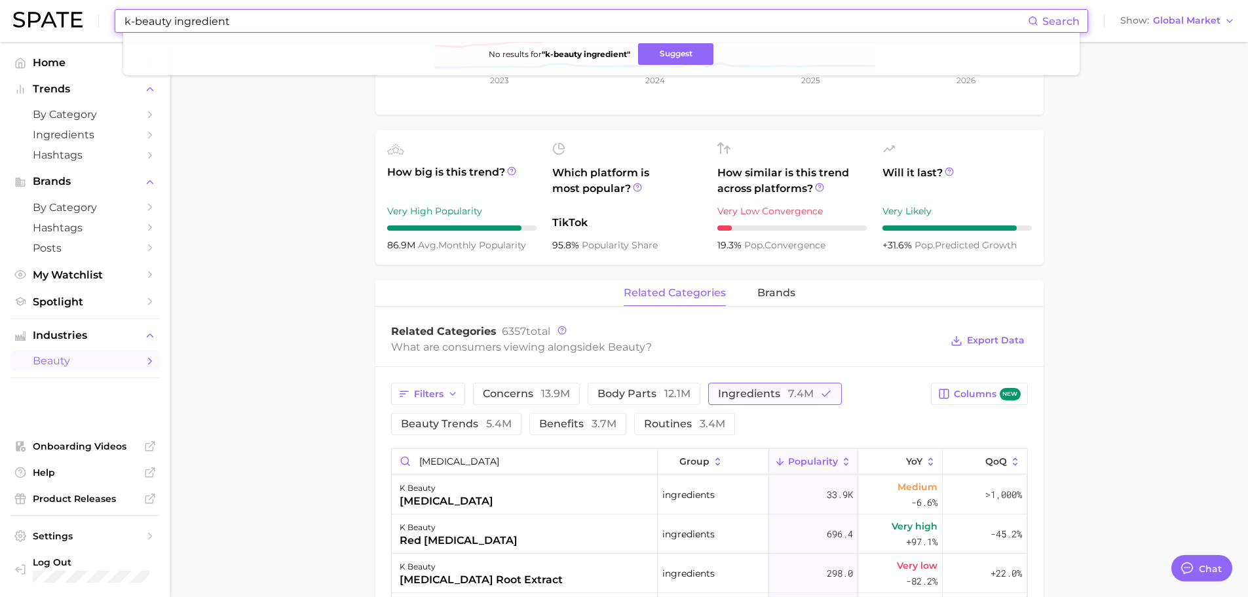
type input "k-beauty ingredient"
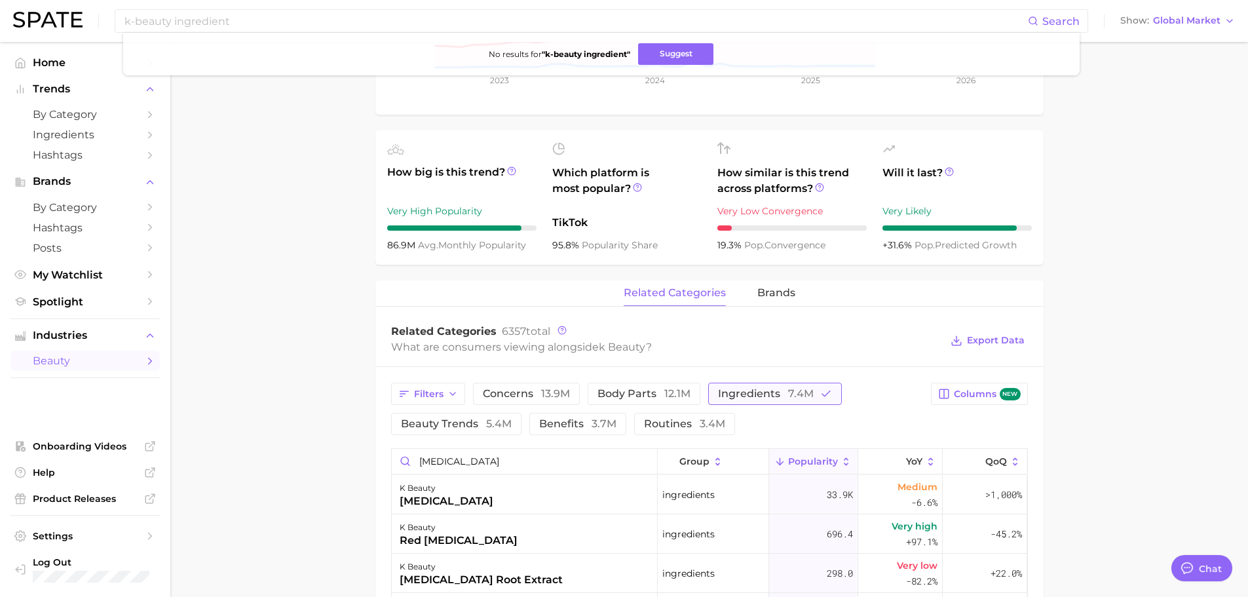
click at [833, 387] on button "ingredients 7.4m" at bounding box center [775, 394] width 134 height 22
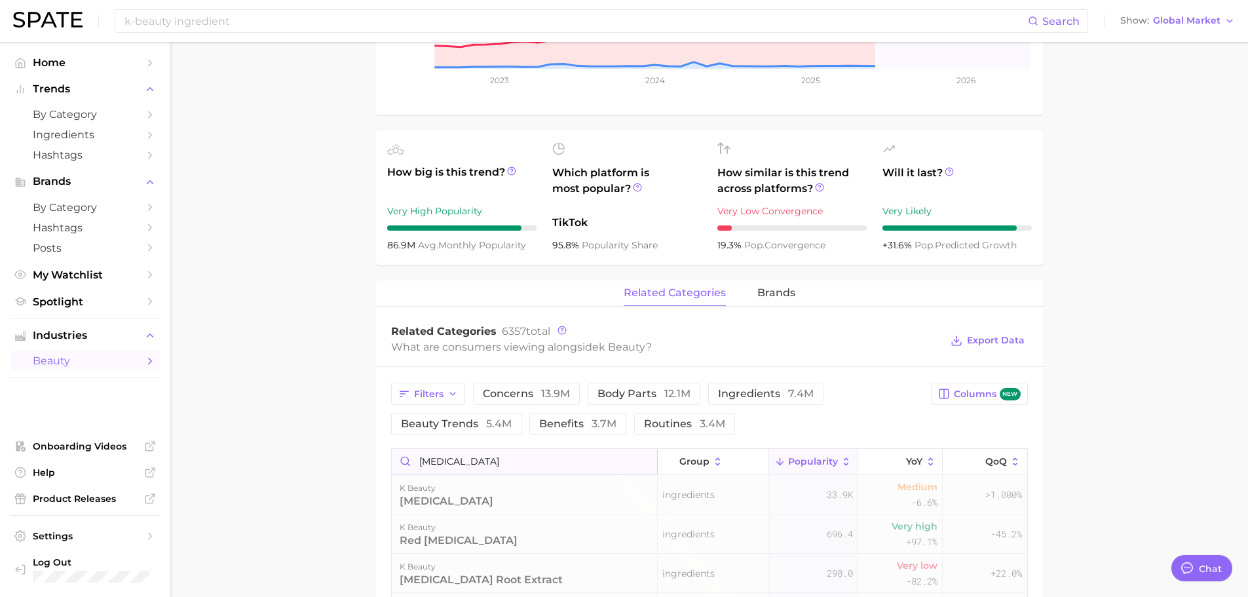
click at [593, 458] on input "[MEDICAL_DATA]" at bounding box center [524, 461] width 265 height 25
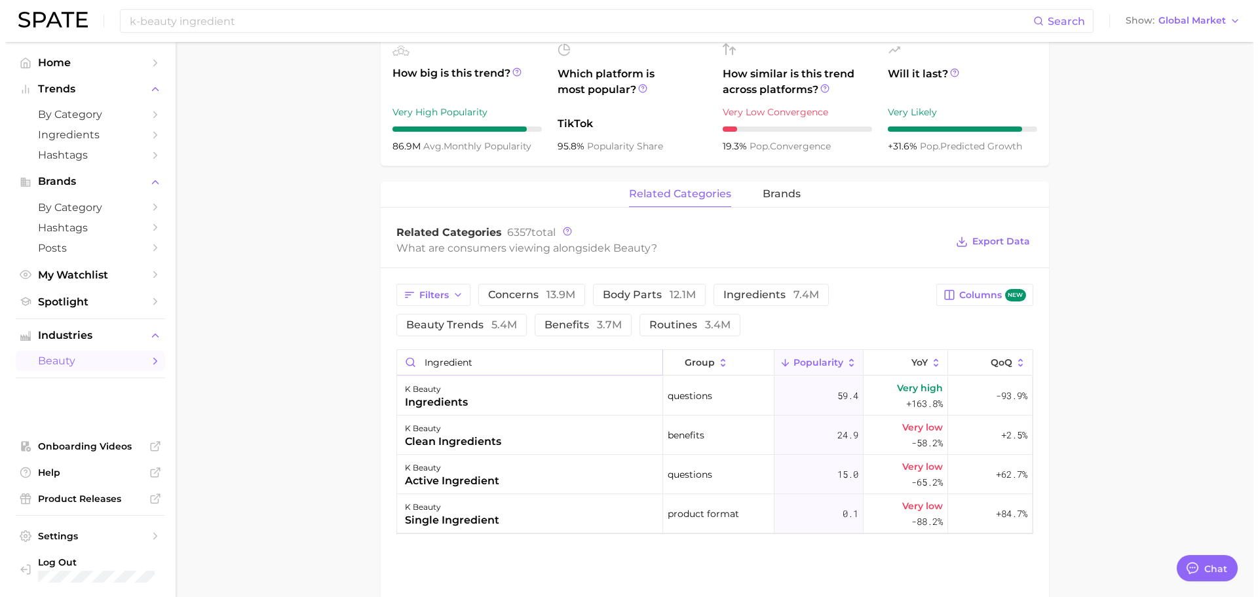
scroll to position [501, 0]
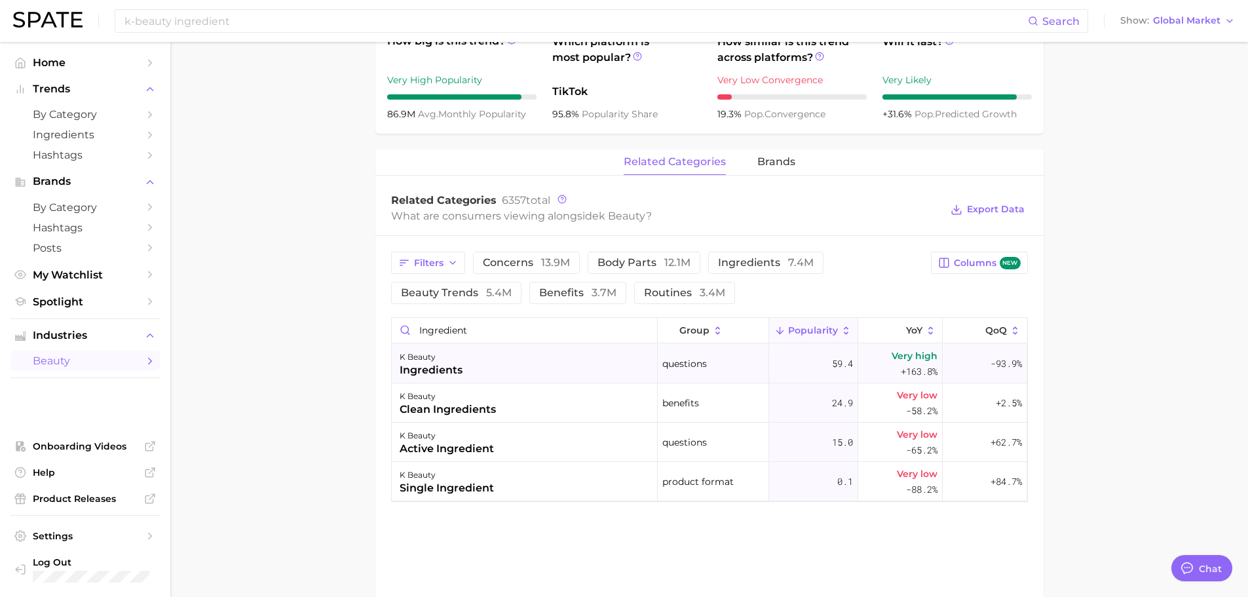
click at [582, 371] on div "k beauty ingredients" at bounding box center [525, 363] width 266 height 39
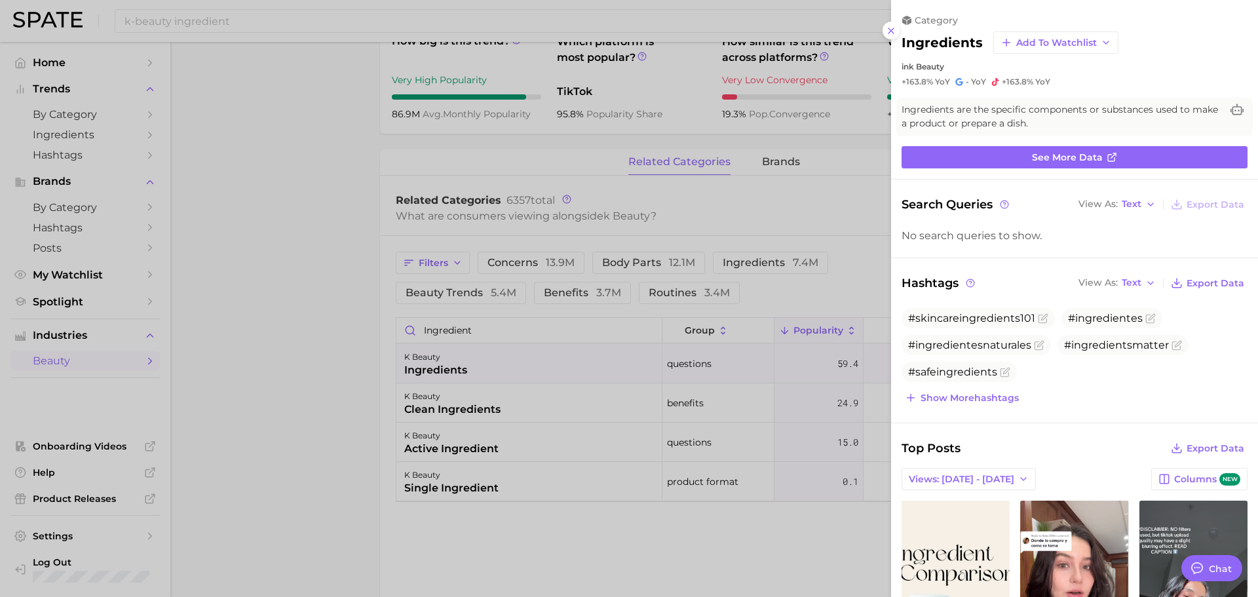
scroll to position [0, 0]
click at [576, 117] on div at bounding box center [629, 298] width 1258 height 597
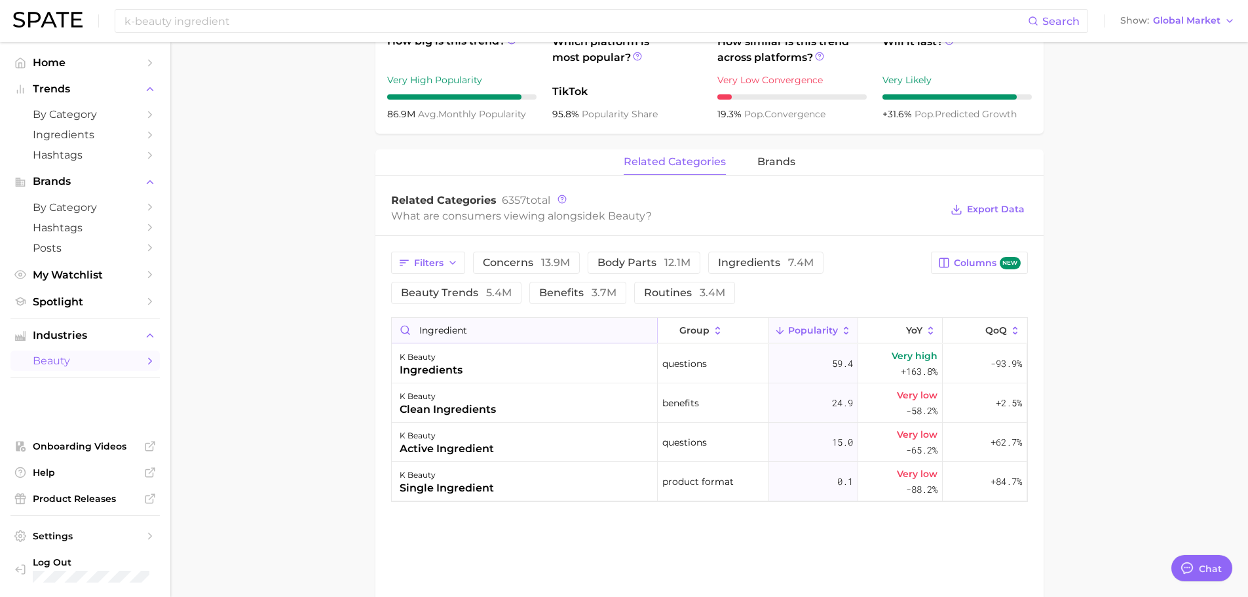
click at [522, 336] on input "ingredient" at bounding box center [524, 330] width 265 height 25
type input "c"
type input "camel"
click at [449, 352] on div "k beauty camellia" at bounding box center [525, 363] width 266 height 39
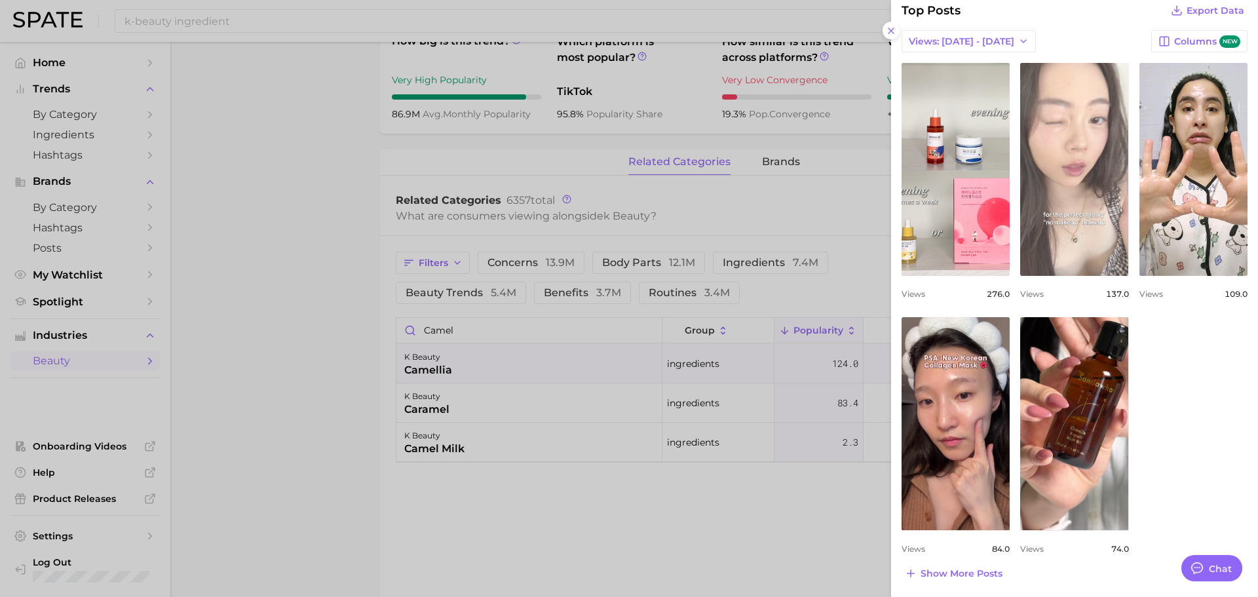
scroll to position [368, 0]
